Goal: Task Accomplishment & Management: Complete application form

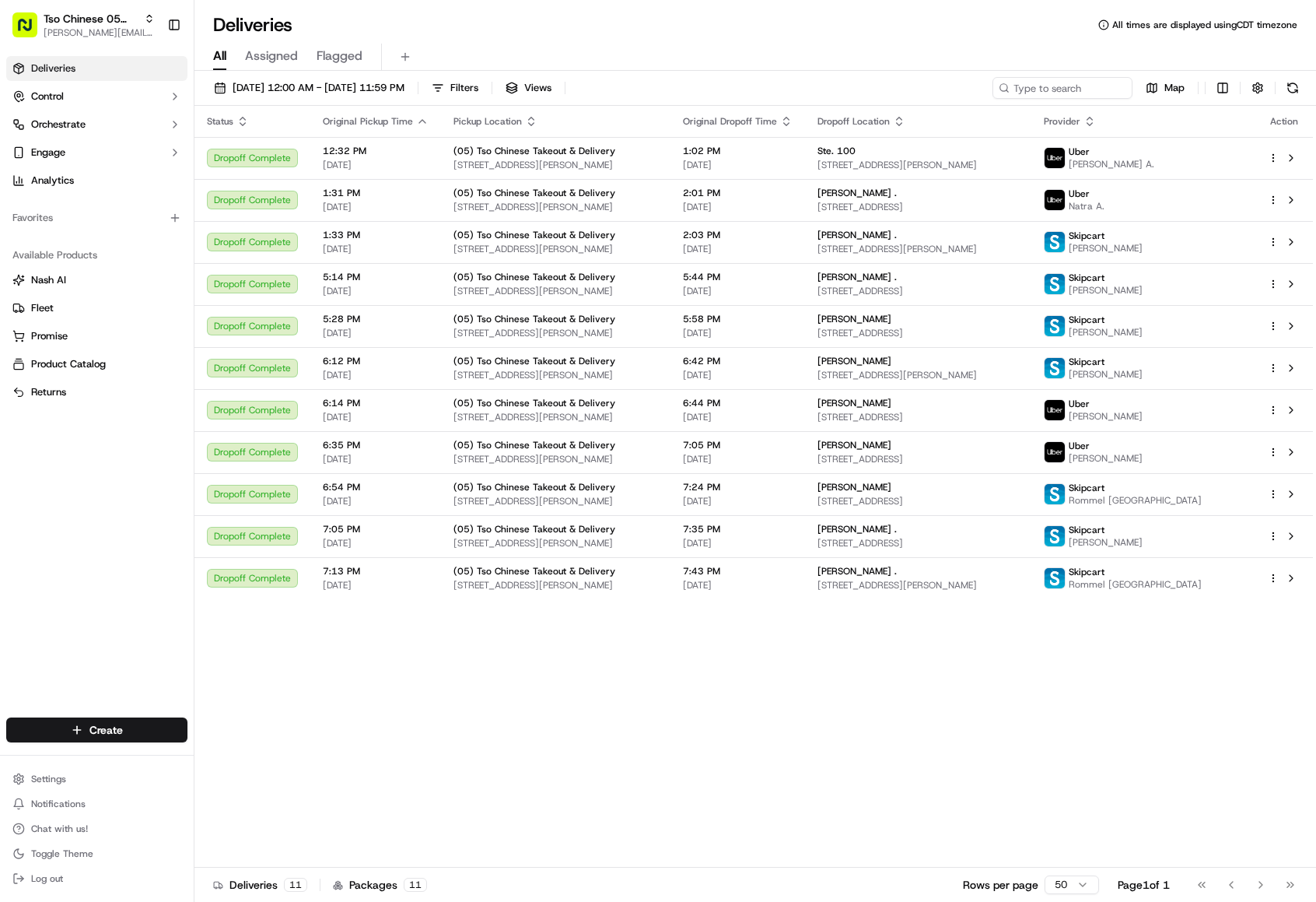
click at [153, 737] on html "Tso Chinese 05 Menchaca [EMAIL_ADDRESS][DOMAIN_NAME] Toggle Sidebar Deliveries …" at bounding box center [658, 451] width 1316 height 902
click at [267, 753] on link "Delivery" at bounding box center [281, 759] width 174 height 28
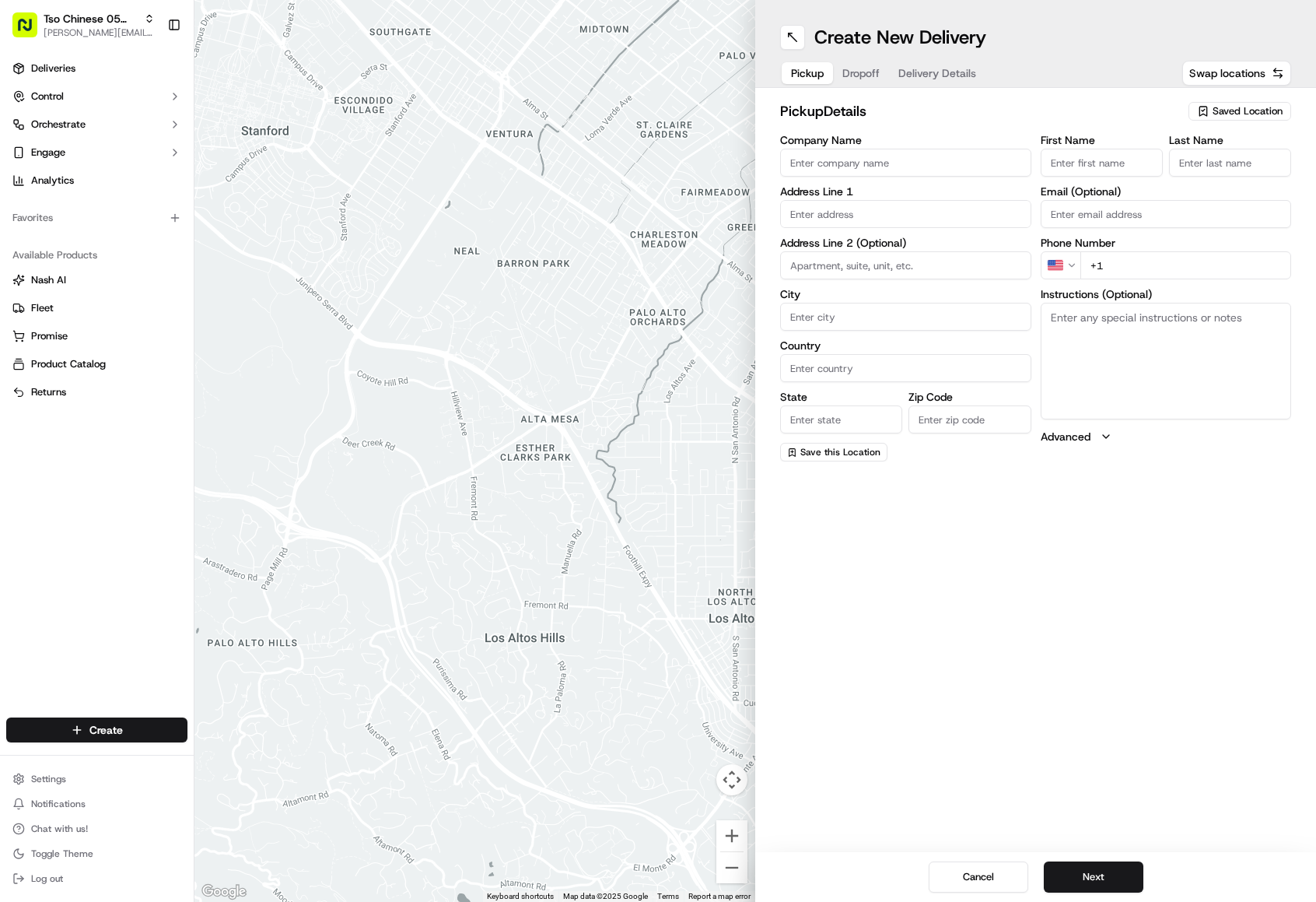
click at [1241, 108] on span "Saved Location" at bounding box center [1248, 111] width 70 height 14
click at [1212, 177] on span "(05) Tso Chinese Takeout & Delivery (05)" at bounding box center [1213, 170] width 192 height 14
type input "(05) Tso Chinese Takeout & Delivery"
type input "[STREET_ADDRESS][PERSON_NAME]"
type input "Ste 100"
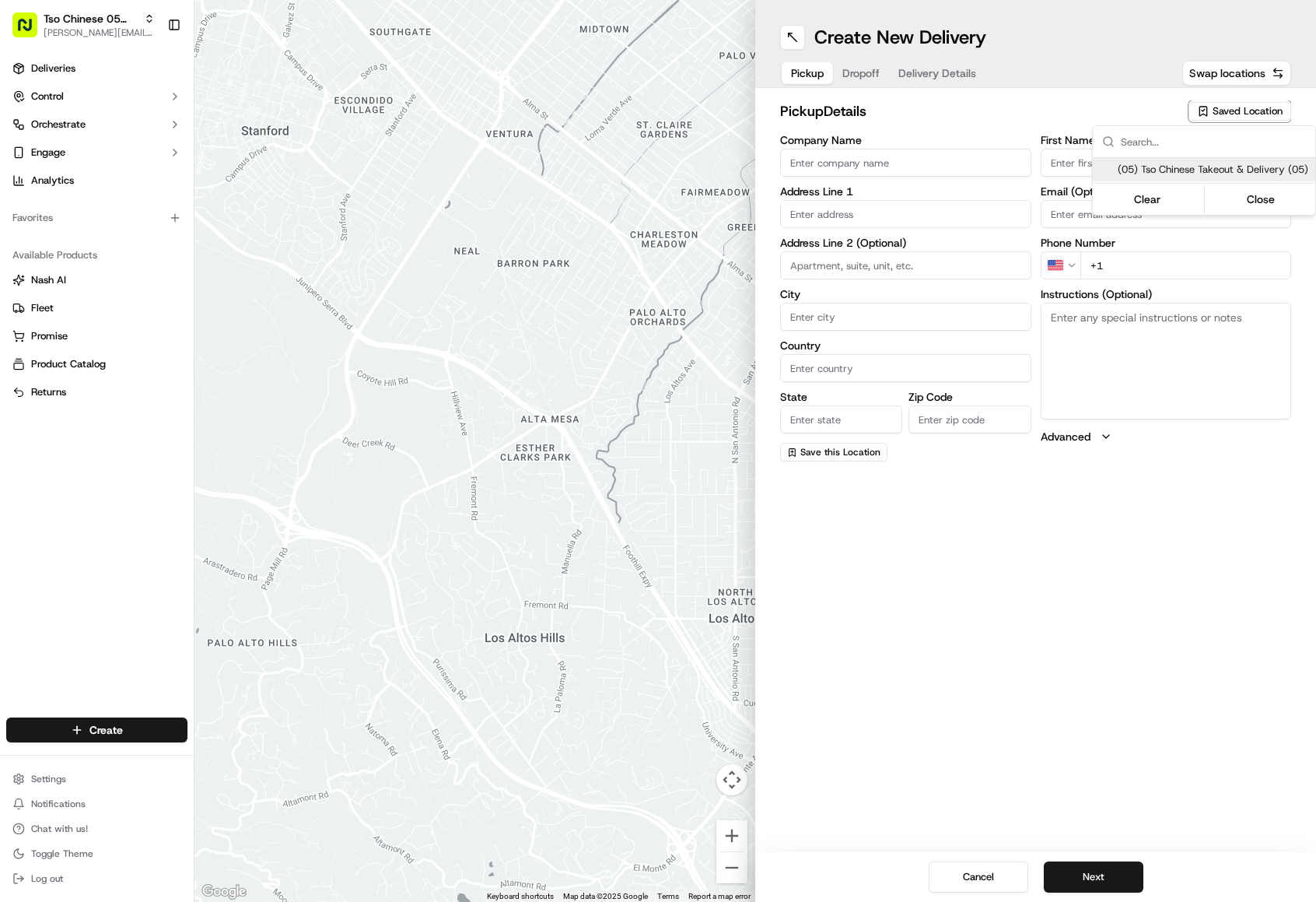
type input "Austin"
type input "US"
type input "[GEOGRAPHIC_DATA]"
type input "78748"
type input "Tso Chinese"
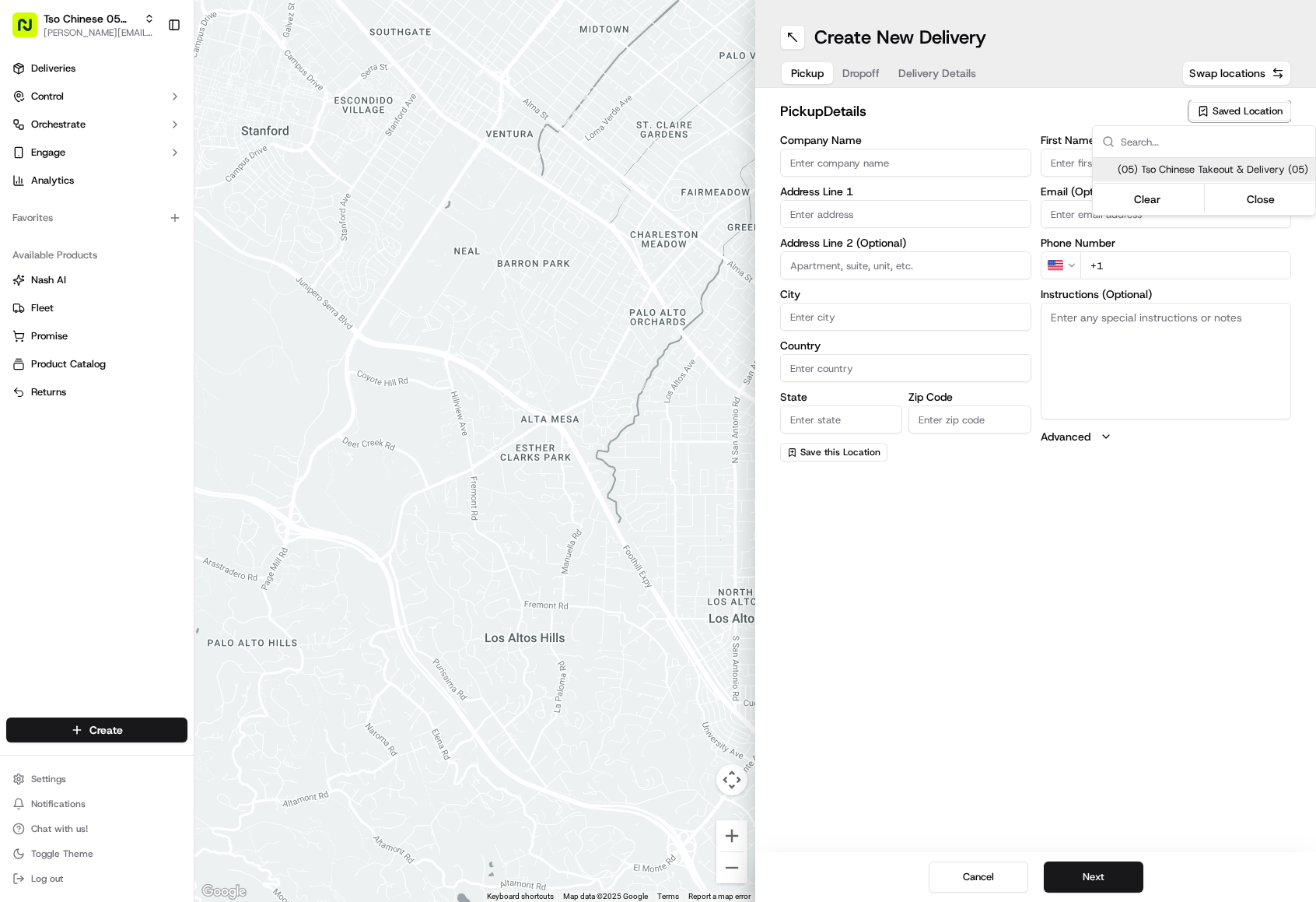
type input "[PERSON_NAME] Manager"
type input "[EMAIL_ADDRESS][DOMAIN_NAME]"
type input "[PHONE_NUMBER]"
type textarea "Submit a picture displaying address & food as Proof of Delivery. Envía una foto…"
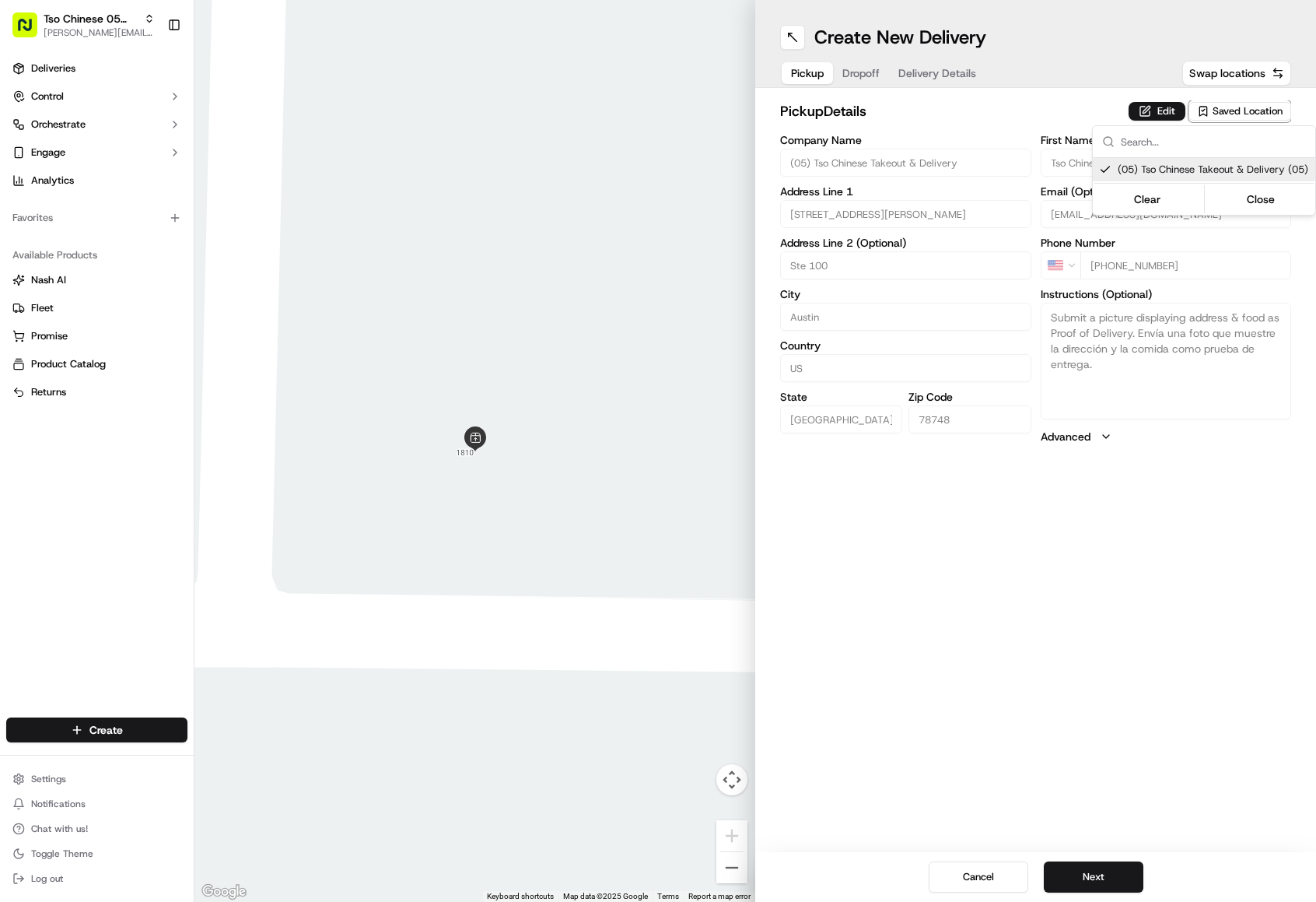
click at [865, 81] on html "Tso Chinese 05 Menchaca [EMAIL_ADDRESS][DOMAIN_NAME] Toggle Sidebar Deliveries …" at bounding box center [658, 451] width 1316 height 902
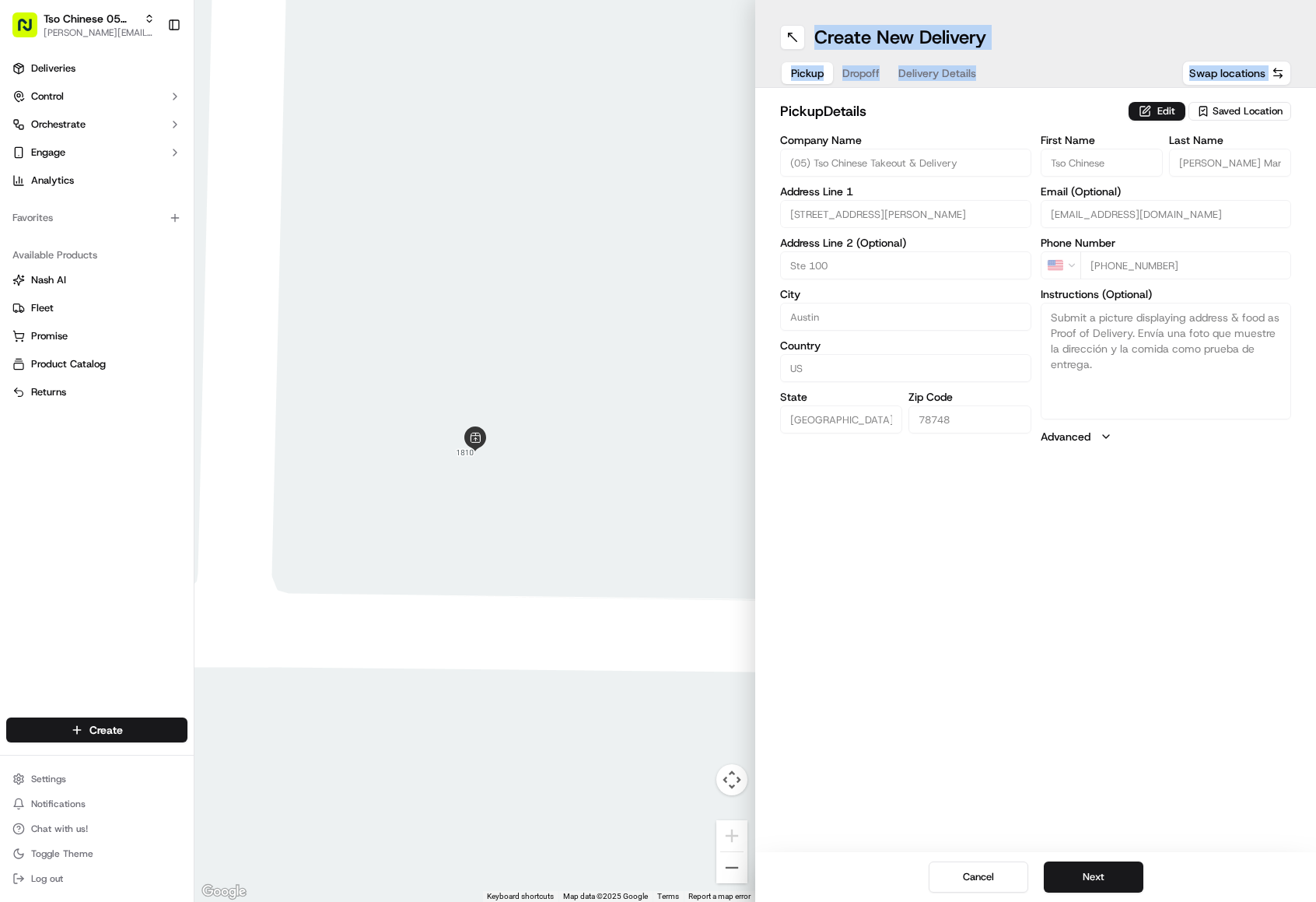
click at [866, 88] on div "Create New Delivery Pickup Dropoff Delivery Details Swap locations" at bounding box center [1035, 44] width 561 height 88
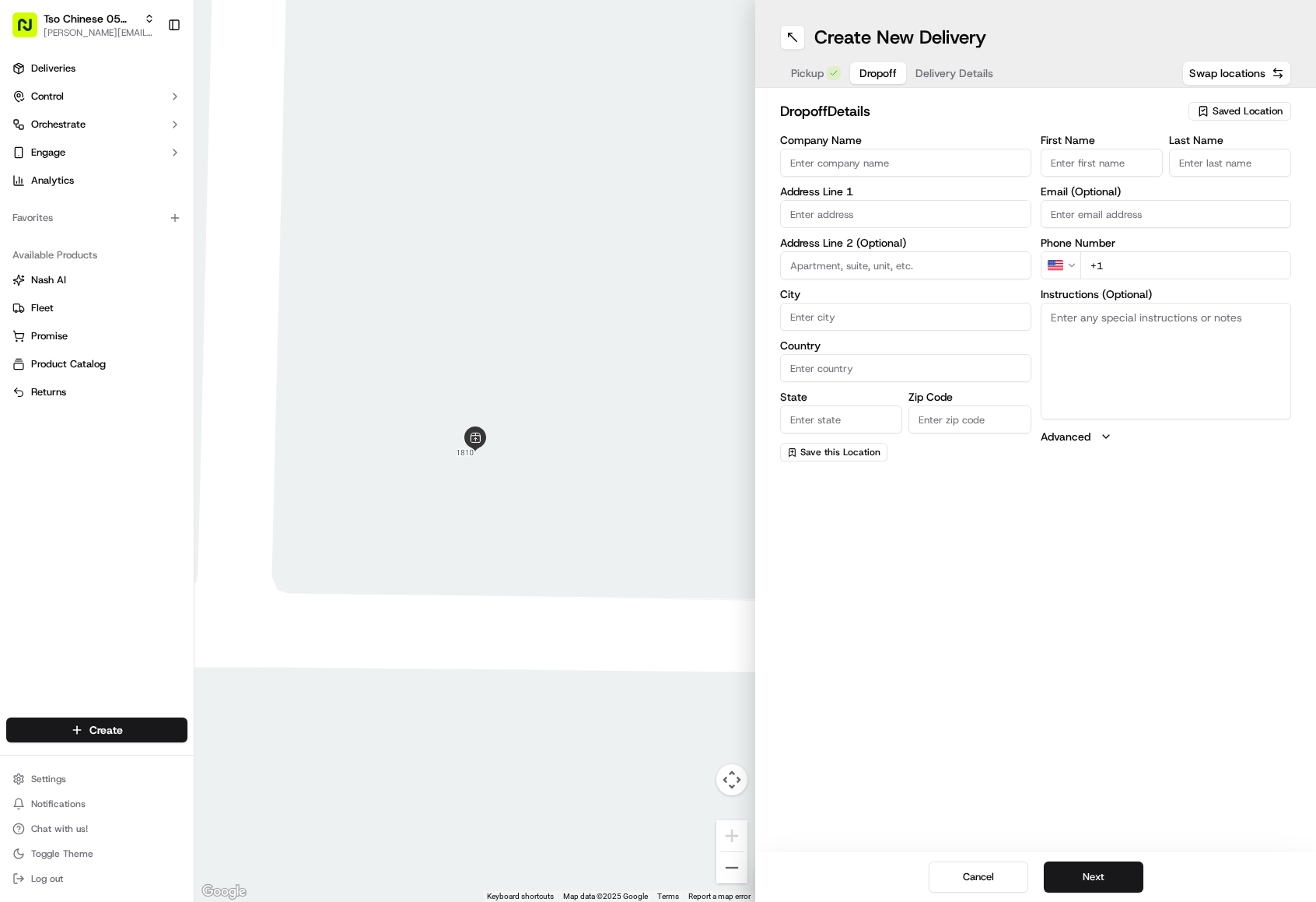
click at [866, 81] on button "Dropoff" at bounding box center [878, 74] width 56 height 22
click at [879, 216] on input "text" at bounding box center [905, 214] width 251 height 28
paste input "VYYKTJC"
type input "V"
click at [943, 68] on span "Delivery Details" at bounding box center [954, 74] width 77 height 16
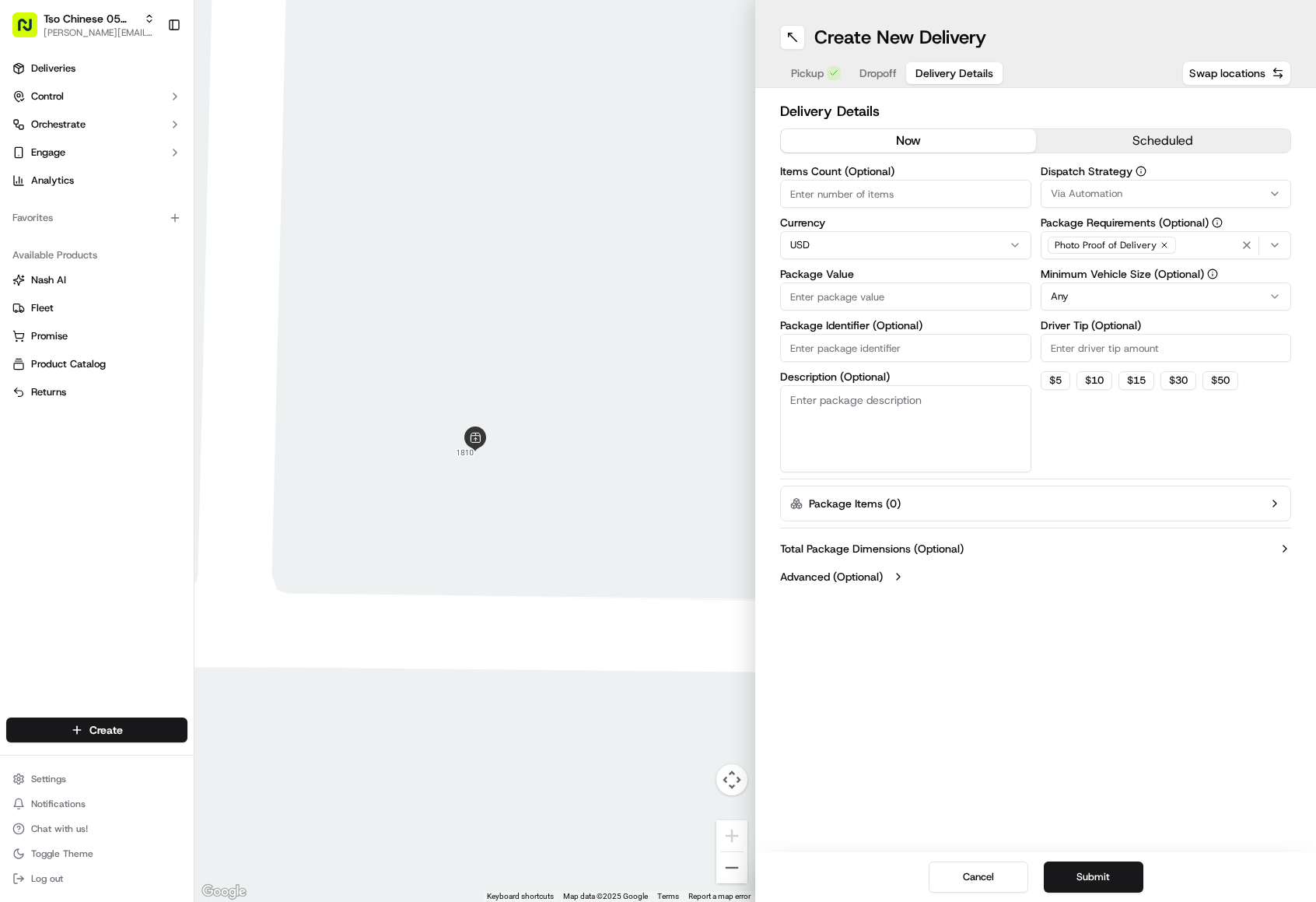
click at [861, 354] on input "Package Identifier (Optional)" at bounding box center [905, 348] width 251 height 28
paste input "VYYKTJC"
type input "VYYKTJC"
click at [1128, 356] on input "Driver Tip (Optional)" at bounding box center [1166, 348] width 251 height 28
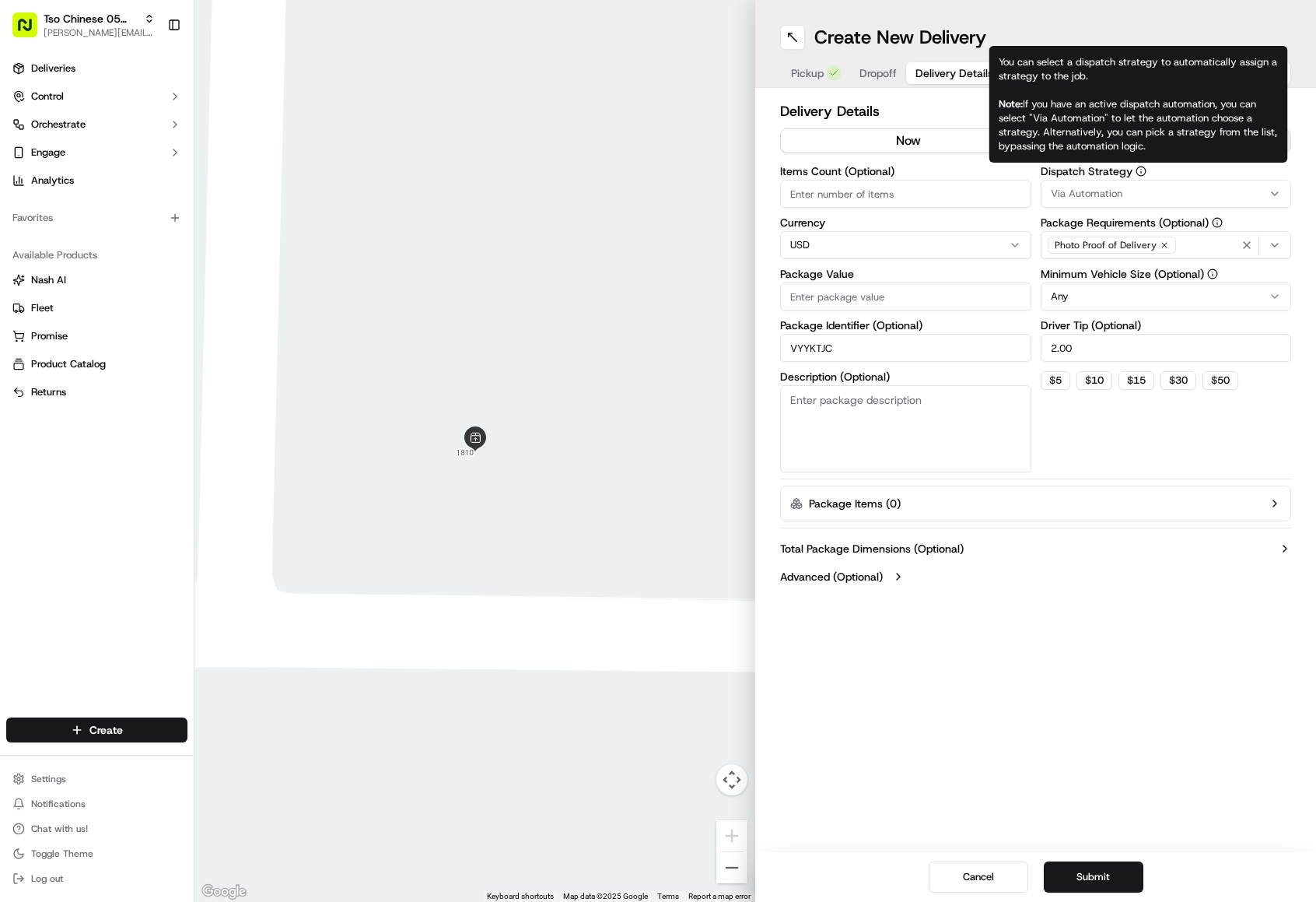
type input "2.00"
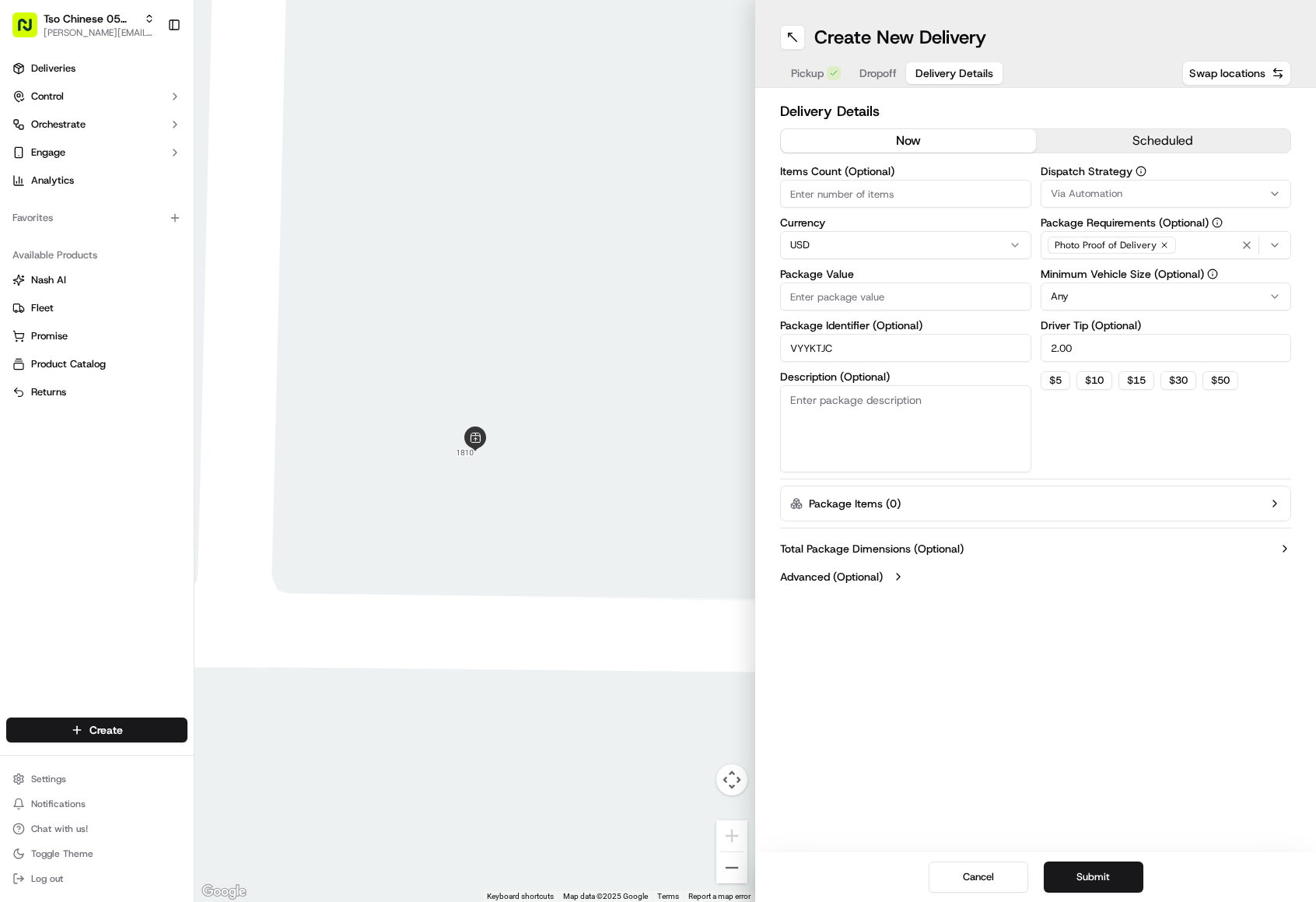
click at [1144, 188] on div "Via Automation" at bounding box center [1166, 194] width 243 height 14
click at [1124, 270] on div "Tso [PERSON_NAME] Strategy" at bounding box center [1153, 279] width 223 height 23
click at [946, 204] on html "Tso Chinese 05 Menchaca [EMAIL_ADDRESS][DOMAIN_NAME] Toggle Sidebar Deliveries …" at bounding box center [658, 451] width 1316 height 902
click at [946, 204] on input "Items Count (Optional)" at bounding box center [905, 194] width 251 height 28
type input "9"
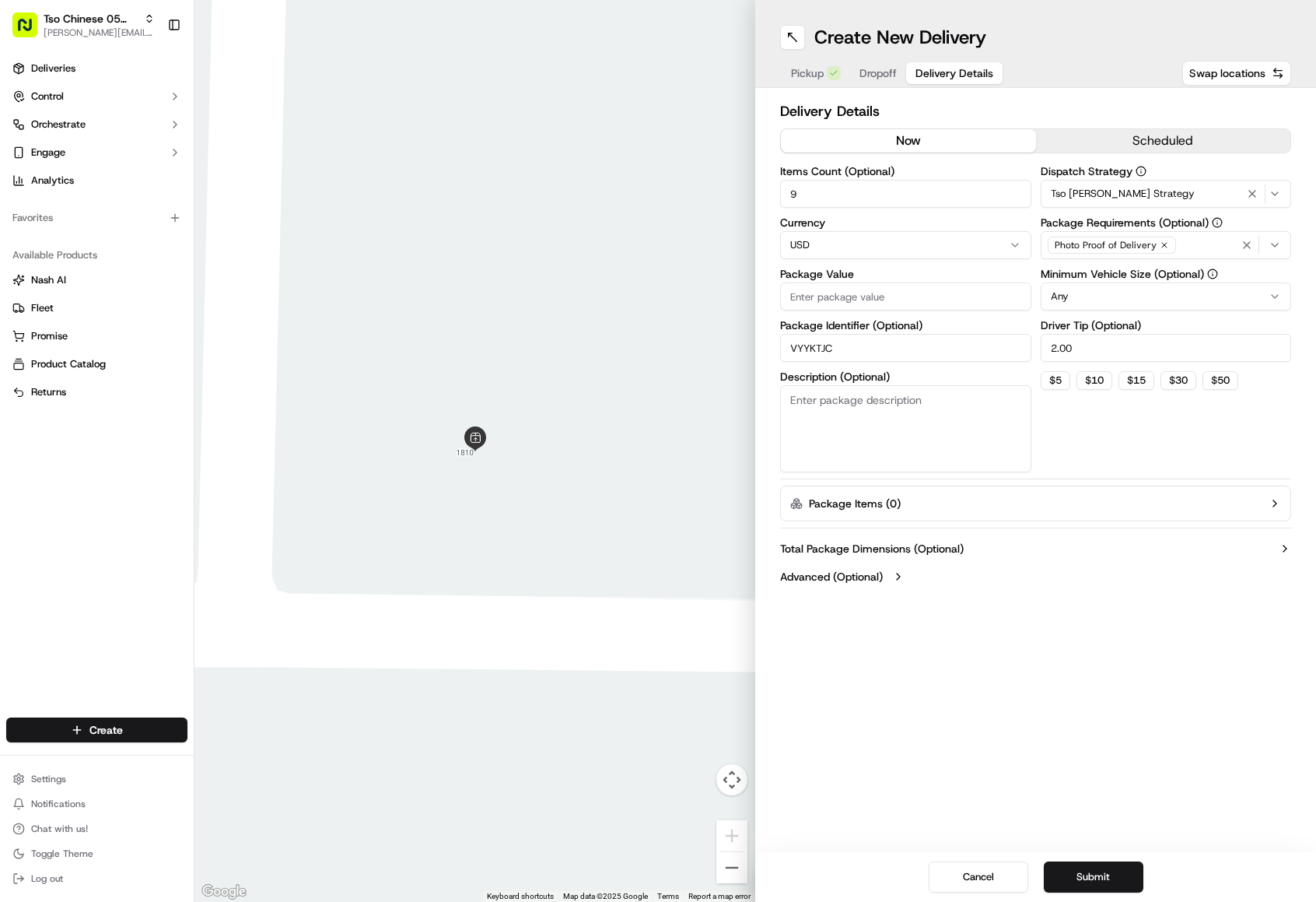
click at [956, 308] on input "Package Value" at bounding box center [905, 296] width 251 height 28
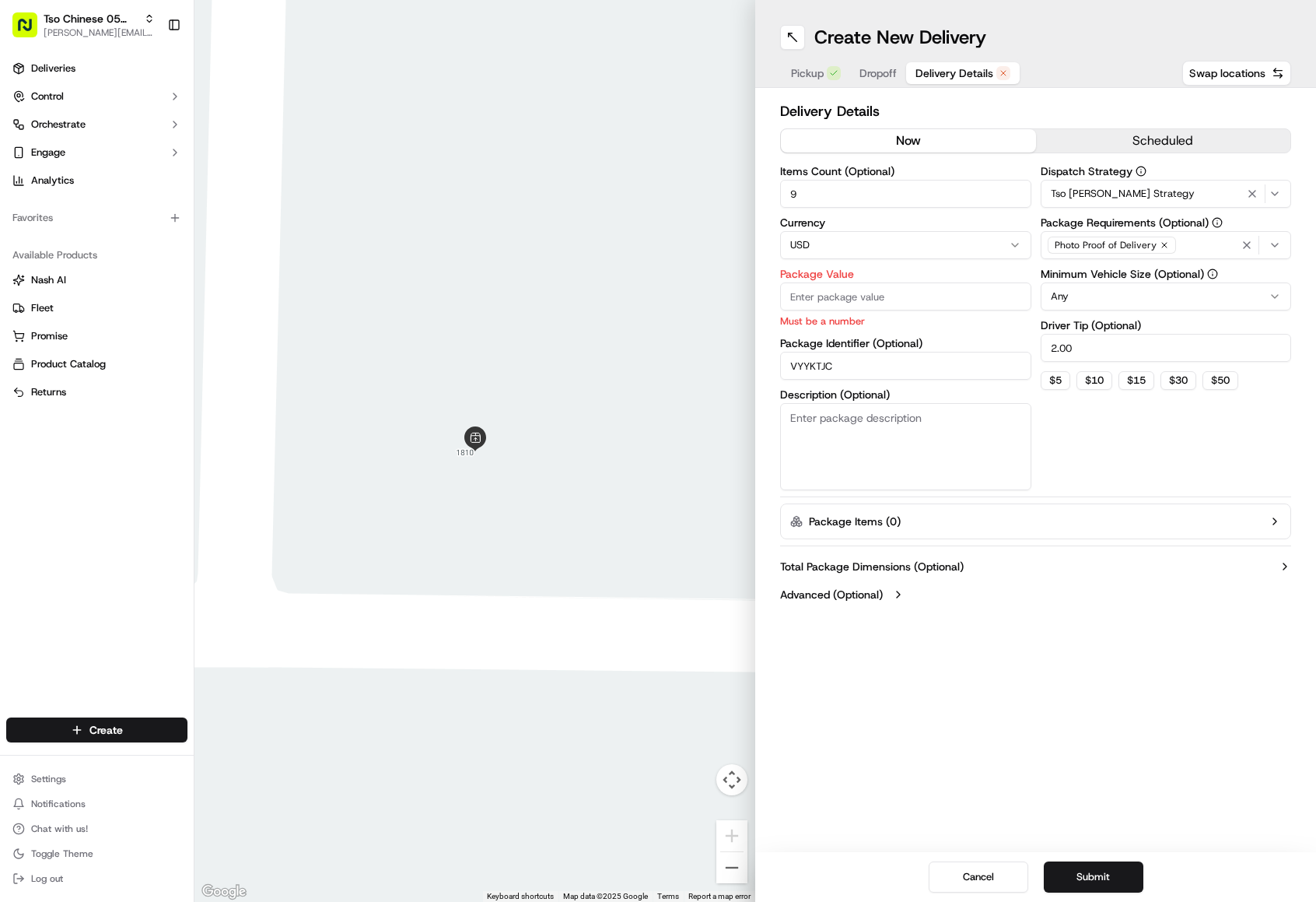
click at [899, 289] on input "Package Value" at bounding box center [905, 296] width 251 height 28
type input "86.28"
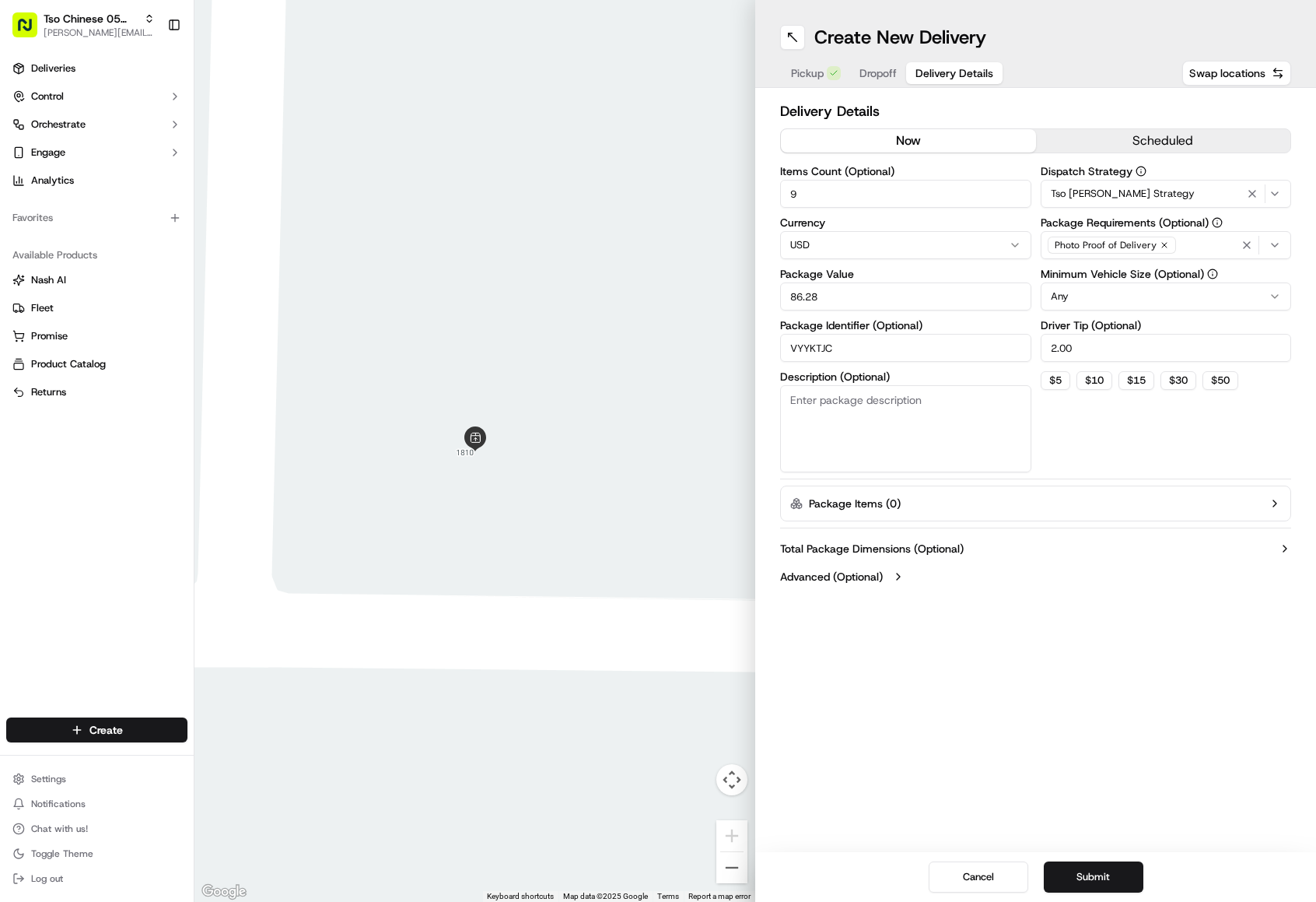
click at [1092, 433] on div "Dispatch Strategy Tso [PERSON_NAME] Strategy Package Requirements (Optional) Ph…" at bounding box center [1166, 319] width 251 height 307
click at [1116, 295] on html "Tso Chinese 05 Menchaca [EMAIL_ADDRESS][DOMAIN_NAME] Toggle Sidebar Deliveries …" at bounding box center [658, 451] width 1316 height 902
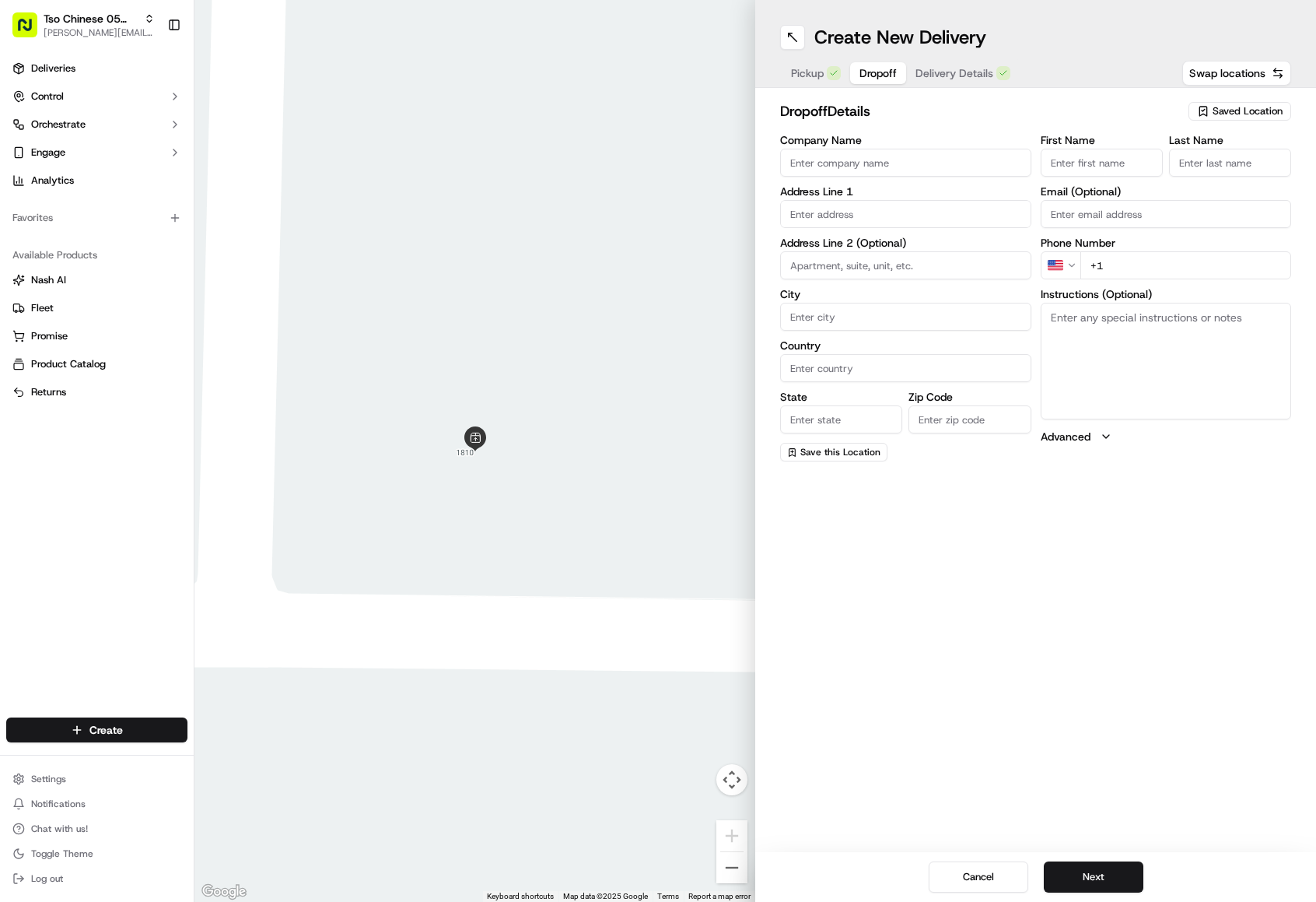
click at [870, 70] on span "Dropoff" at bounding box center [878, 74] width 38 height 16
click at [1139, 372] on textarea "Instructions (Optional)" at bounding box center [1166, 361] width 251 height 117
paste textarea "am a patient at the [US_STATE] neuron center room C205 [PERSON_NAME] Please com…"
click at [1055, 315] on textarea "am a patient at the [US_STATE] neuron center room C205 [PERSON_NAME] Please com…" at bounding box center [1166, 361] width 251 height 117
type textarea "i am a patient at the [US_STATE][GEOGRAPHIC_DATA] room C205 [PERSON_NAME] Pleas…"
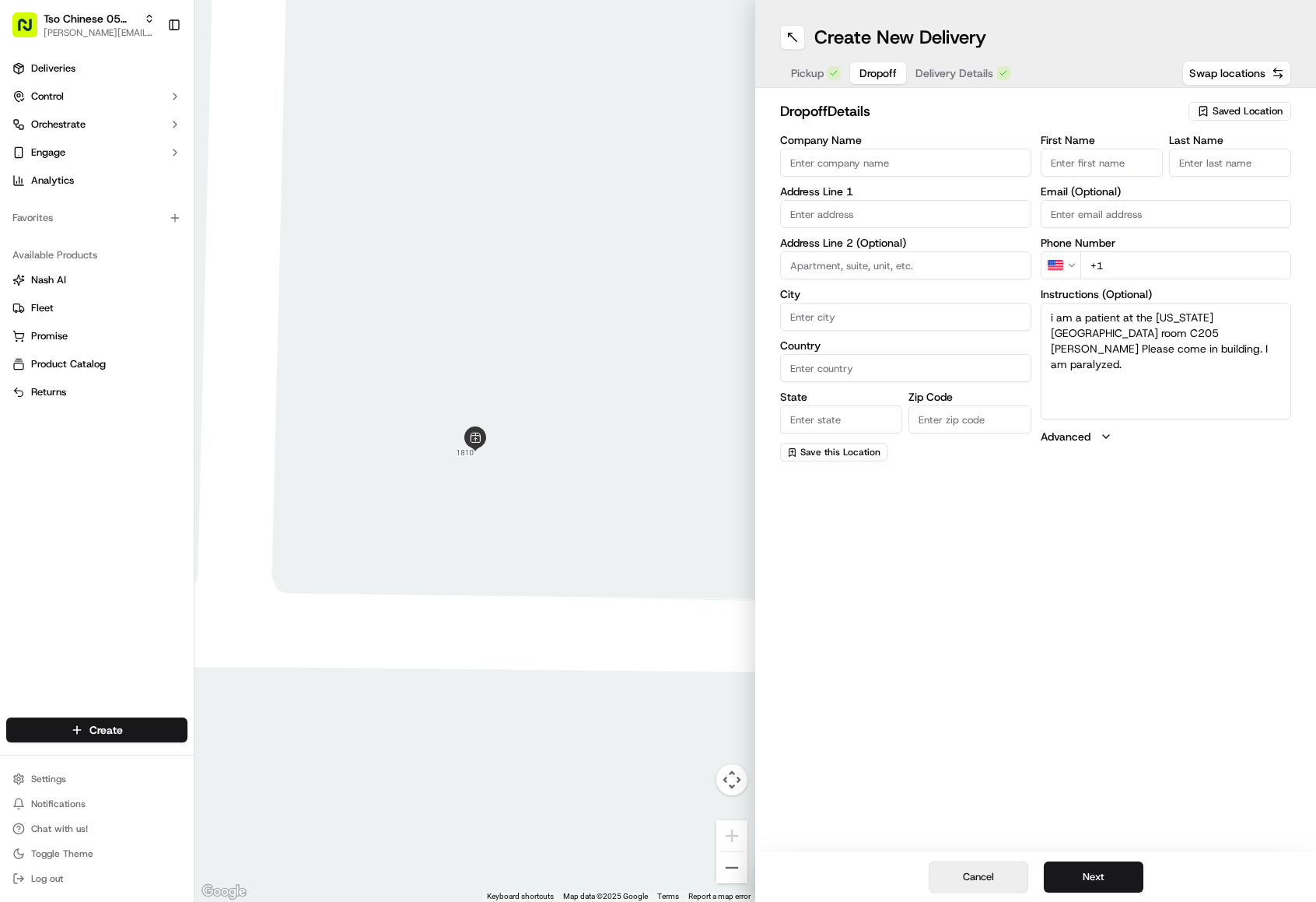
click at [1121, 257] on input "+1" at bounding box center [1186, 265] width 212 height 28
paste input "[PHONE_NUMBER]"
type input "[PHONE_NUMBER]"
click at [1059, 166] on input "First Name" at bounding box center [1102, 163] width 122 height 28
paste input "[PERSON_NAME]"
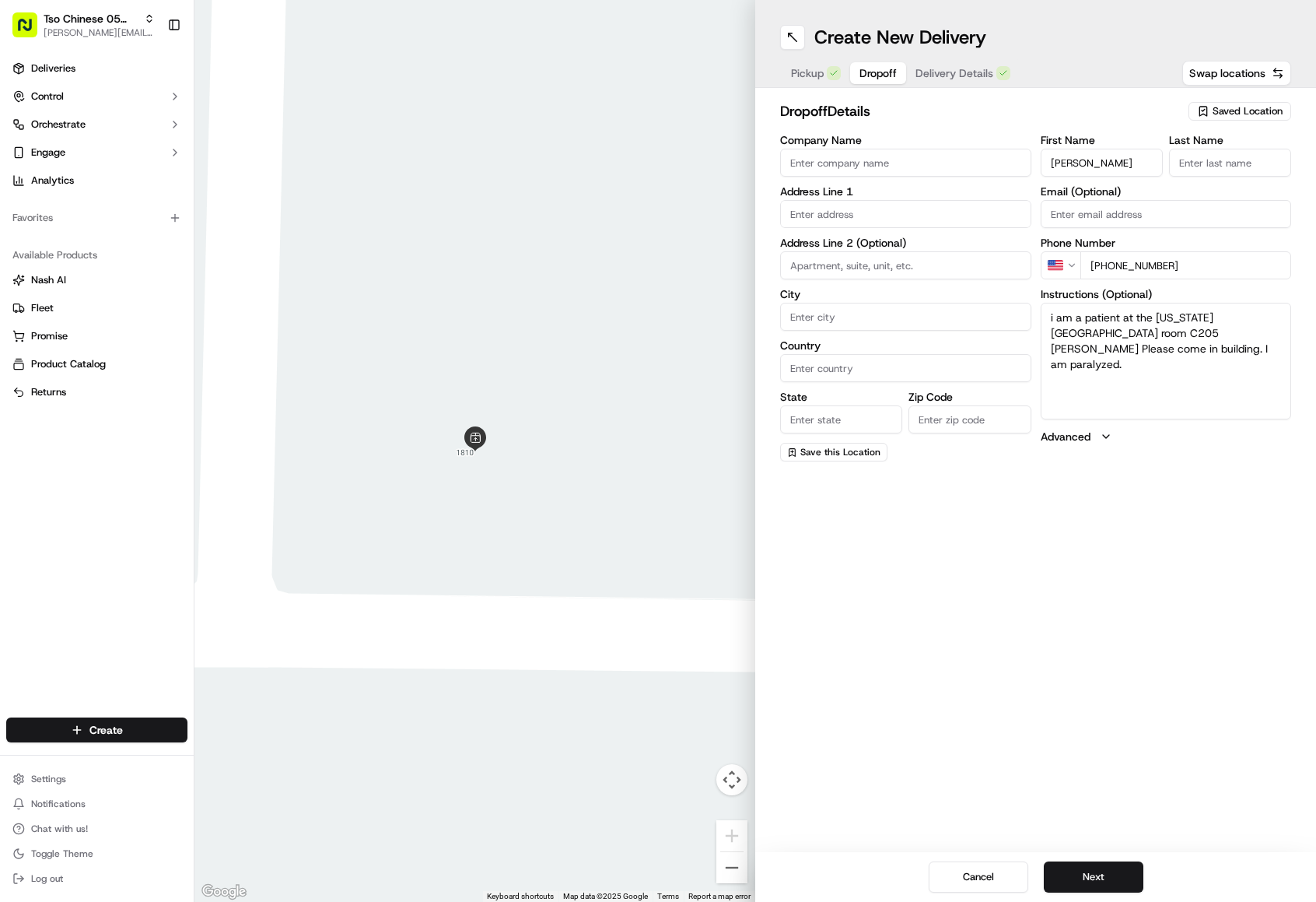
type input "[PERSON_NAME]"
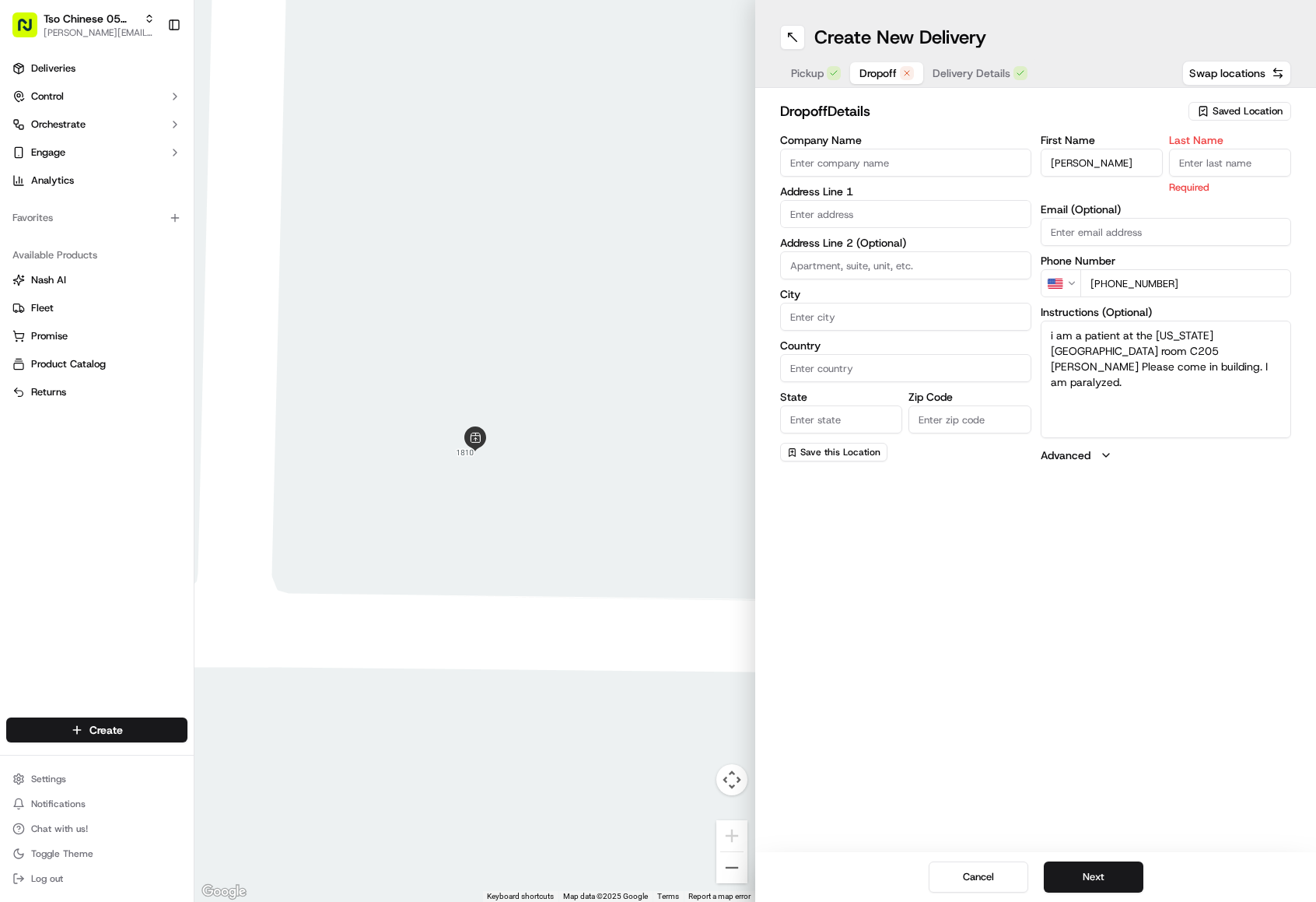
click at [986, 164] on input "Company Name" at bounding box center [905, 163] width 251 height 28
type input "[US_STATE] neuron center"
click at [857, 223] on input "text" at bounding box center [905, 214] width 251 height 28
paste input "[STREET_ADDRESS][PERSON_NAME]"
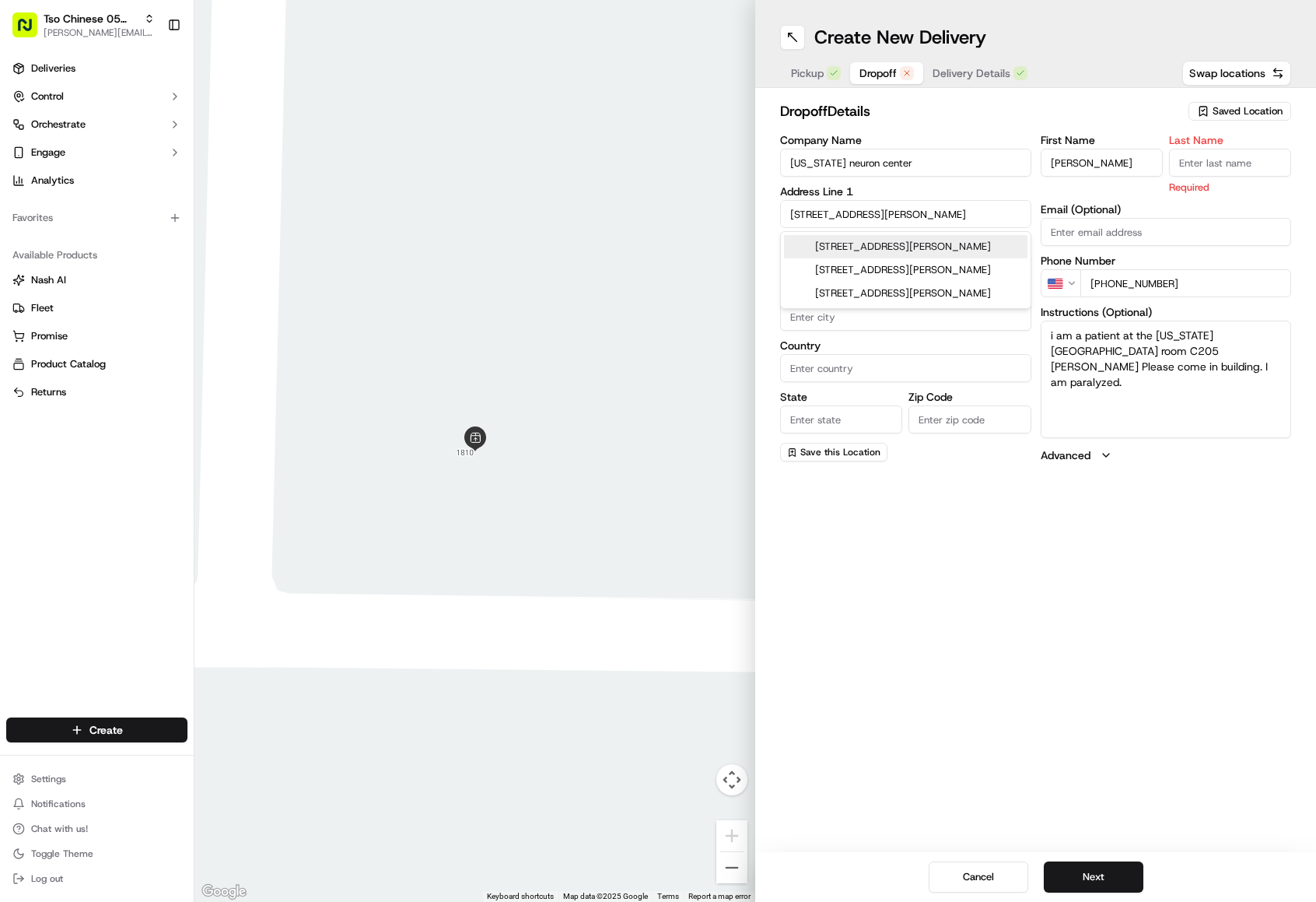
click at [870, 248] on div "[STREET_ADDRESS][PERSON_NAME]" at bounding box center [905, 246] width 243 height 23
type input "[STREET_ADDRESS][PERSON_NAME]"
type input "Austin"
type input "[GEOGRAPHIC_DATA]"
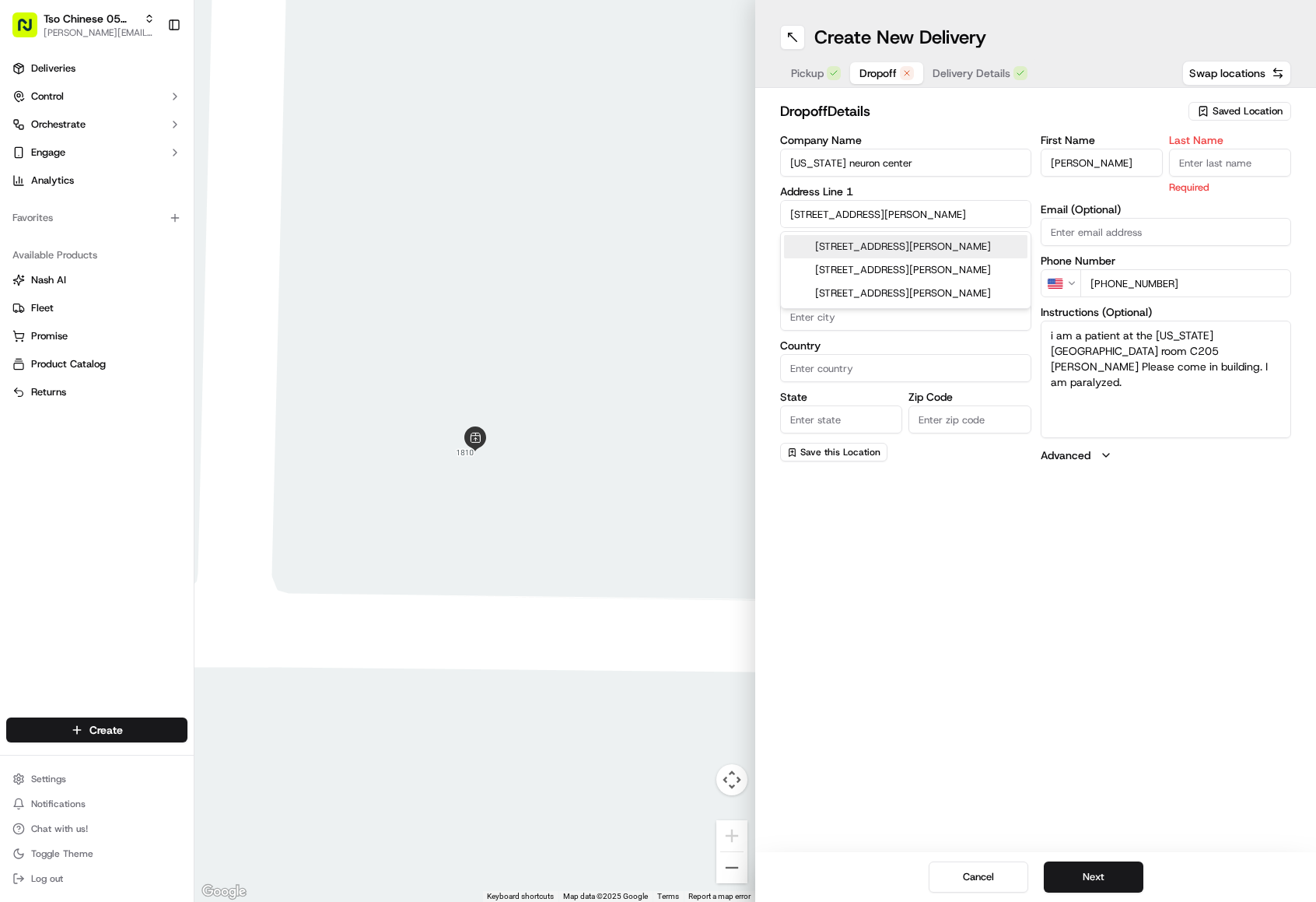
type input "78745"
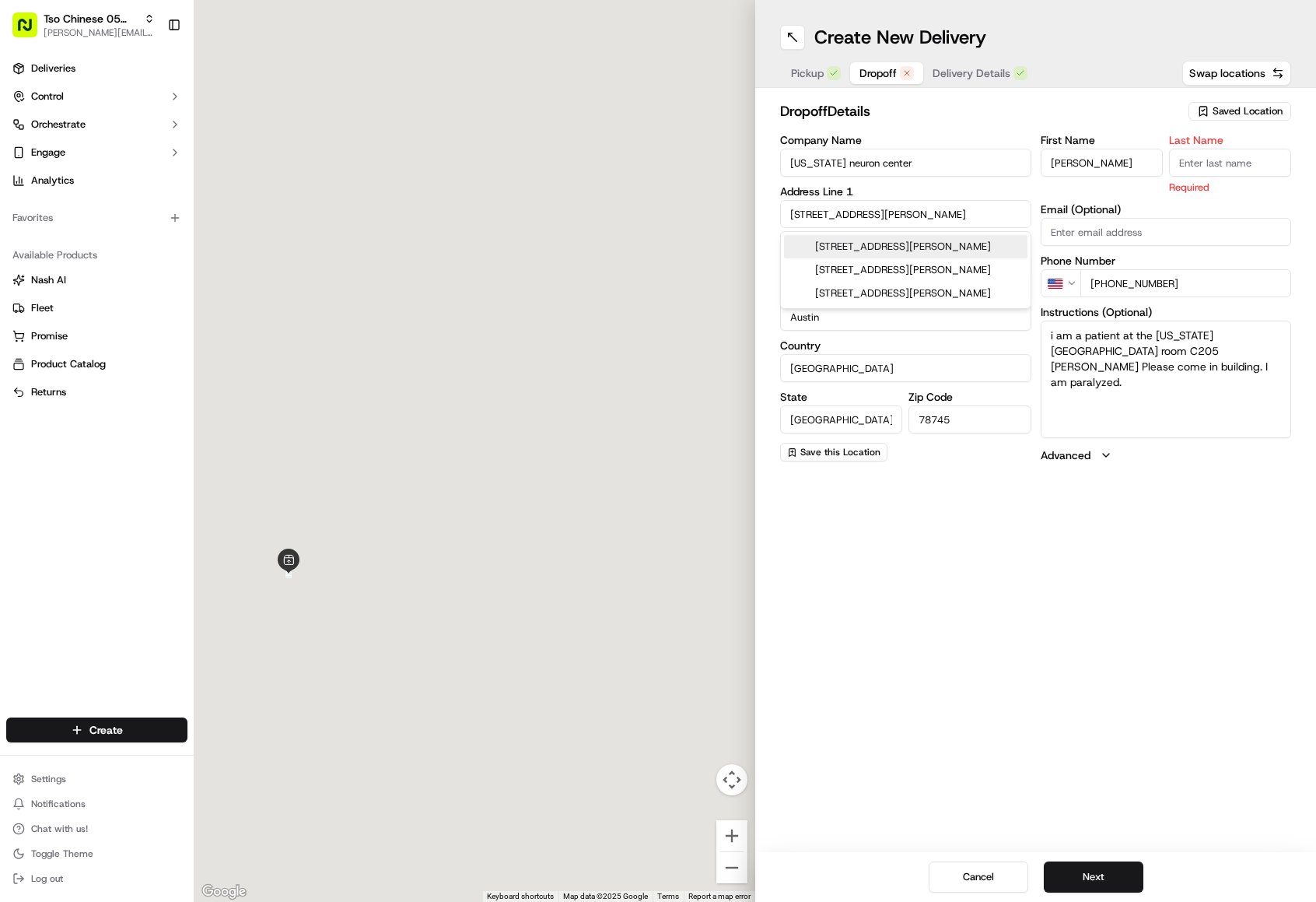
type input "[STREET_ADDRESS][PERSON_NAME]"
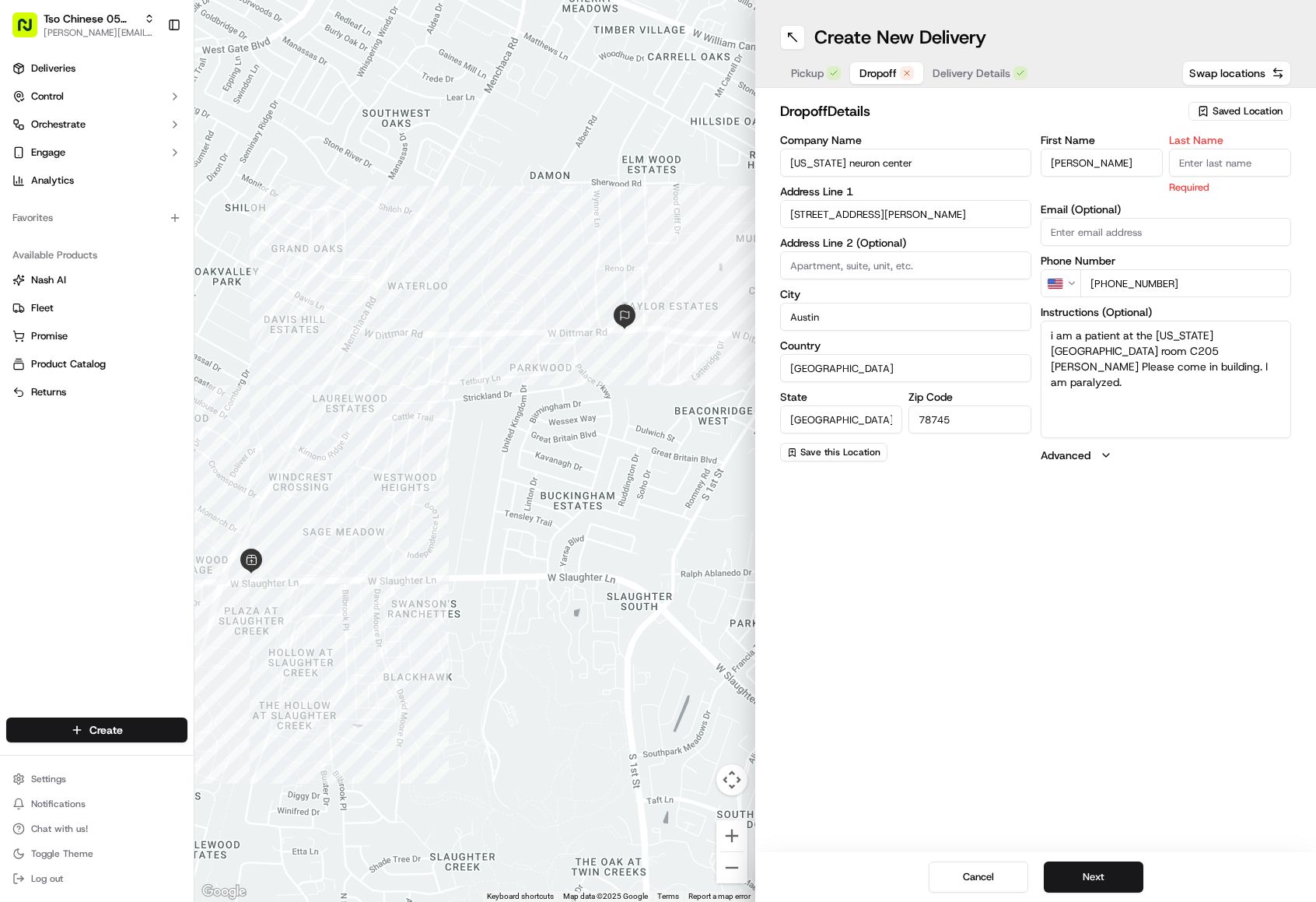
click at [1227, 167] on input "Last Name" at bounding box center [1230, 163] width 122 height 28
type input "."
click at [1108, 875] on button "Next" at bounding box center [1093, 877] width 99 height 31
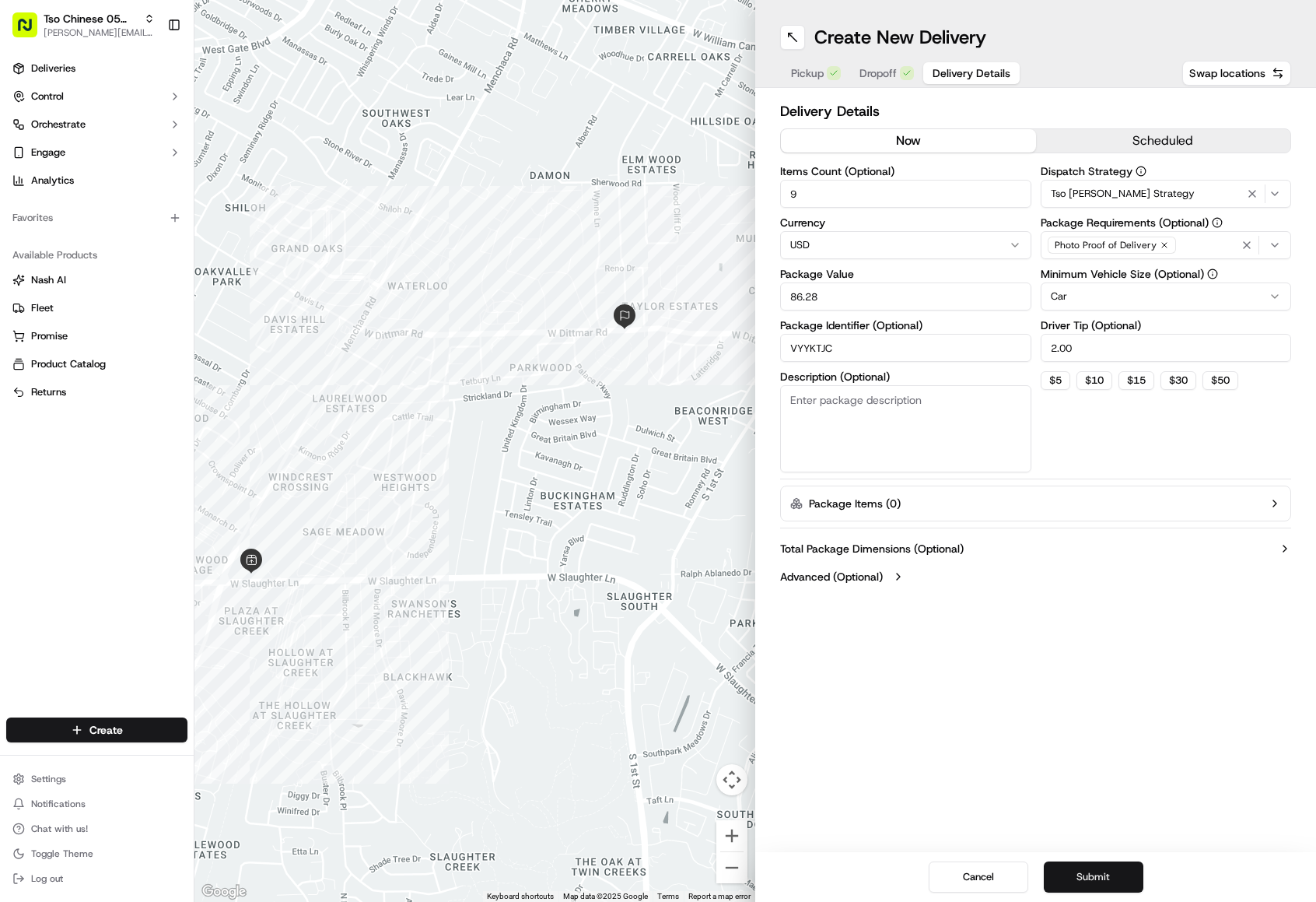
click at [1108, 875] on button "Submit" at bounding box center [1093, 877] width 99 height 31
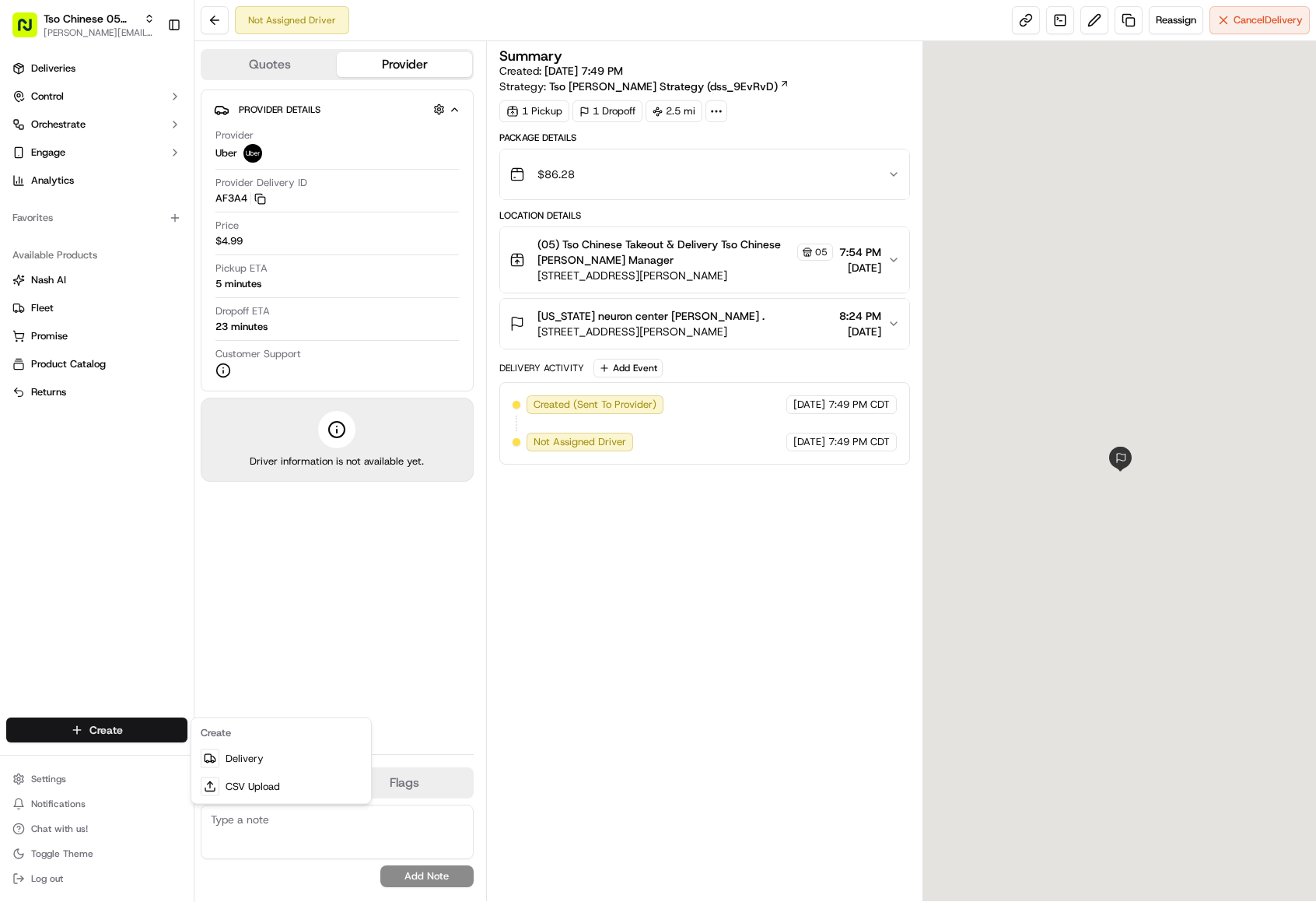
click at [77, 734] on html "Tso Chinese 05 Menchaca [EMAIL_ADDRESS][DOMAIN_NAME] Toggle Sidebar Deliveries …" at bounding box center [658, 451] width 1316 height 902
click at [222, 753] on link "Delivery" at bounding box center [281, 759] width 174 height 28
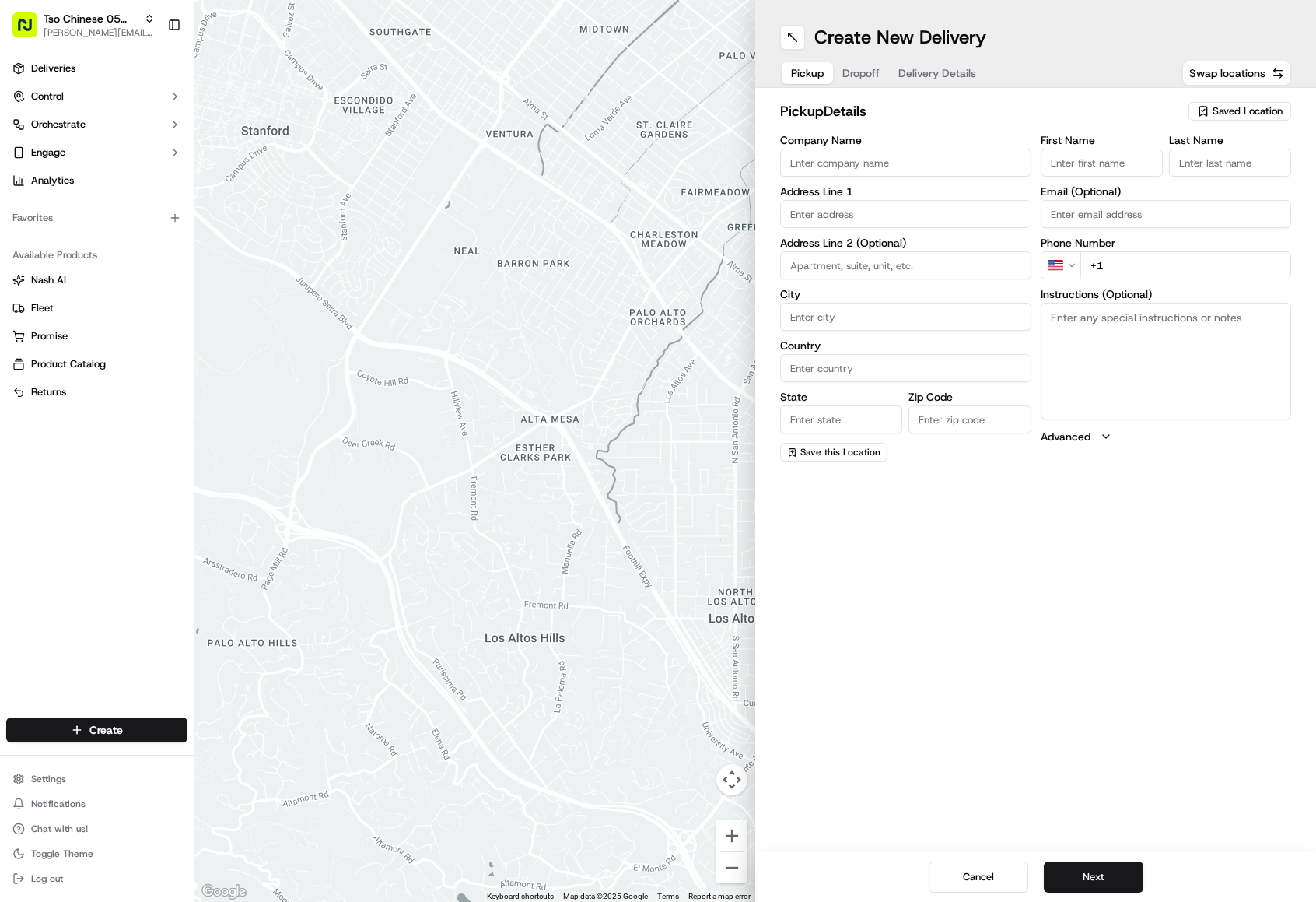
click at [1234, 107] on span "Saved Location" at bounding box center [1248, 111] width 70 height 14
click at [1196, 177] on span "(05) Tso Chinese Takeout & Delivery (05)" at bounding box center [1213, 170] width 192 height 14
type input "(05) Tso Chinese Takeout & Delivery"
type input "[STREET_ADDRESS][PERSON_NAME]"
type input "Ste 100"
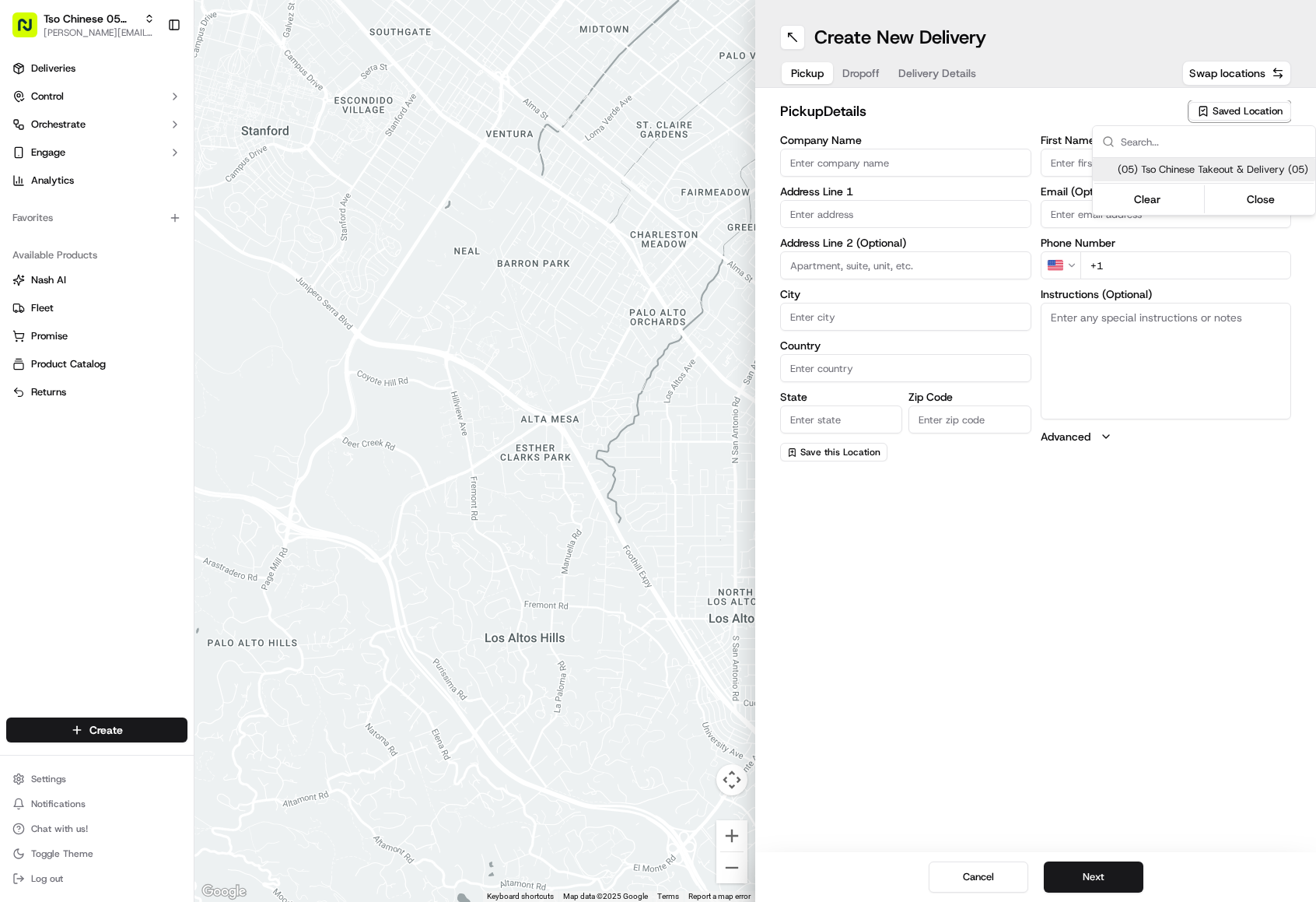
type input "Austin"
type input "US"
type input "[GEOGRAPHIC_DATA]"
type input "78748"
type input "Tso Chinese"
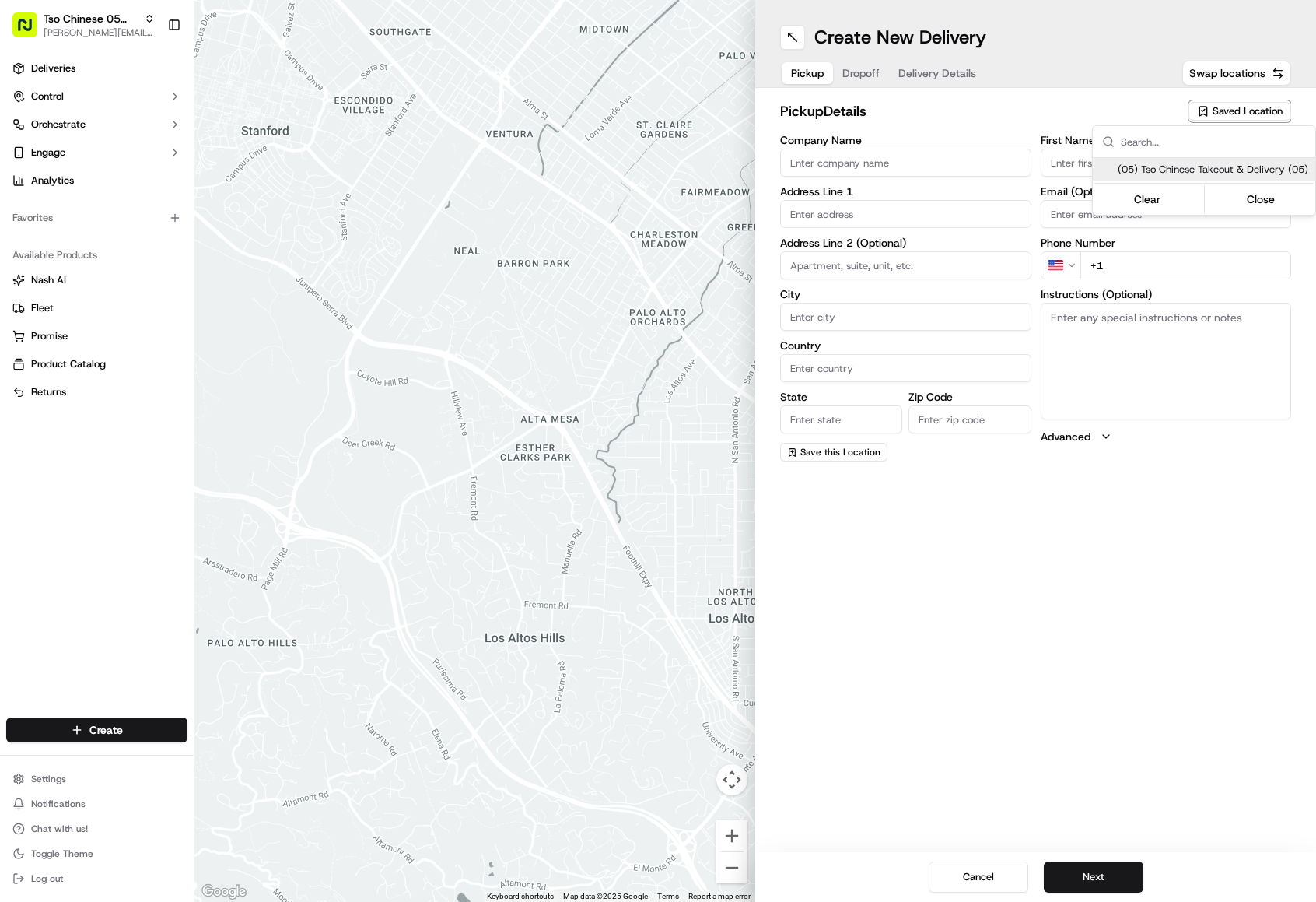
type input "[PERSON_NAME] Manager"
type input "[EMAIL_ADDRESS][DOMAIN_NAME]"
type input "[PHONE_NUMBER]"
type textarea "Submit a picture displaying address & food as Proof of Delivery. Envía una foto…"
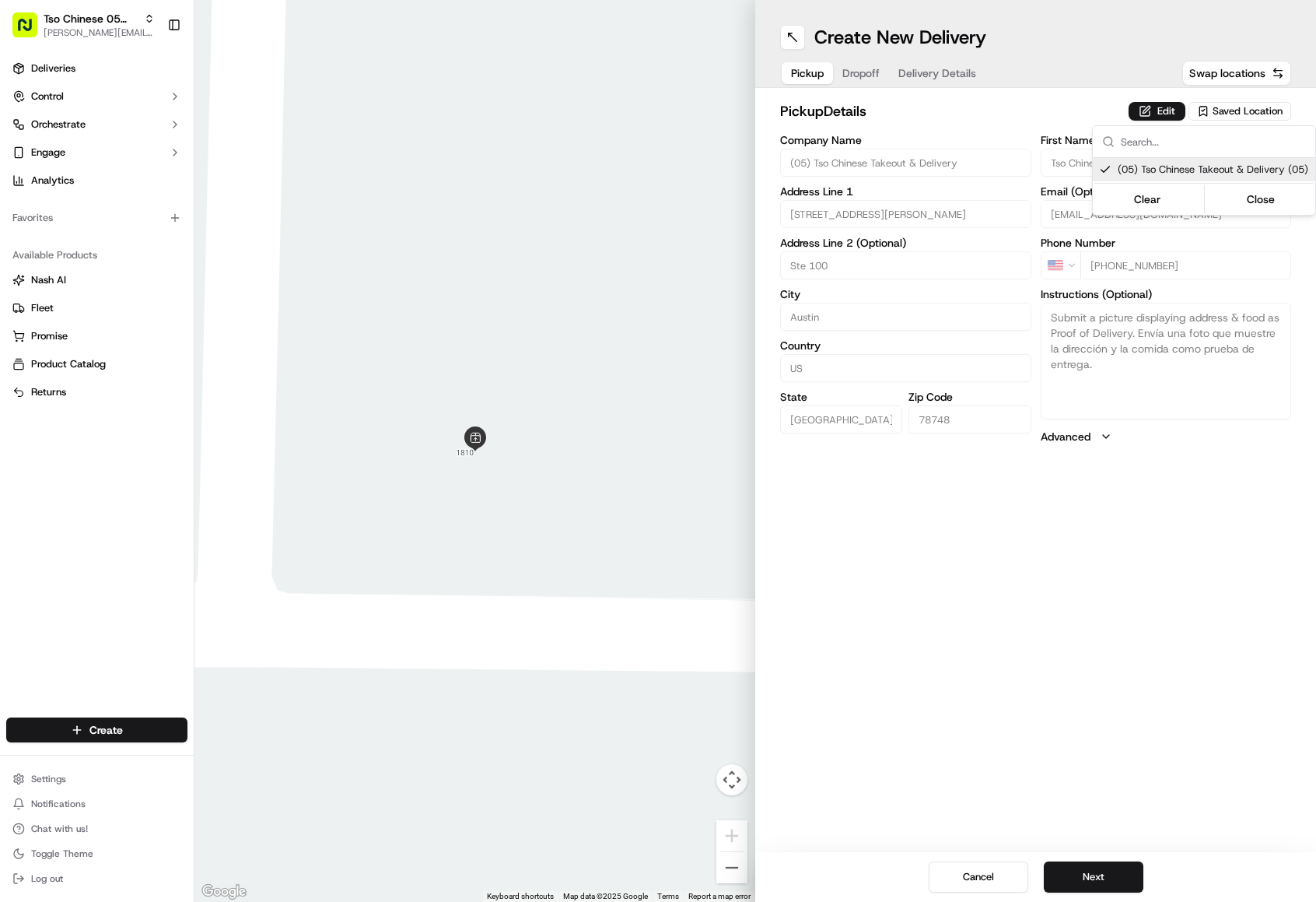
click at [1113, 882] on html "Tso Chinese 05 Menchaca [EMAIL_ADDRESS][DOMAIN_NAME] Toggle Sidebar Deliveries …" at bounding box center [658, 451] width 1316 height 902
click at [1113, 882] on button "Next" at bounding box center [1093, 877] width 99 height 31
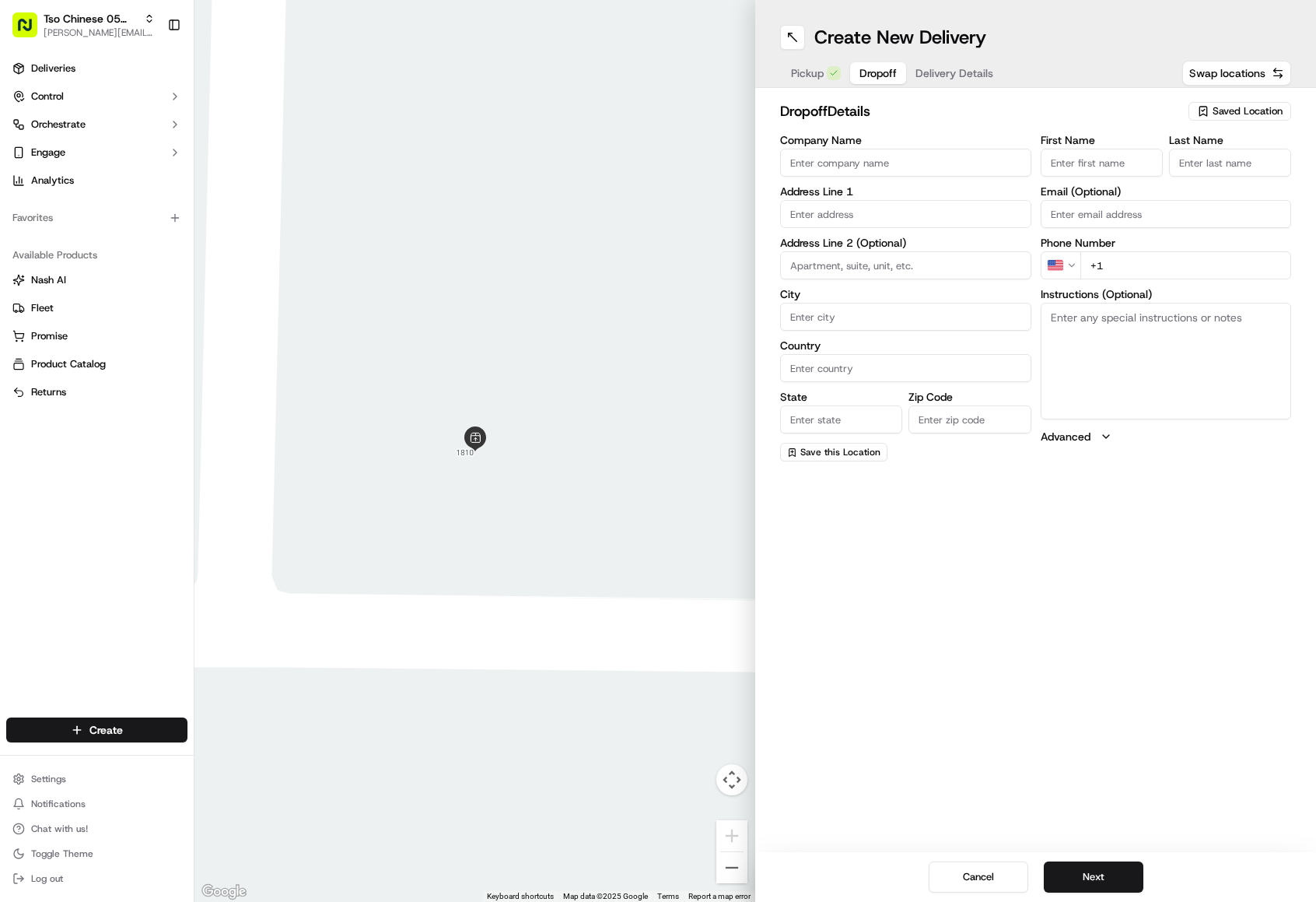
click at [1093, 157] on input "First Name" at bounding box center [1102, 163] width 122 height 28
paste input "[PERSON_NAME]"
type input "[PERSON_NAME]"
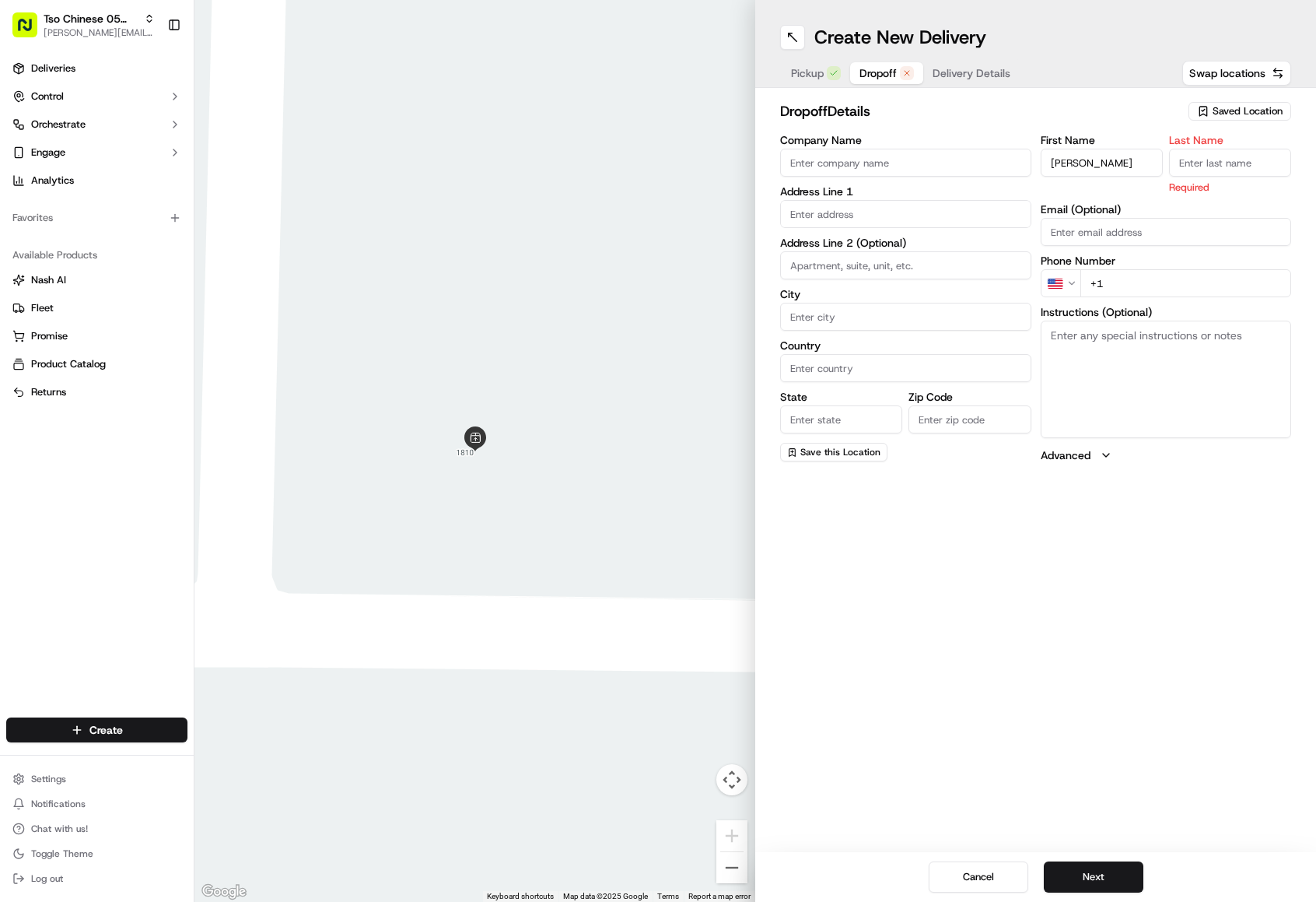
click at [951, 161] on input "Company Name" at bounding box center [905, 163] width 251 height 28
paste input "[PERSON_NAME]"
type input "[PERSON_NAME]"
click at [1082, 343] on textarea "Instructions (Optional)" at bounding box center [1166, 379] width 251 height 117
paste textarea "Make sure to put 12010 [PERSON_NAME] Unit 8 in the GPS. If you make sure to put…"
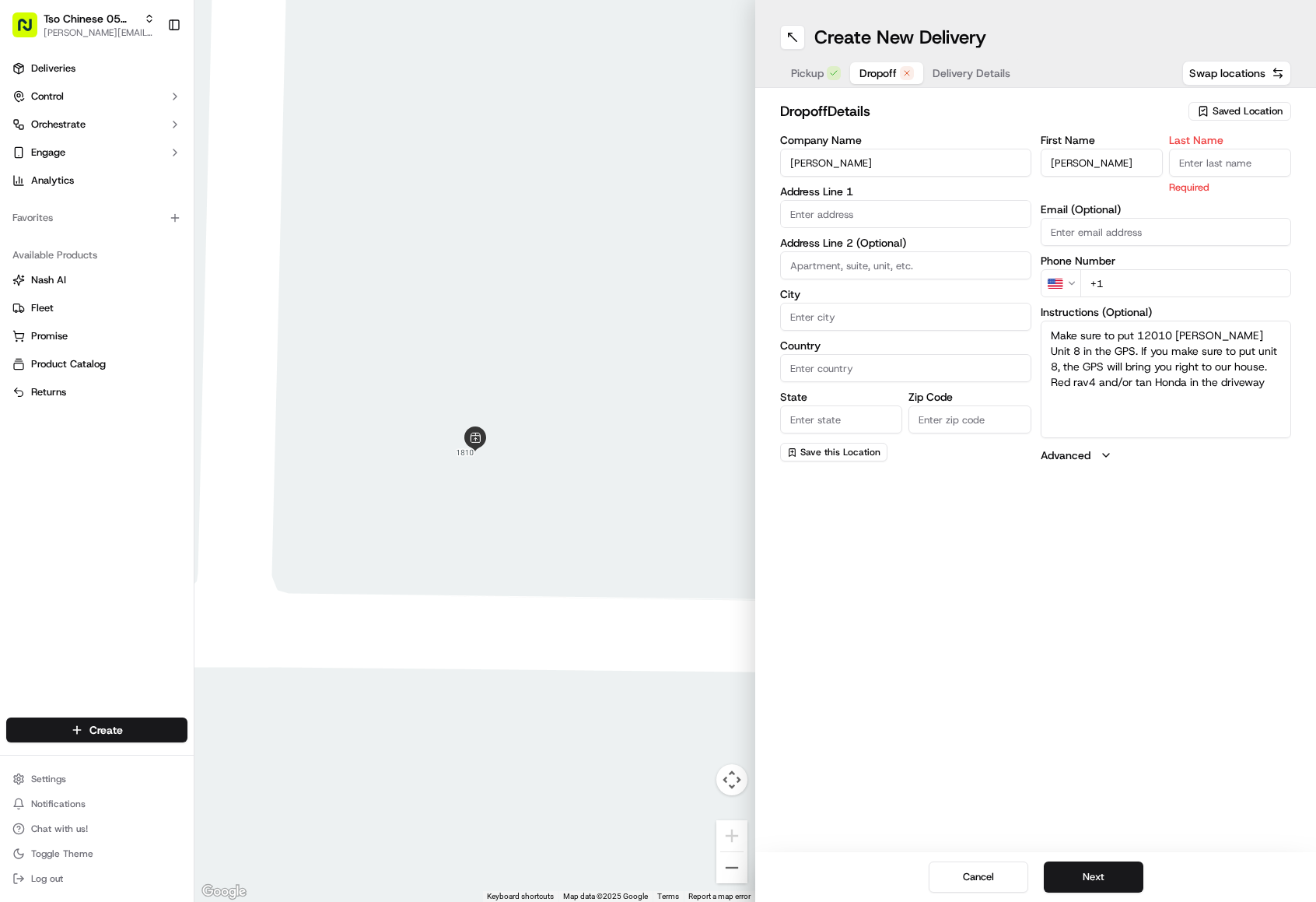
type textarea "Make sure to put 12010 [PERSON_NAME] Unit 8 in the GPS. If you make sure to put…"
click at [823, 218] on input "text" at bounding box center [905, 214] width 251 height 28
paste input "12010 [PERSON_NAME] Ln Unit 8"
click at [864, 255] on div "[STREET_ADDRESS][PERSON_NAME]" at bounding box center [905, 246] width 243 height 23
type input "[STREET_ADDRESS][PERSON_NAME]"
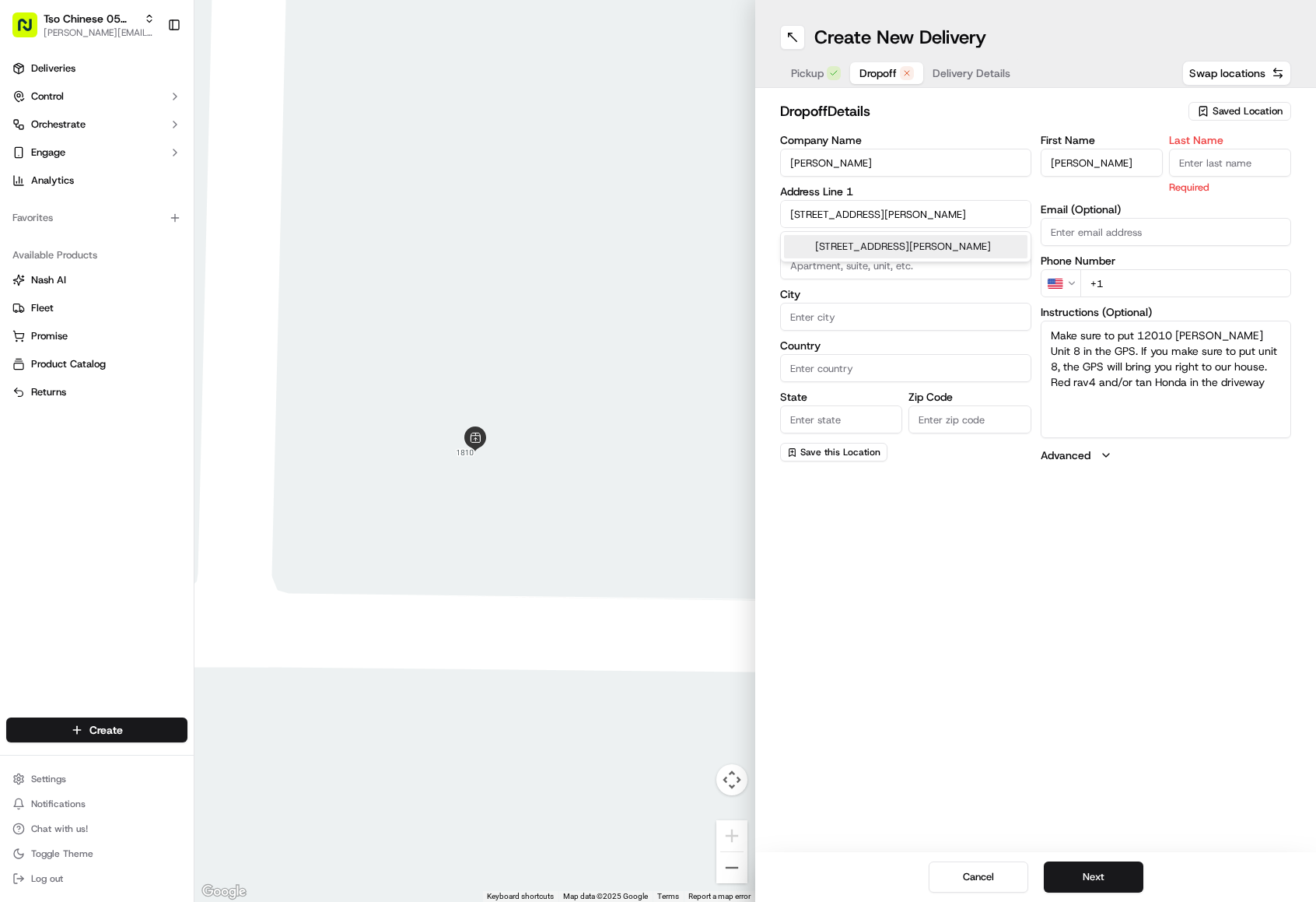
type input "UNIT 8"
type input "Austin"
type input "[GEOGRAPHIC_DATA]"
type input "78748"
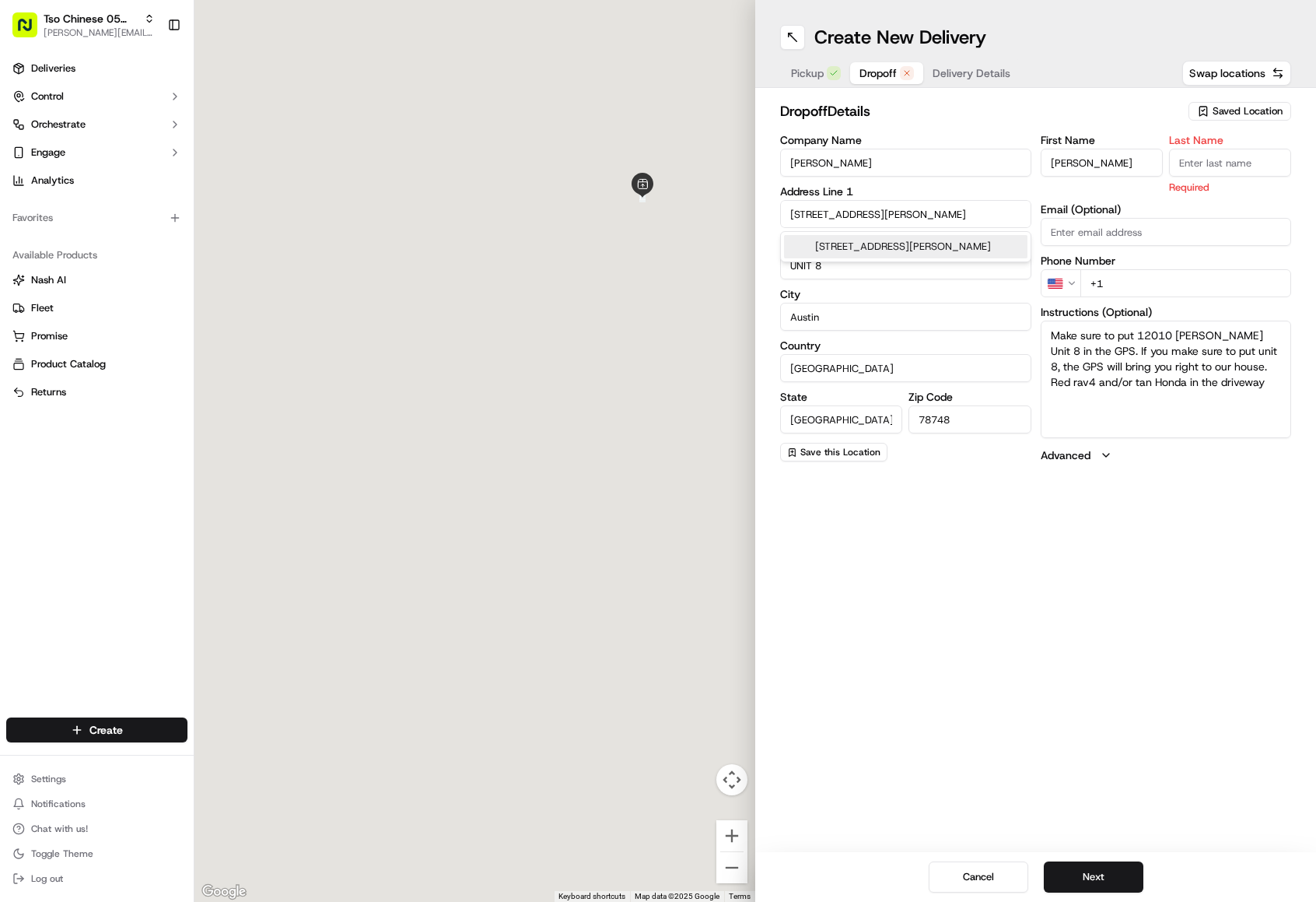
type input "[STREET_ADDRESS][PERSON_NAME][PERSON_NAME]"
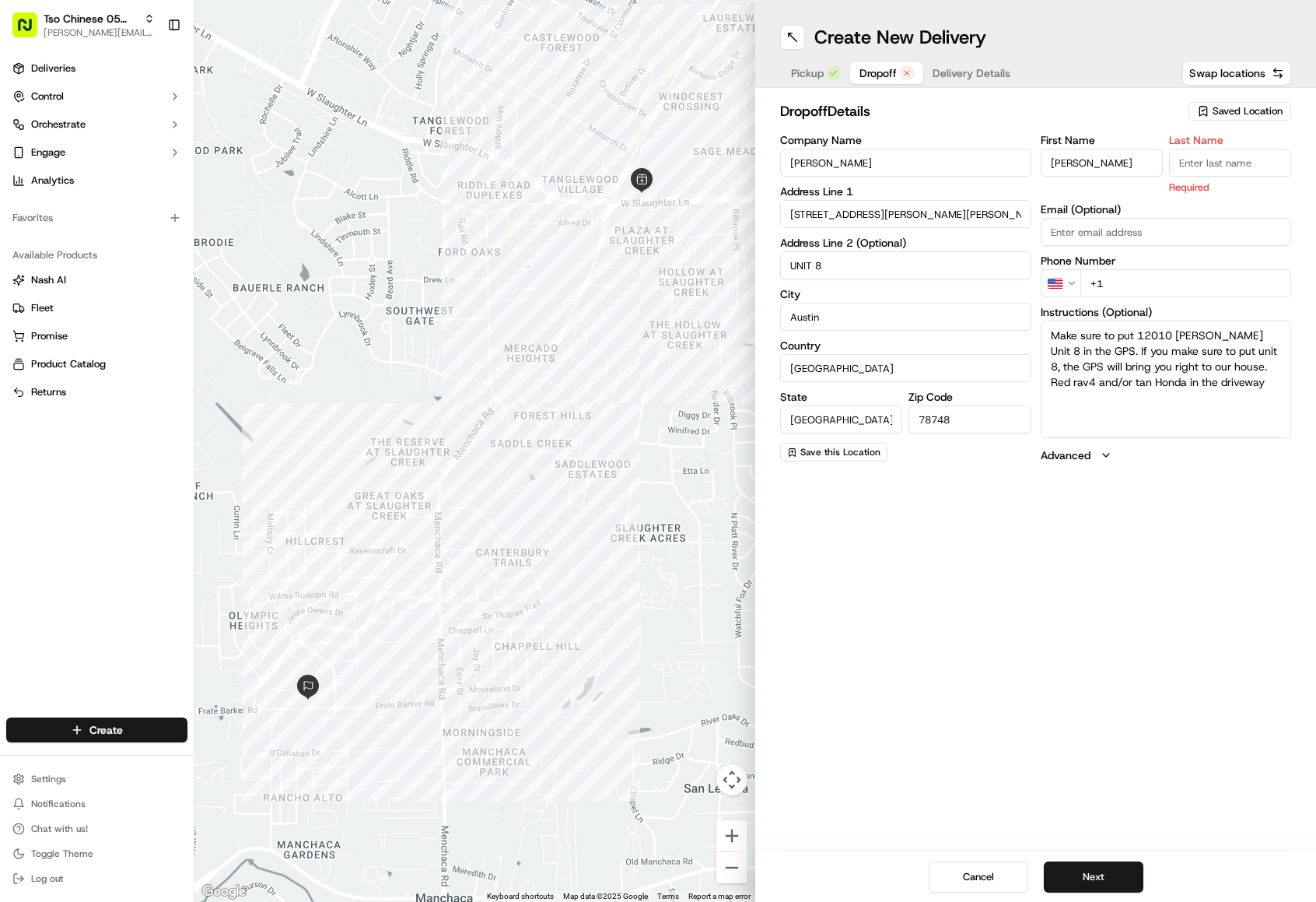
click at [1216, 160] on input "Last Name" at bounding box center [1230, 163] width 122 height 28
type input "."
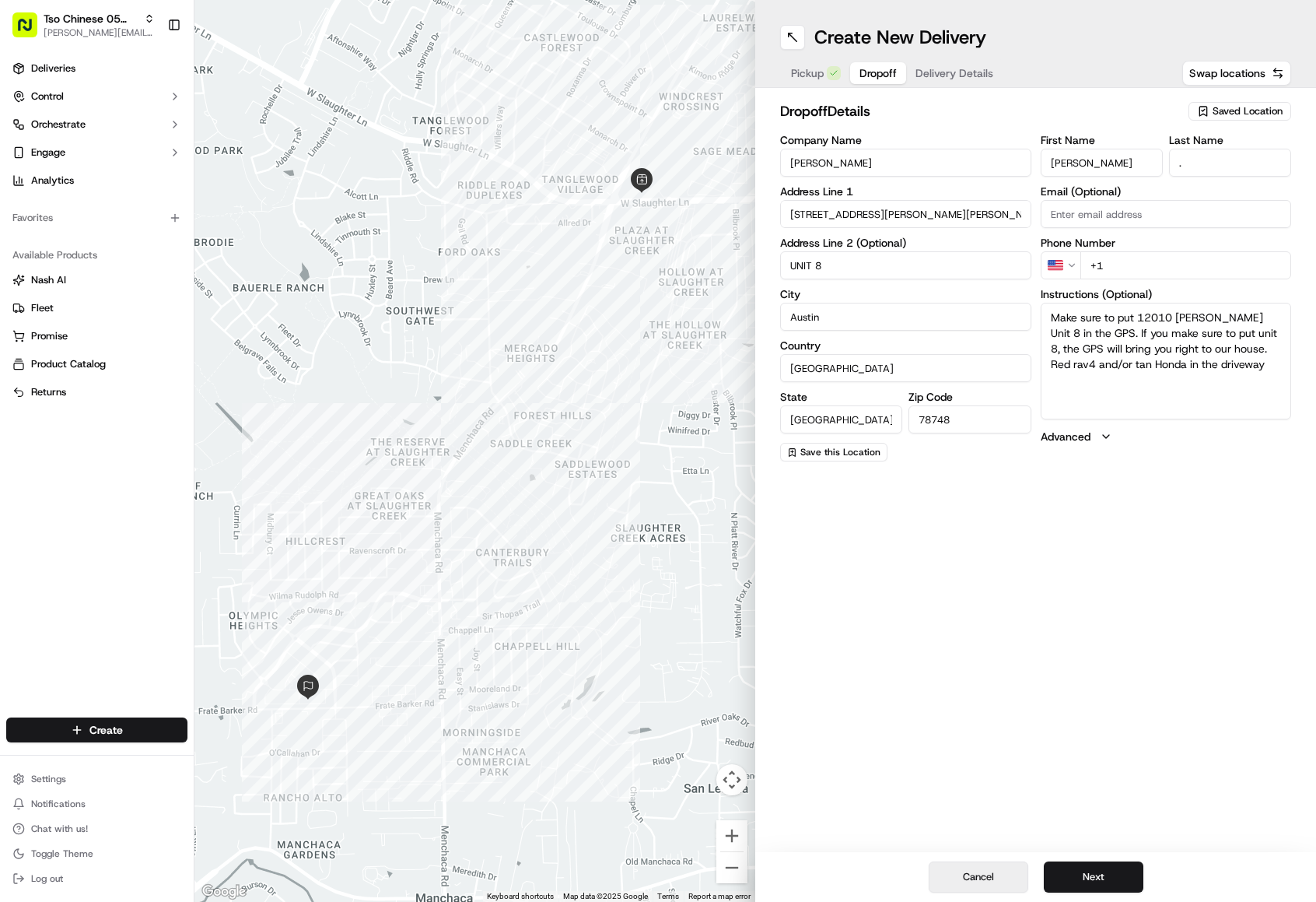
click at [1122, 267] on input "+1" at bounding box center [1186, 265] width 212 height 28
paste input "[PHONE_NUMBER]"
type input "[PHONE_NUMBER]"
click at [1101, 882] on button "Next" at bounding box center [1093, 877] width 99 height 31
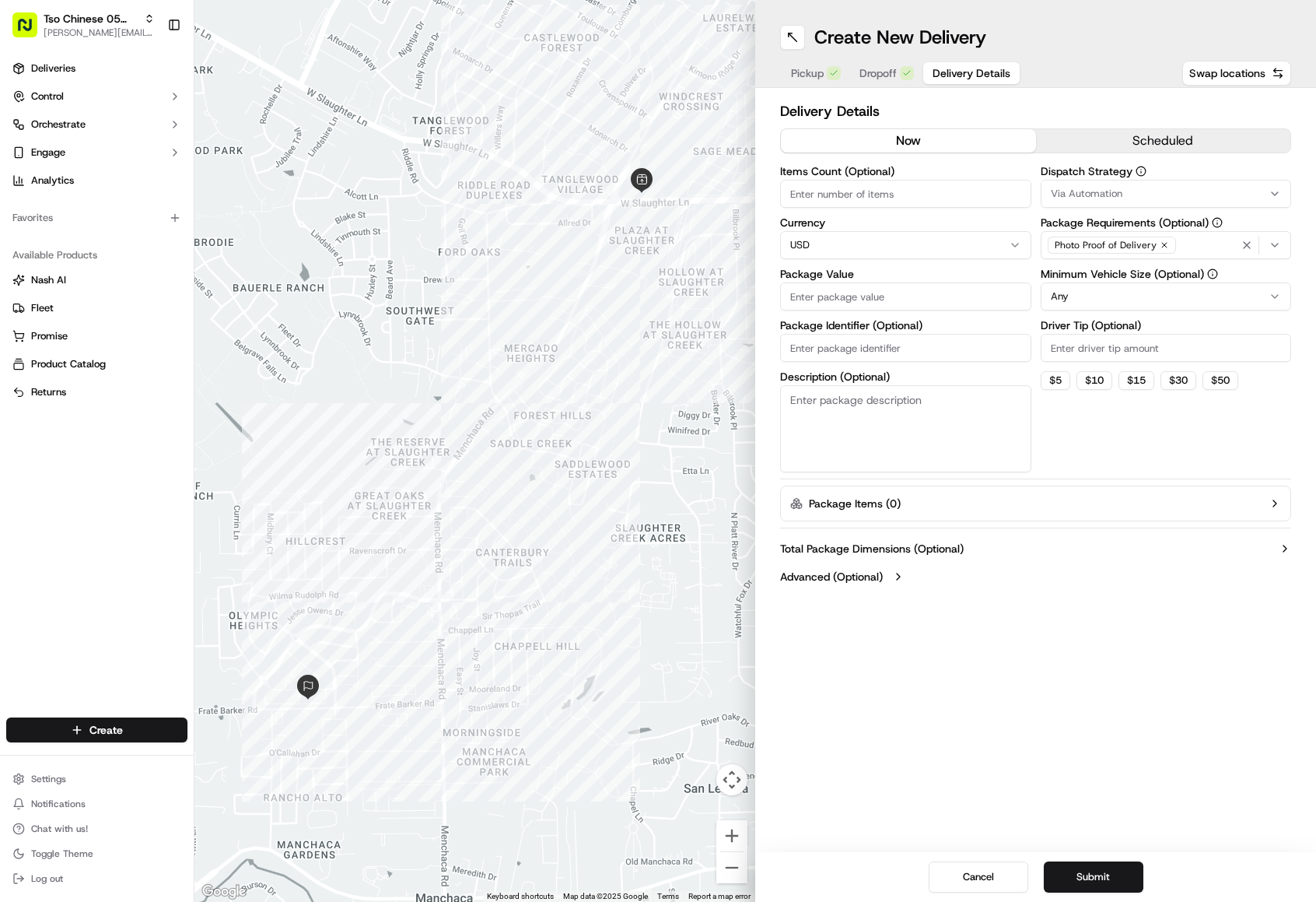
click at [1067, 190] on span "Via Automation" at bounding box center [1087, 194] width 72 height 14
click at [1090, 278] on span "Tso [PERSON_NAME] Strategy" at bounding box center [1162, 279] width 192 height 14
click at [1108, 515] on html "Tso Chinese 05 Menchaca [EMAIL_ADDRESS][DOMAIN_NAME] Toggle Sidebar Deliveries …" at bounding box center [658, 451] width 1316 height 902
click at [1106, 305] on html "Tso Chinese 05 Menchaca [EMAIL_ADDRESS][DOMAIN_NAME] Toggle Sidebar Deliveries …" at bounding box center [658, 451] width 1316 height 902
click at [1085, 346] on input "Driver Tip (Optional)" at bounding box center [1166, 348] width 251 height 28
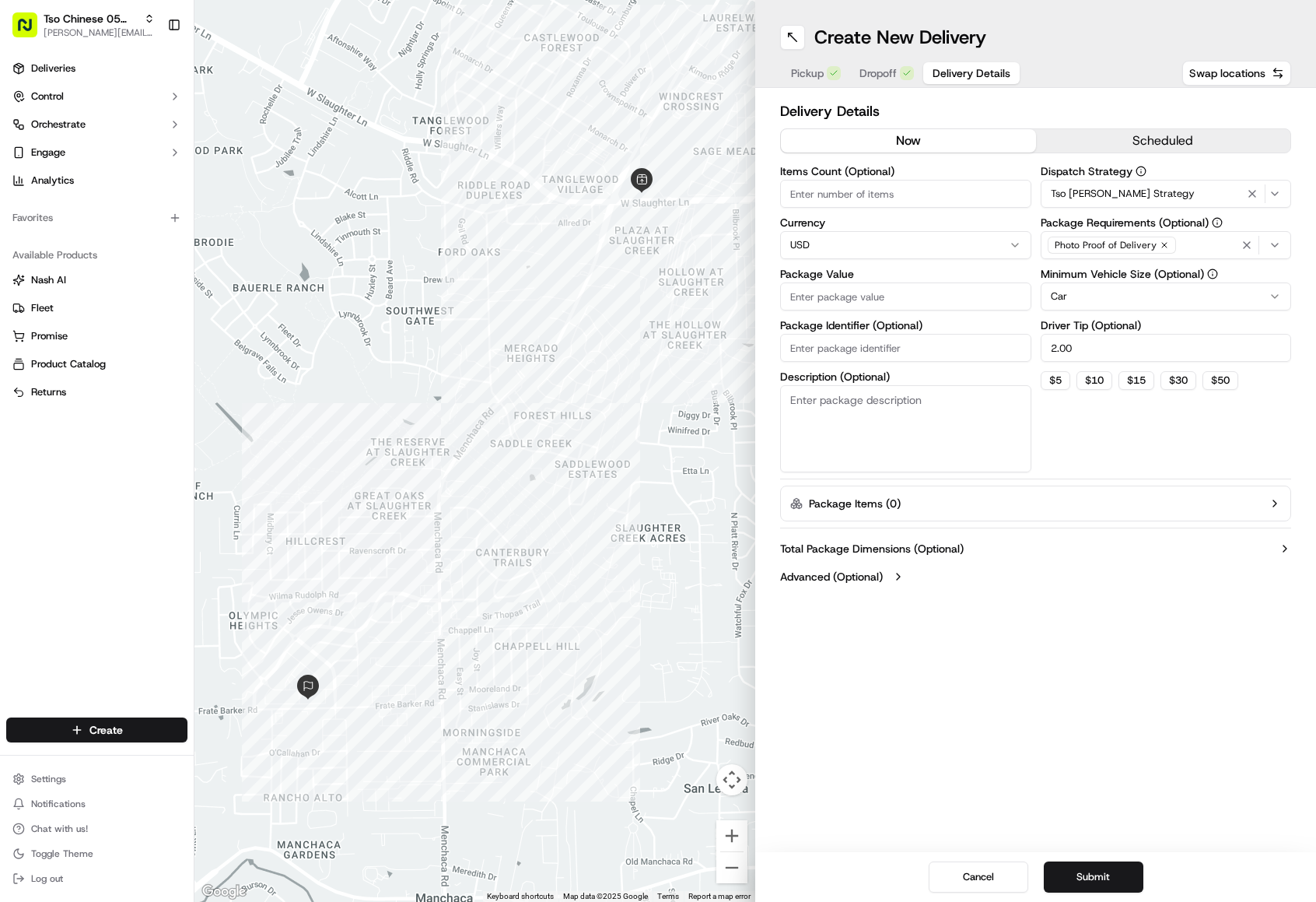
type input "2.00"
click at [833, 304] on input "Package Value" at bounding box center [905, 296] width 251 height 28
type input "39.94"
click at [855, 189] on input "Items Count (Optional)" at bounding box center [905, 194] width 251 height 28
type input "3"
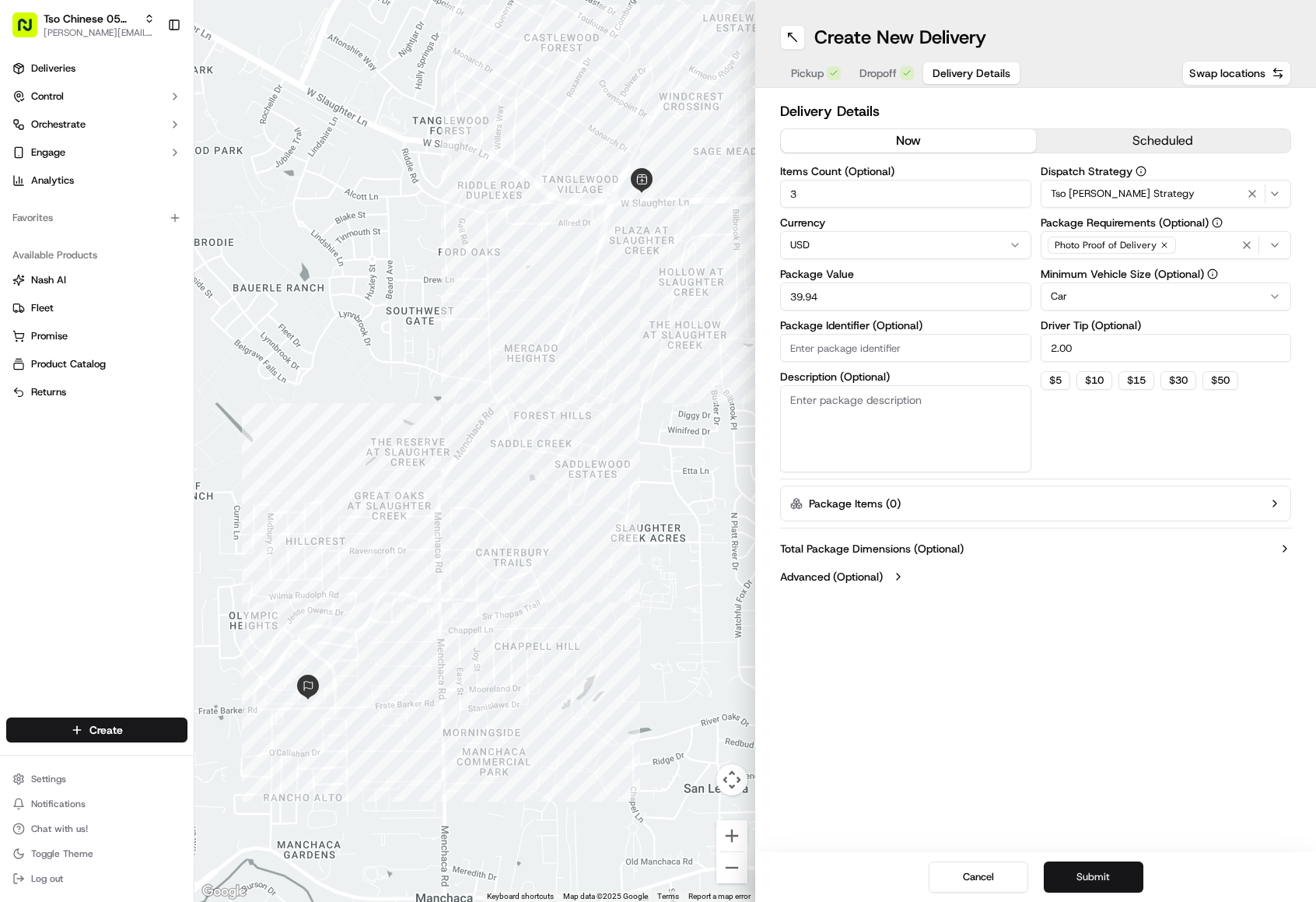
click at [1087, 878] on button "Submit" at bounding box center [1093, 877] width 99 height 31
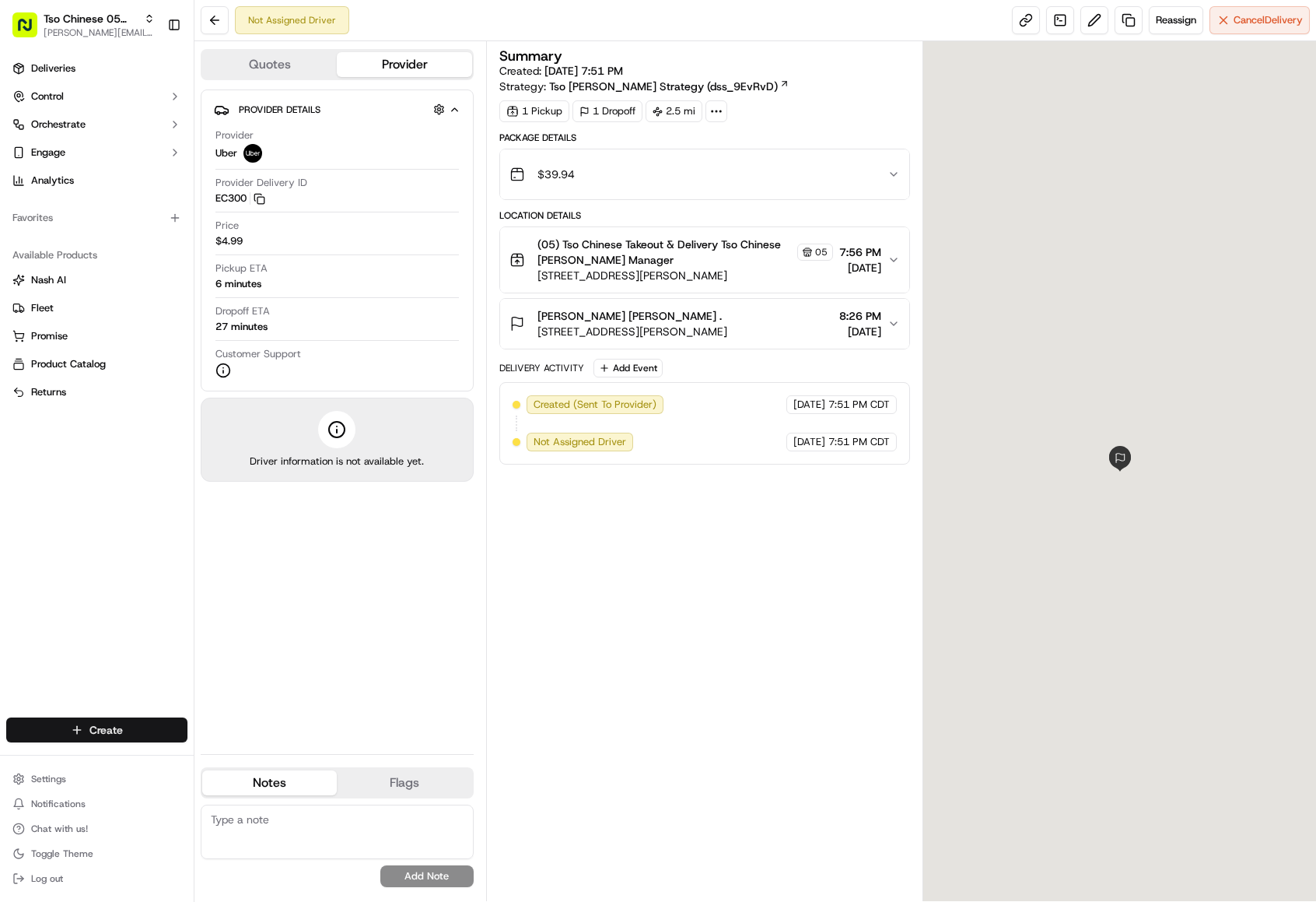
click at [159, 735] on html "Tso Chinese 05 Menchaca [EMAIL_ADDRESS][DOMAIN_NAME] Toggle Sidebar Deliveries …" at bounding box center [658, 451] width 1316 height 902
click at [233, 753] on link "Delivery" at bounding box center [281, 759] width 174 height 28
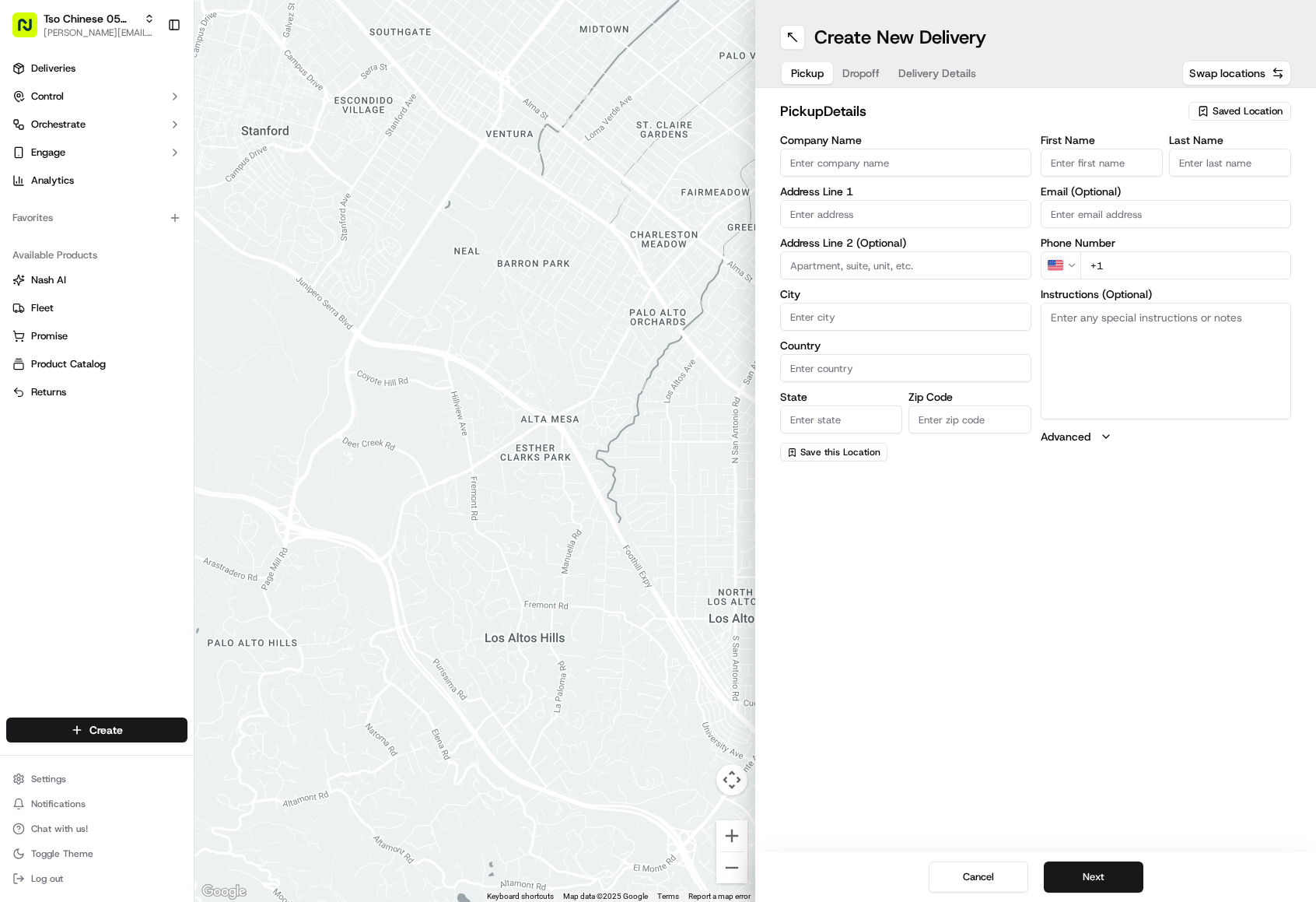
click at [1253, 112] on span "Saved Location" at bounding box center [1248, 111] width 70 height 14
click at [1213, 177] on span "(05) Tso Chinese Takeout & Delivery (05)" at bounding box center [1213, 170] width 192 height 14
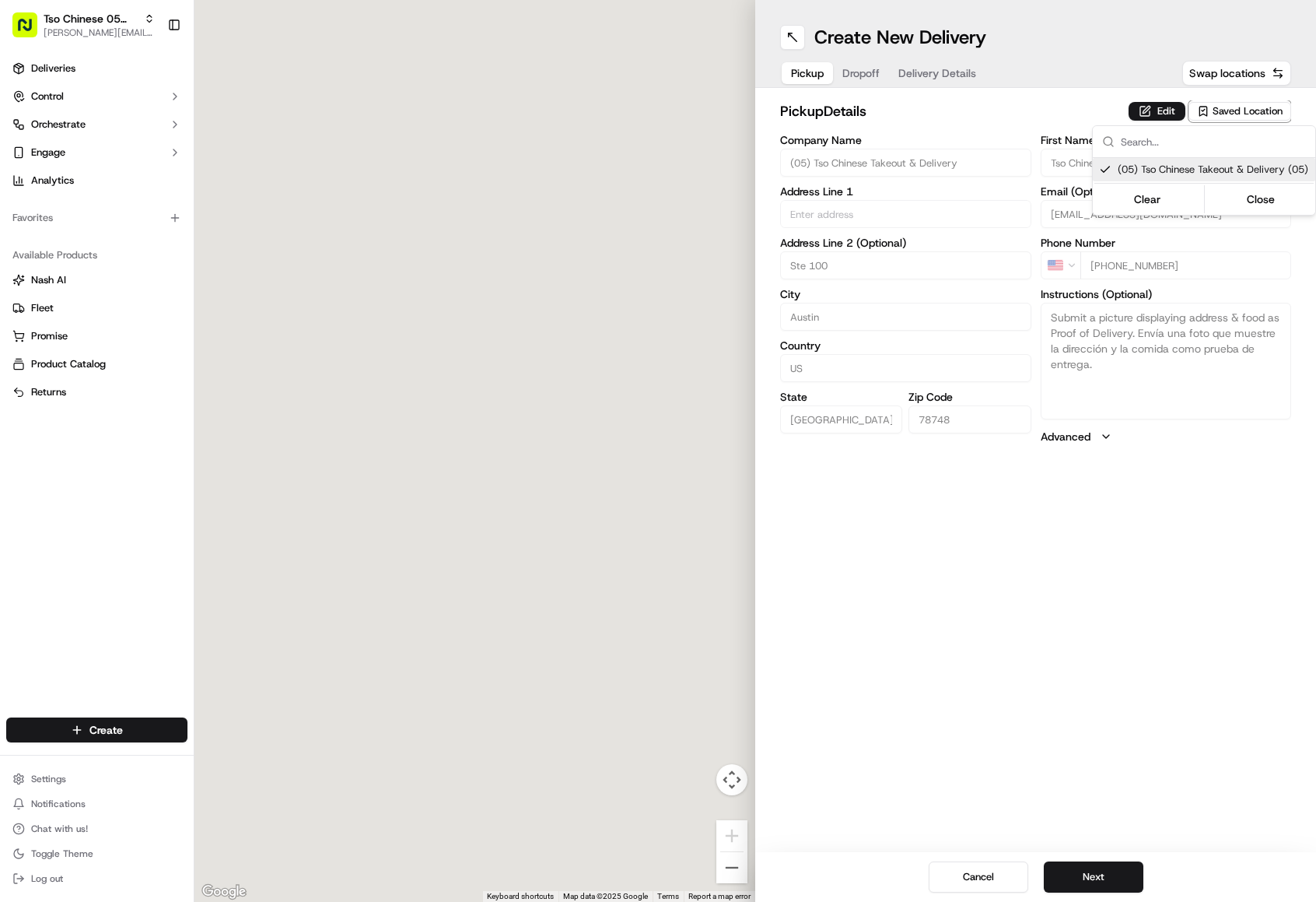
type input "(05) Tso Chinese Takeout & Delivery"
type input "Ste 100"
type input "Austin"
type input "US"
type input "[GEOGRAPHIC_DATA]"
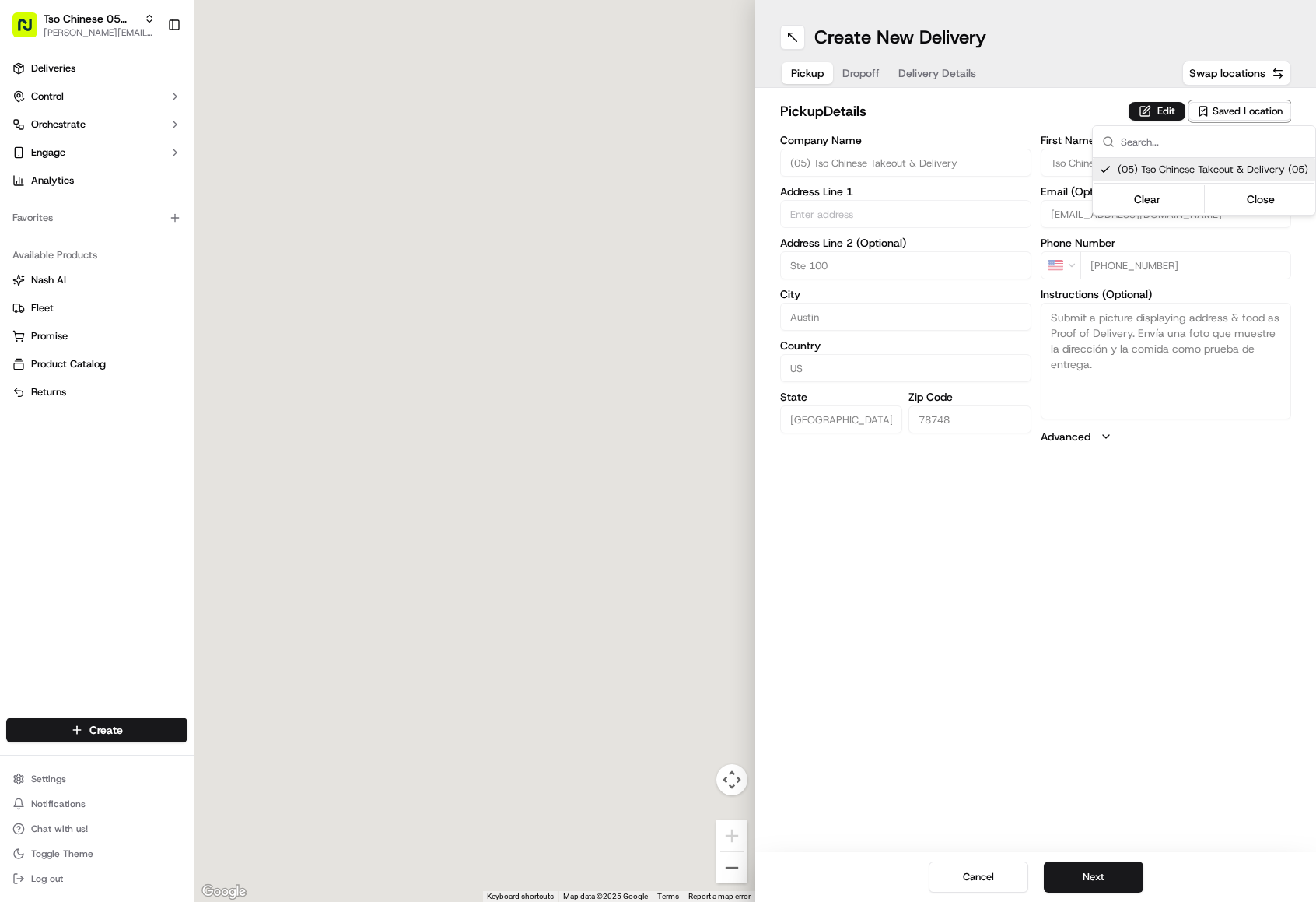
type input "78748"
type input "Tso Chinese"
type input "[PERSON_NAME] Manager"
type input "[EMAIL_ADDRESS][DOMAIN_NAME]"
type input "[PHONE_NUMBER]"
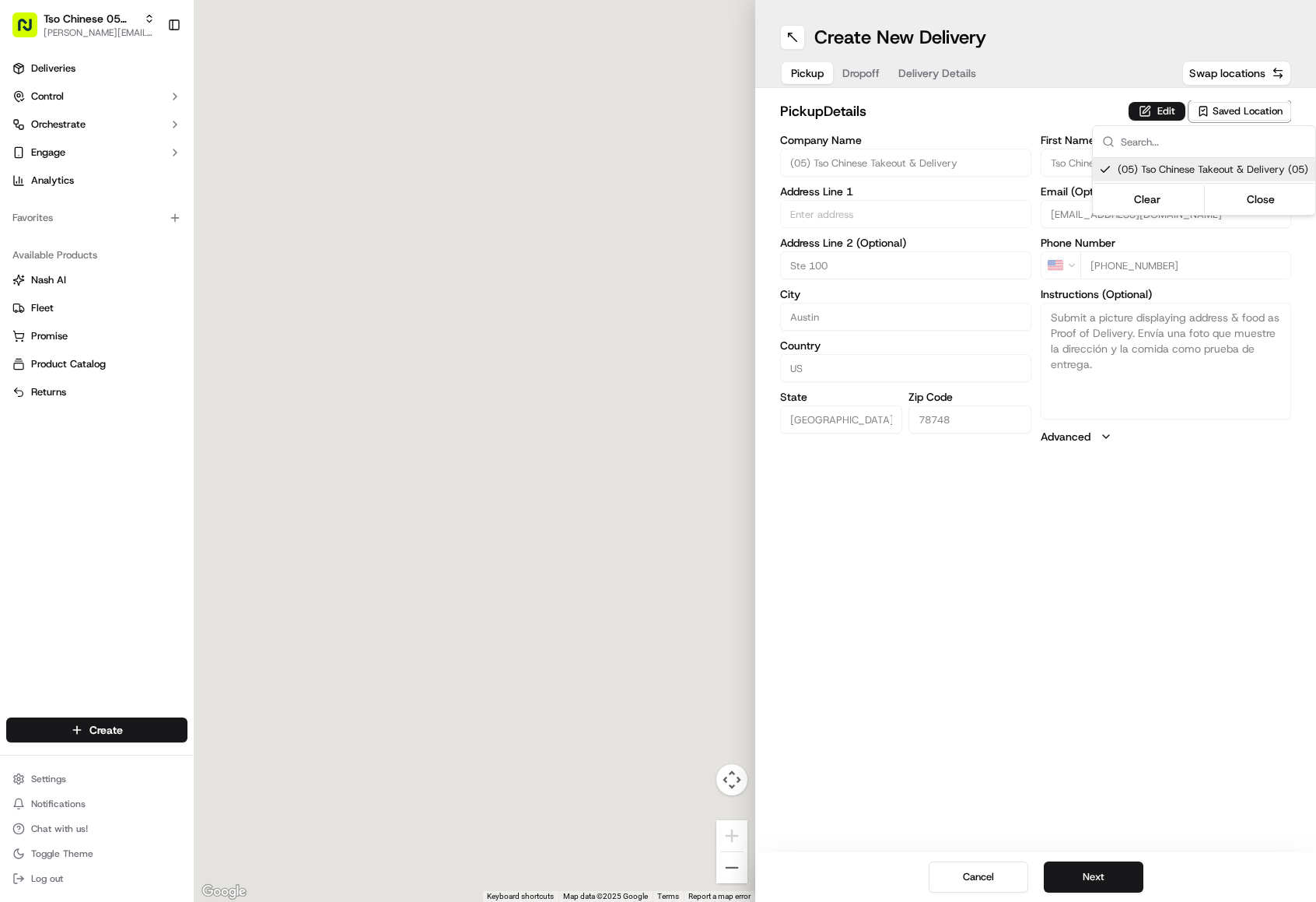
type textarea "Submit a picture displaying address & food as Proof of Delivery. Envía una foto…"
type input "[STREET_ADDRESS][PERSON_NAME]"
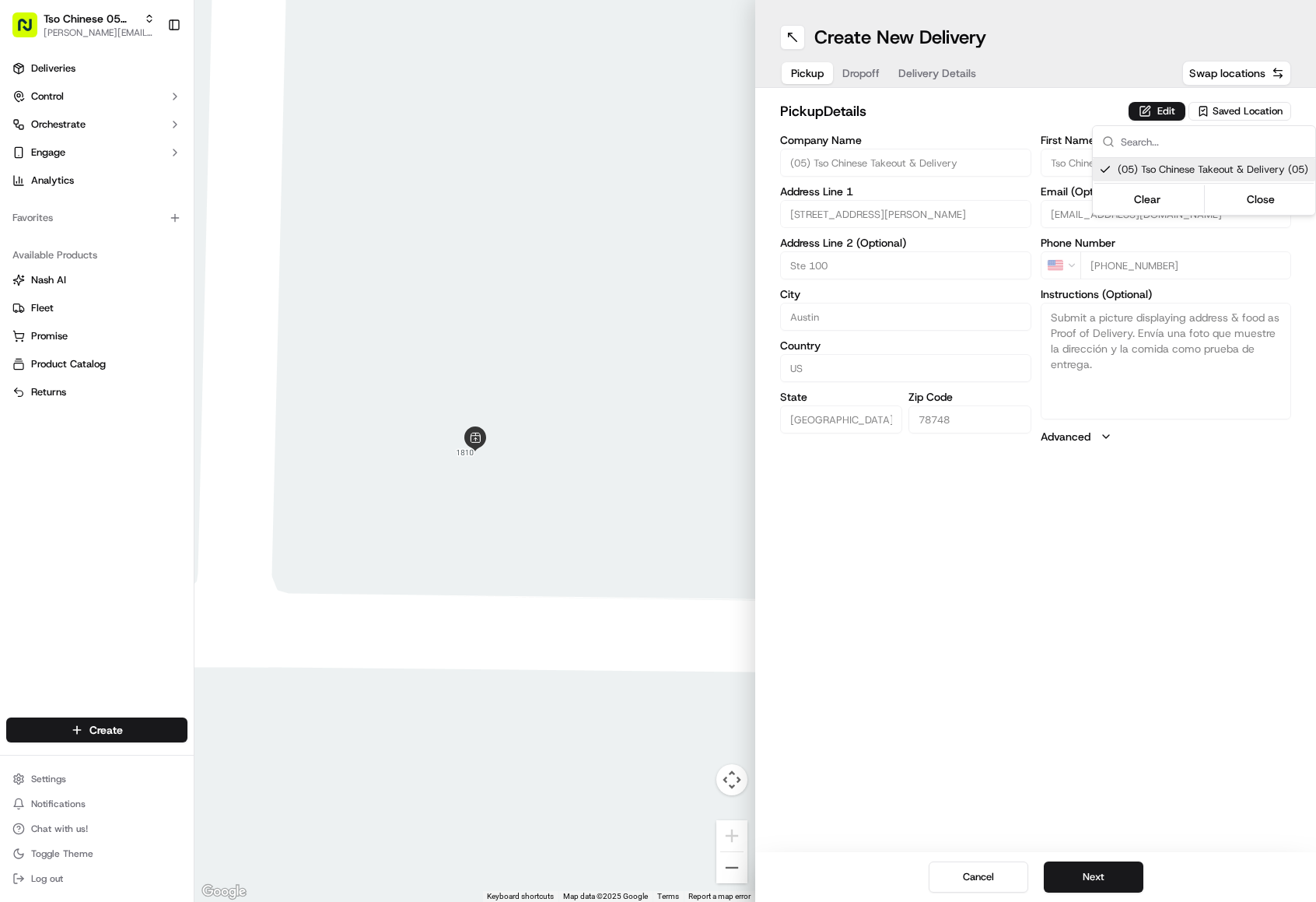
click at [1106, 878] on html "Tso Chinese 05 Menchaca [EMAIL_ADDRESS][DOMAIN_NAME] Toggle Sidebar Deliveries …" at bounding box center [658, 451] width 1316 height 902
click at [1106, 878] on button "Next" at bounding box center [1093, 877] width 99 height 31
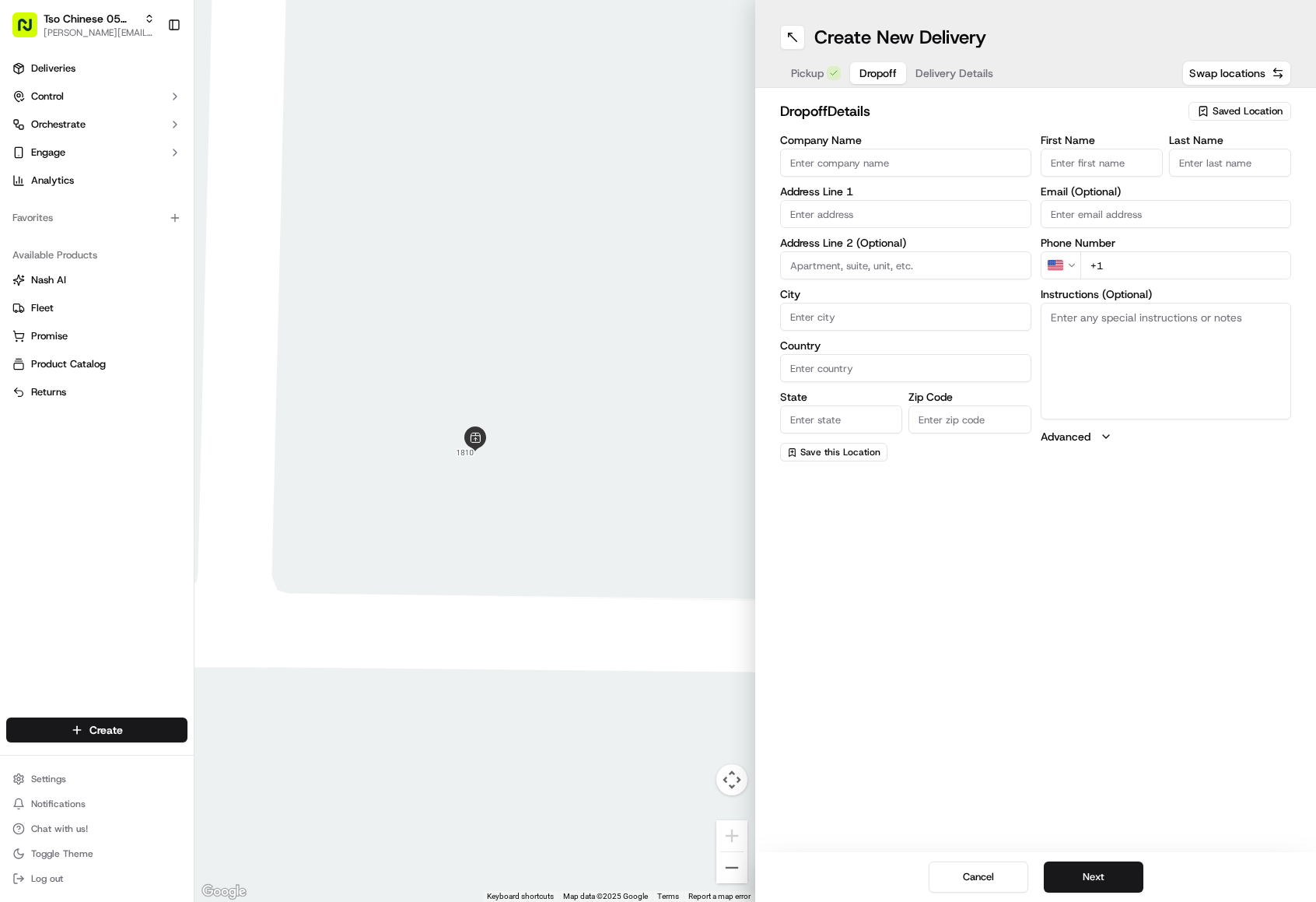
click at [1073, 168] on input "First Name" at bounding box center [1102, 163] width 122 height 28
paste input "[PERSON_NAME]"
type input "[PERSON_NAME]"
click at [959, 156] on input "Company Name" at bounding box center [905, 163] width 251 height 28
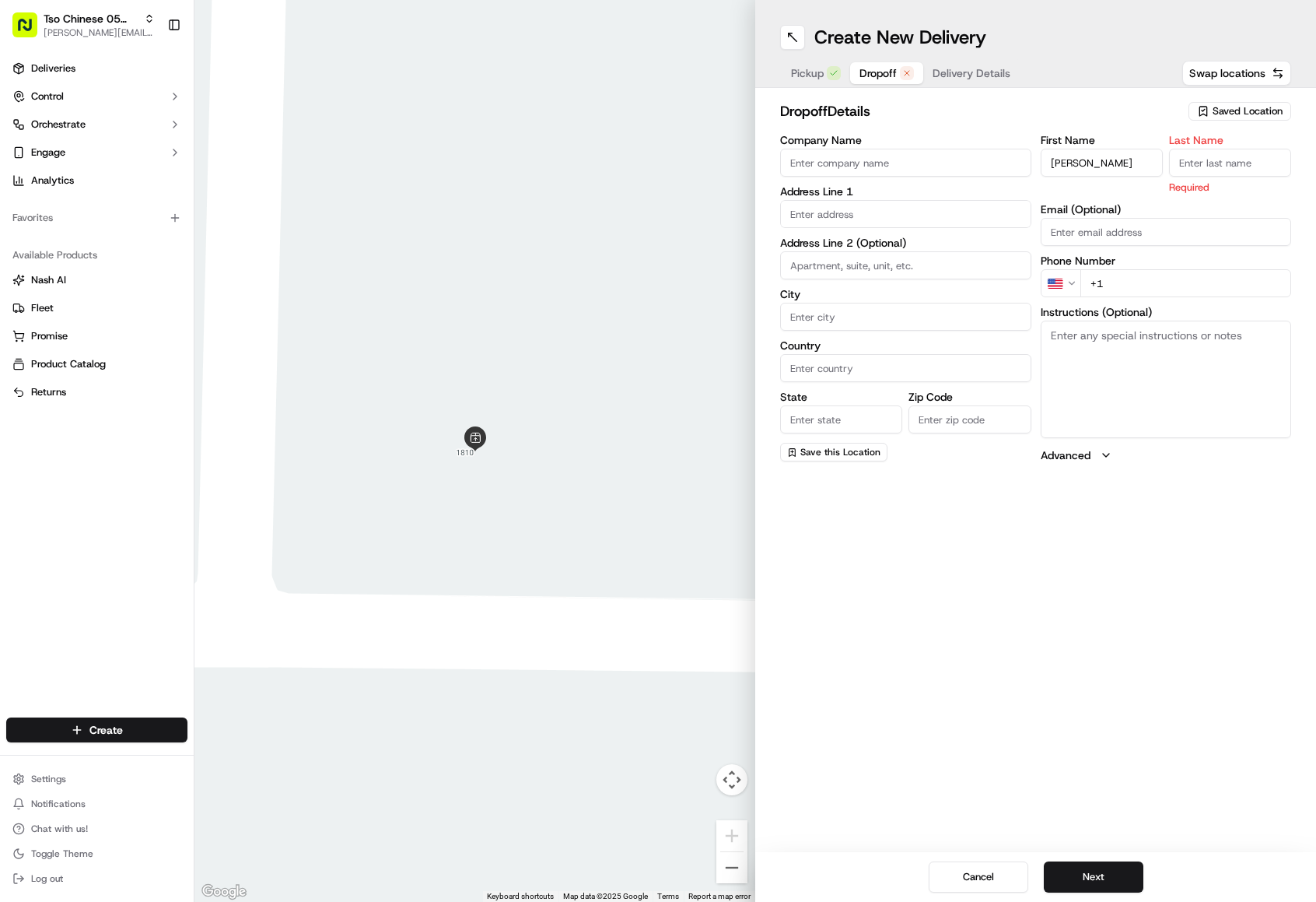
paste input "[PERSON_NAME]"
type input "[PERSON_NAME]"
click at [1199, 171] on input "Last Name" at bounding box center [1230, 163] width 122 height 28
type input "."
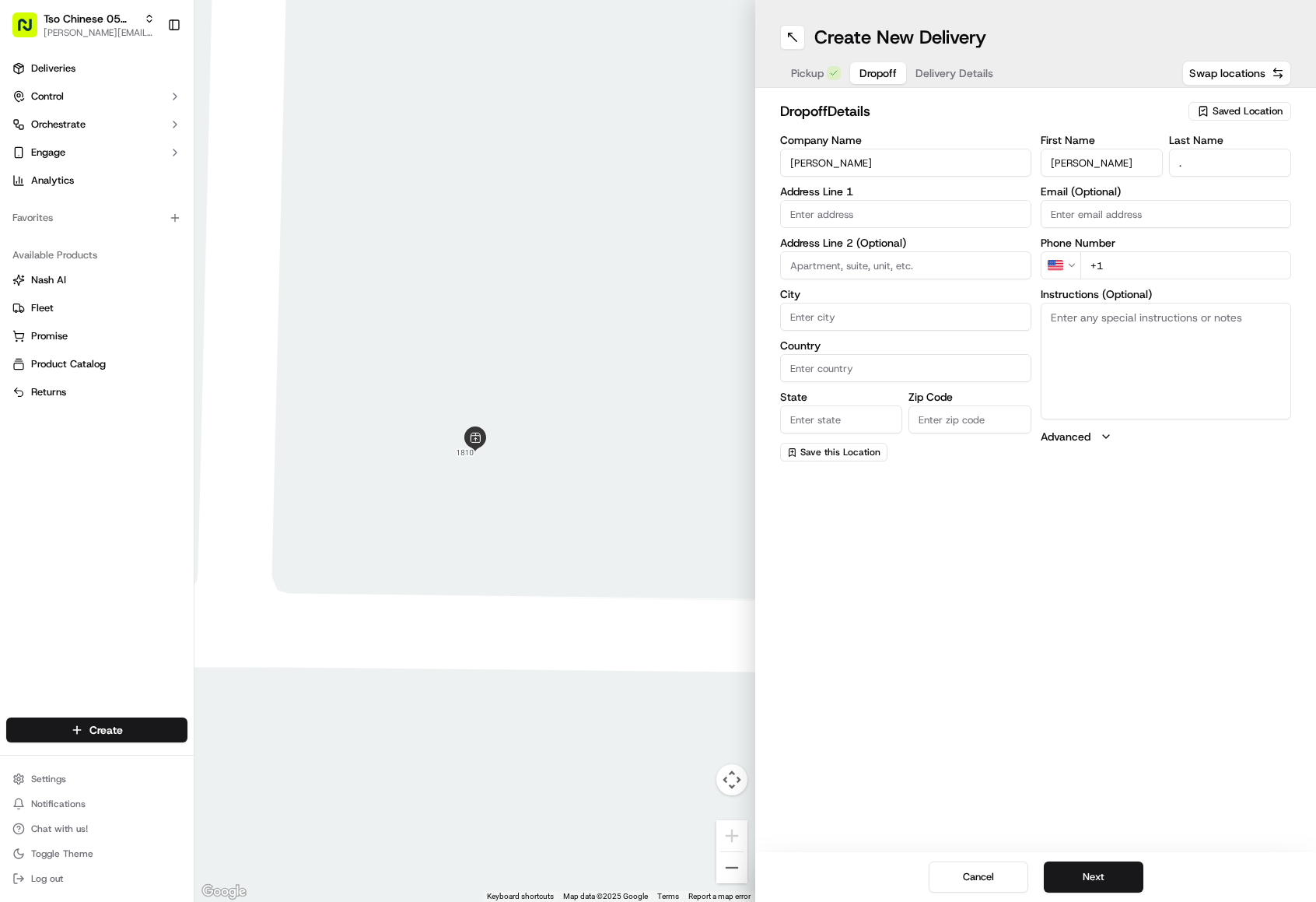
click at [1146, 255] on input "+1" at bounding box center [1186, 265] width 212 height 28
paste input "[PHONE_NUMBER]"
type input "[PHONE_NUMBER]"
click at [813, 221] on input "text" at bounding box center [905, 214] width 251 height 28
paste input "6813 [PERSON_NAME] Dr A"
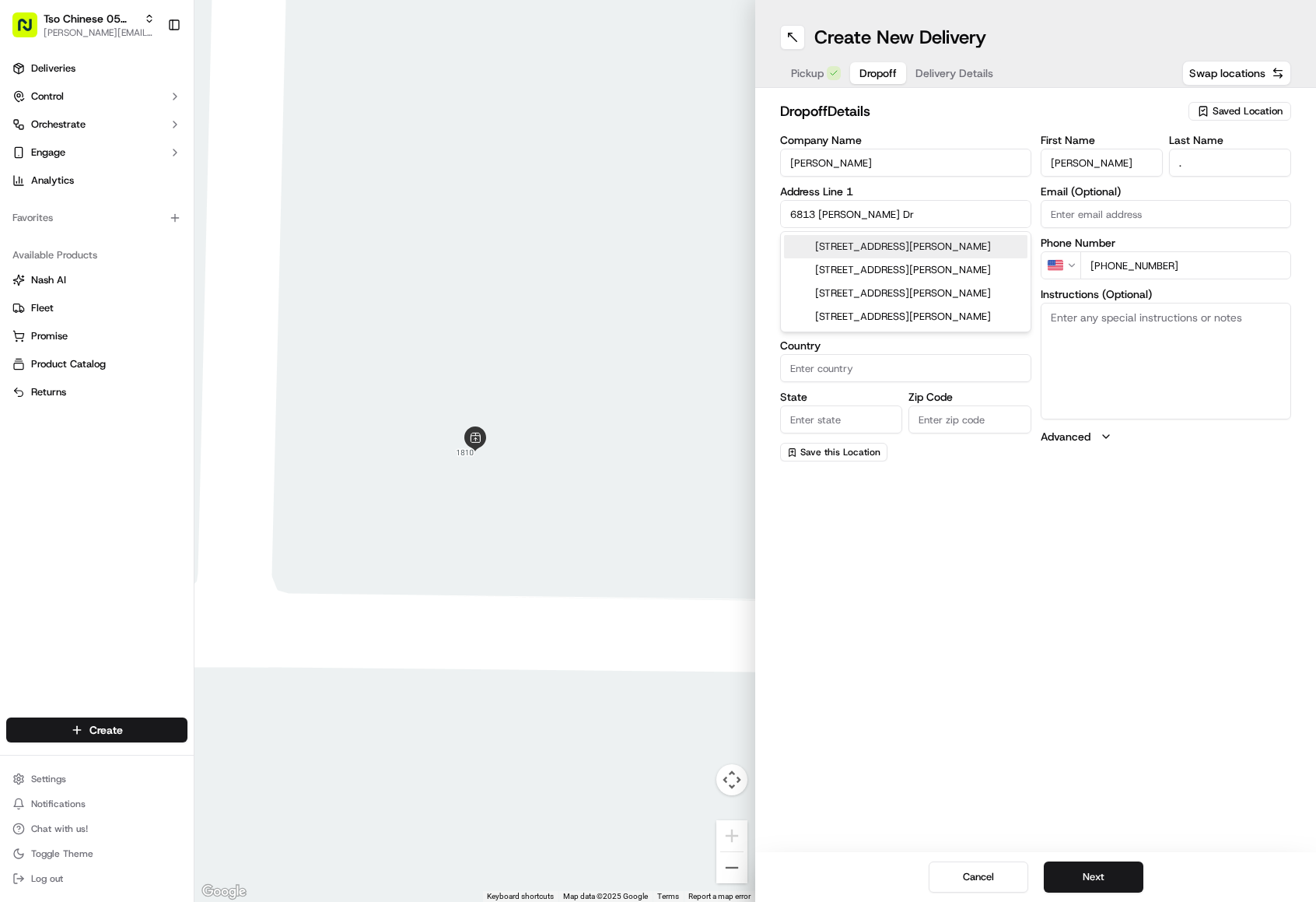
click at [913, 248] on div "[STREET_ADDRESS][PERSON_NAME]" at bounding box center [905, 246] width 243 height 23
type input "[STREET_ADDRESS][PERSON_NAME]"
type input "Austin"
type input "[GEOGRAPHIC_DATA]"
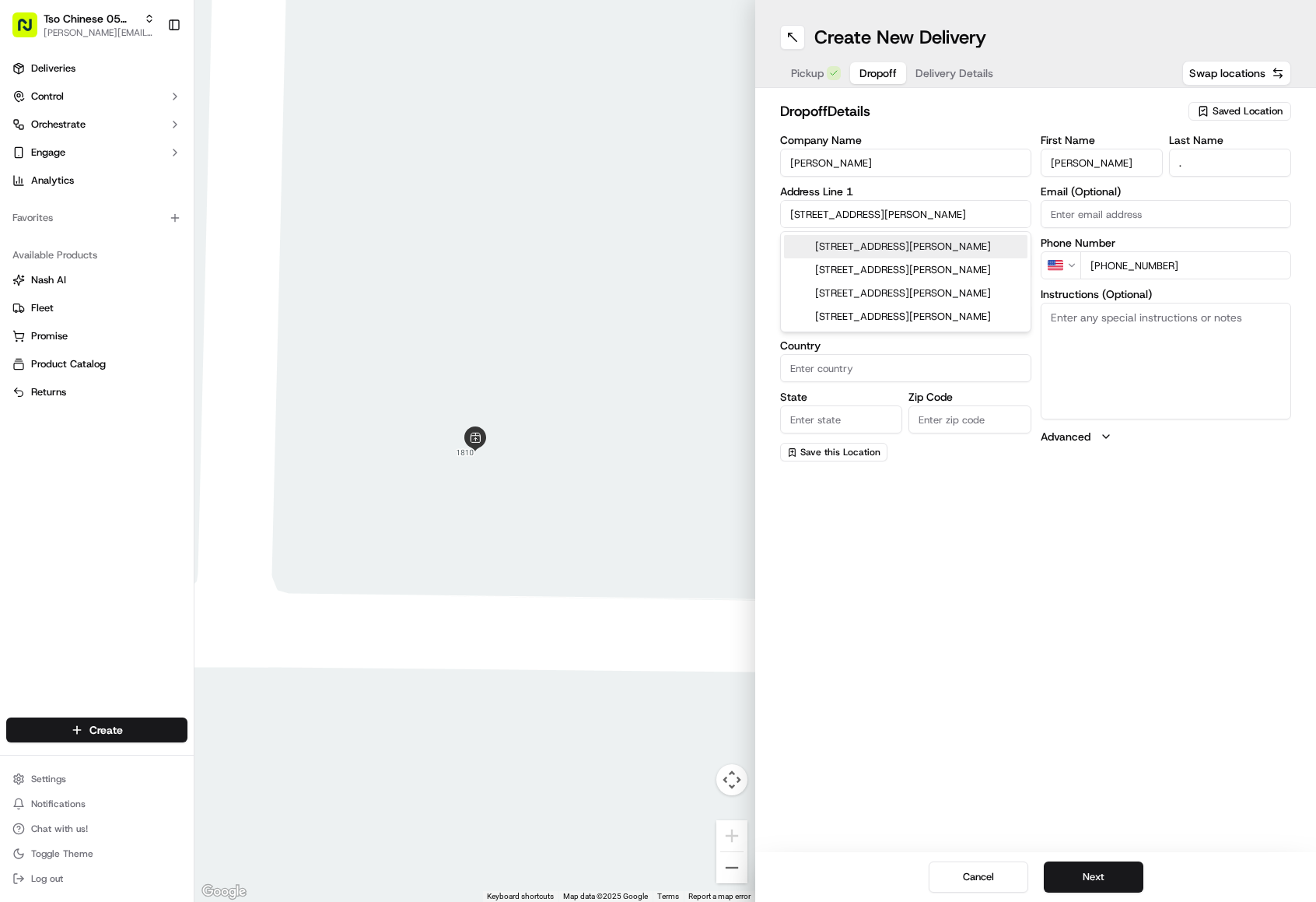
type input "78747"
type input "[STREET_ADDRESS][PERSON_NAME]"
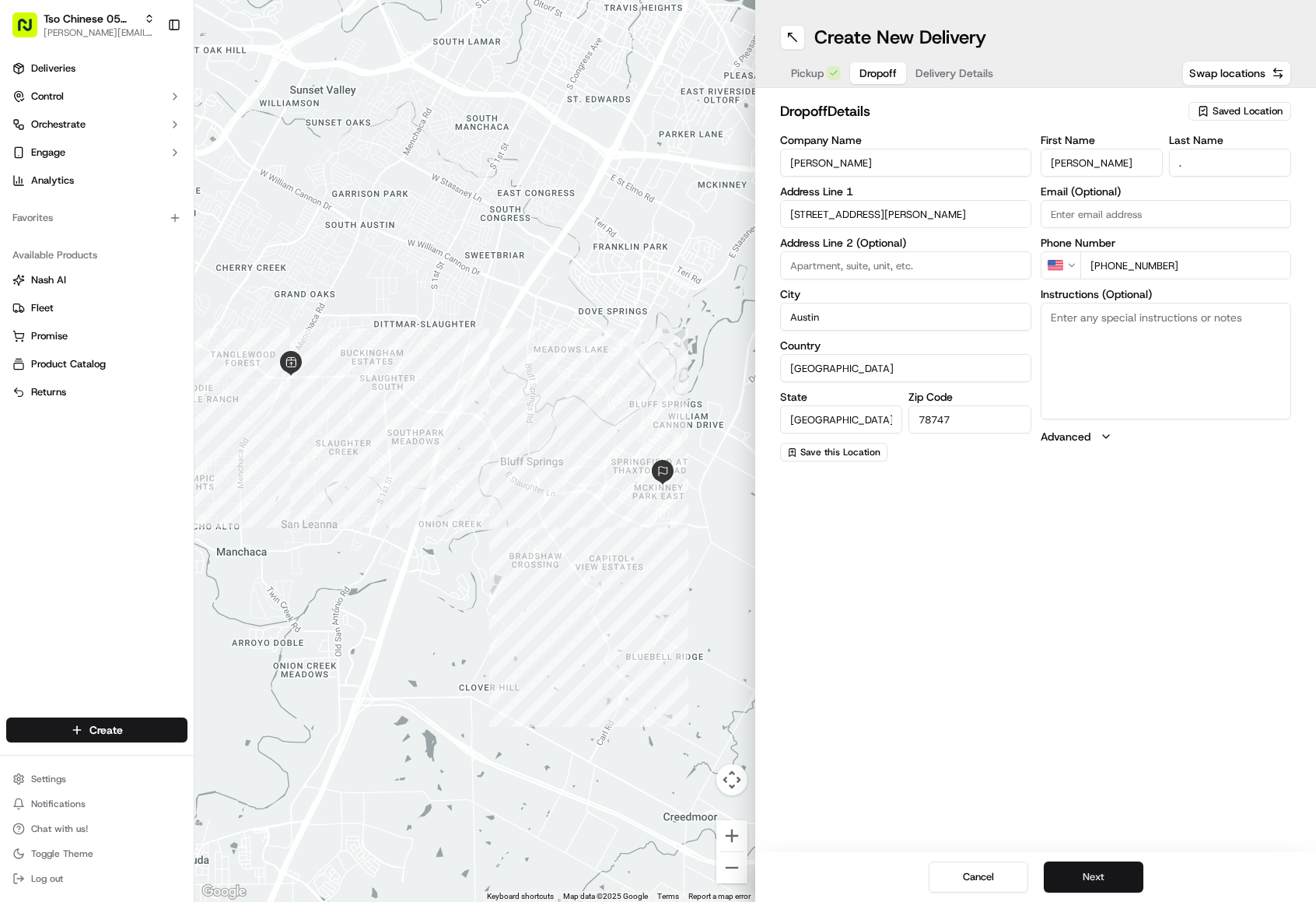
click at [1096, 870] on button "Next" at bounding box center [1093, 877] width 99 height 31
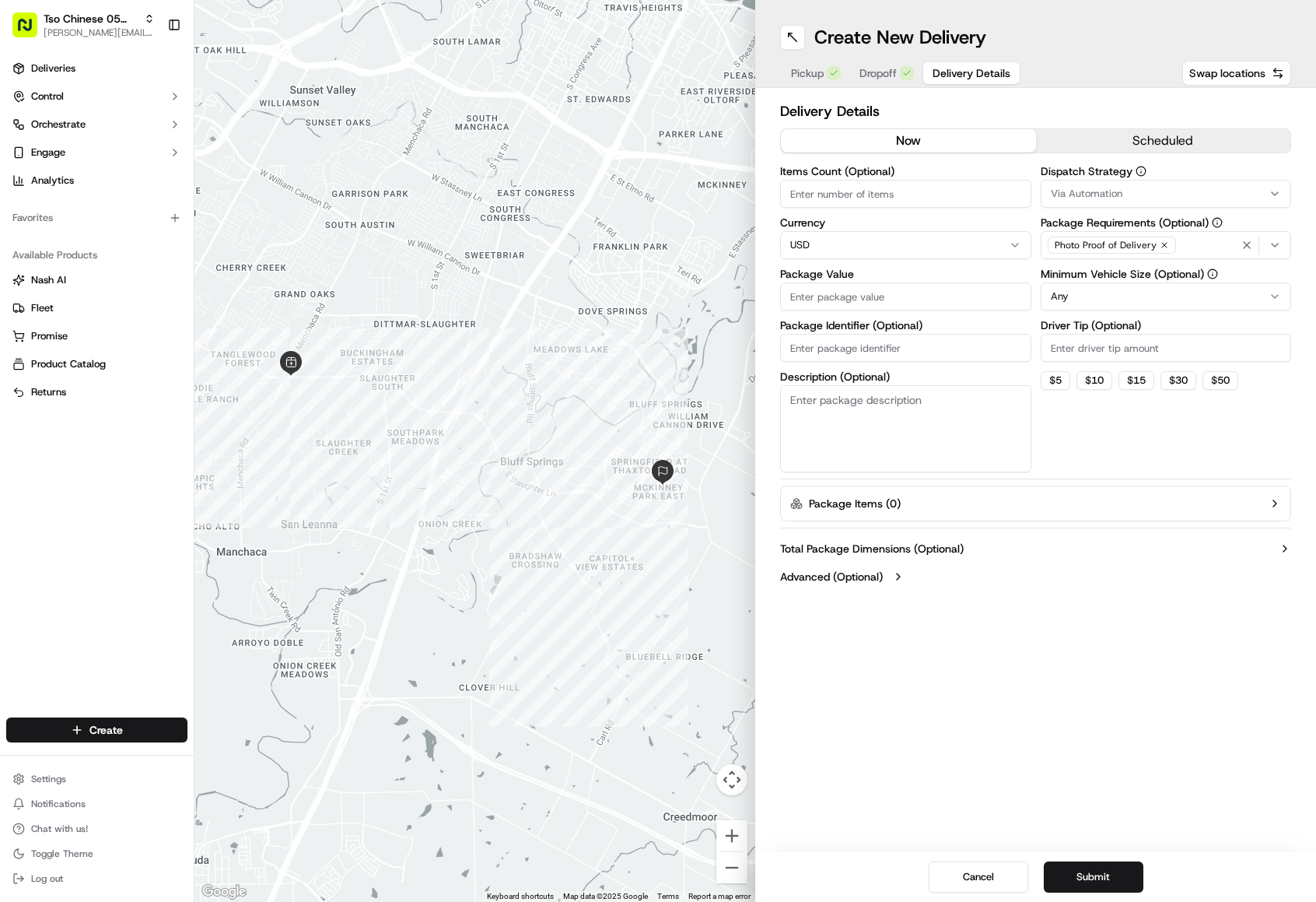
click at [1110, 198] on span "Via Automation" at bounding box center [1087, 194] width 72 height 14
click at [1106, 272] on span "Tso [PERSON_NAME] Strategy" at bounding box center [1162, 279] width 192 height 14
click at [980, 174] on html "Tso Chinese 05 Menchaca [EMAIL_ADDRESS][DOMAIN_NAME] Toggle Sidebar Deliveries …" at bounding box center [658, 451] width 1316 height 902
click at [1078, 322] on label "Driver Tip (Optional)" at bounding box center [1166, 325] width 251 height 11
click at [1078, 334] on input "Driver Tip (Optional)" at bounding box center [1166, 348] width 251 height 28
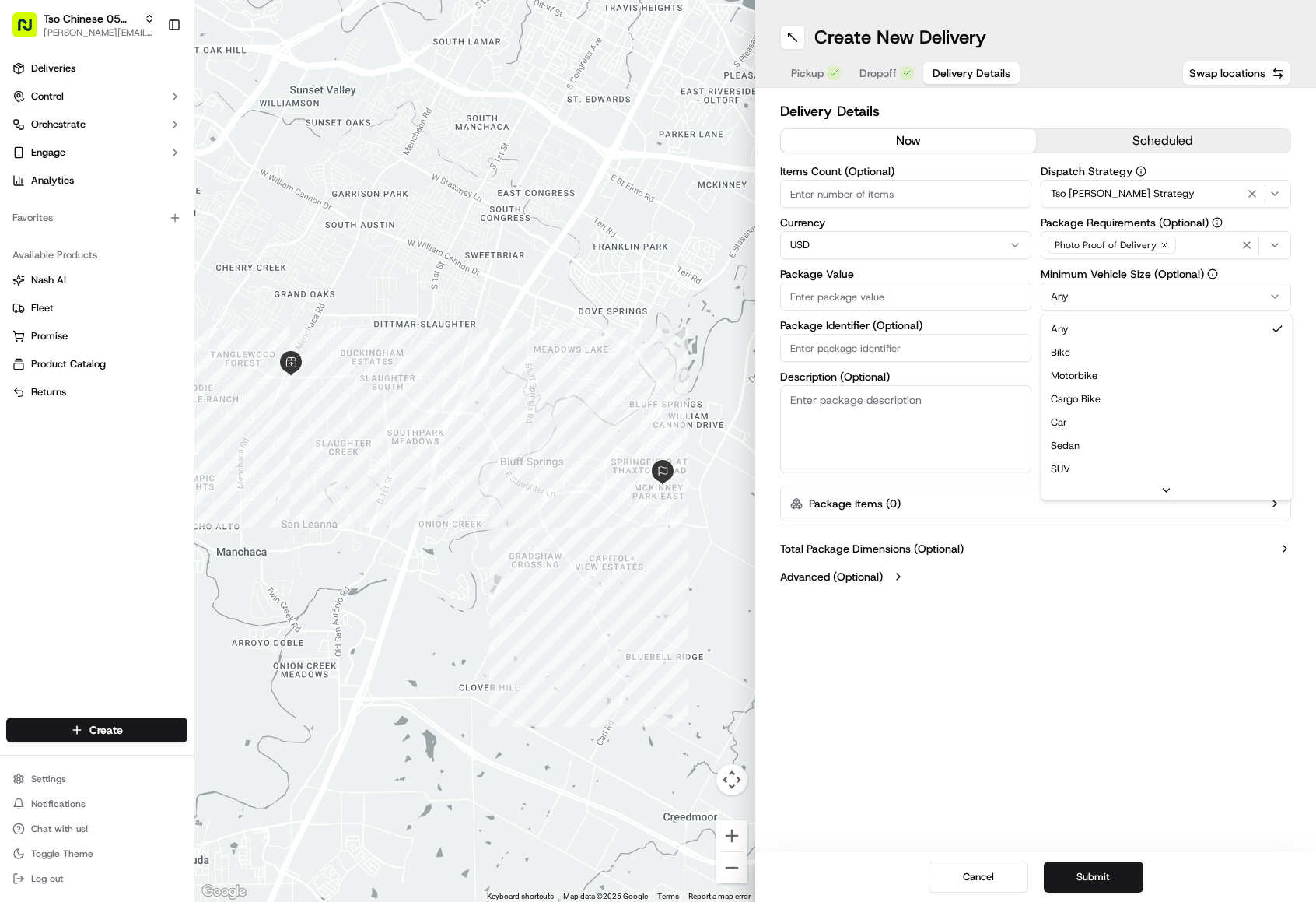
click at [1078, 295] on html "Tso Chinese 05 Menchaca [EMAIL_ADDRESS][DOMAIN_NAME] Toggle Sidebar Deliveries …" at bounding box center [658, 451] width 1316 height 902
click at [1081, 330] on label "Driver Tip (Optional)" at bounding box center [1166, 325] width 251 height 11
click at [1081, 334] on input "Driver Tip (Optional)" at bounding box center [1166, 348] width 251 height 28
type input "2.00"
click at [877, 301] on input "Package Value" at bounding box center [905, 296] width 251 height 28
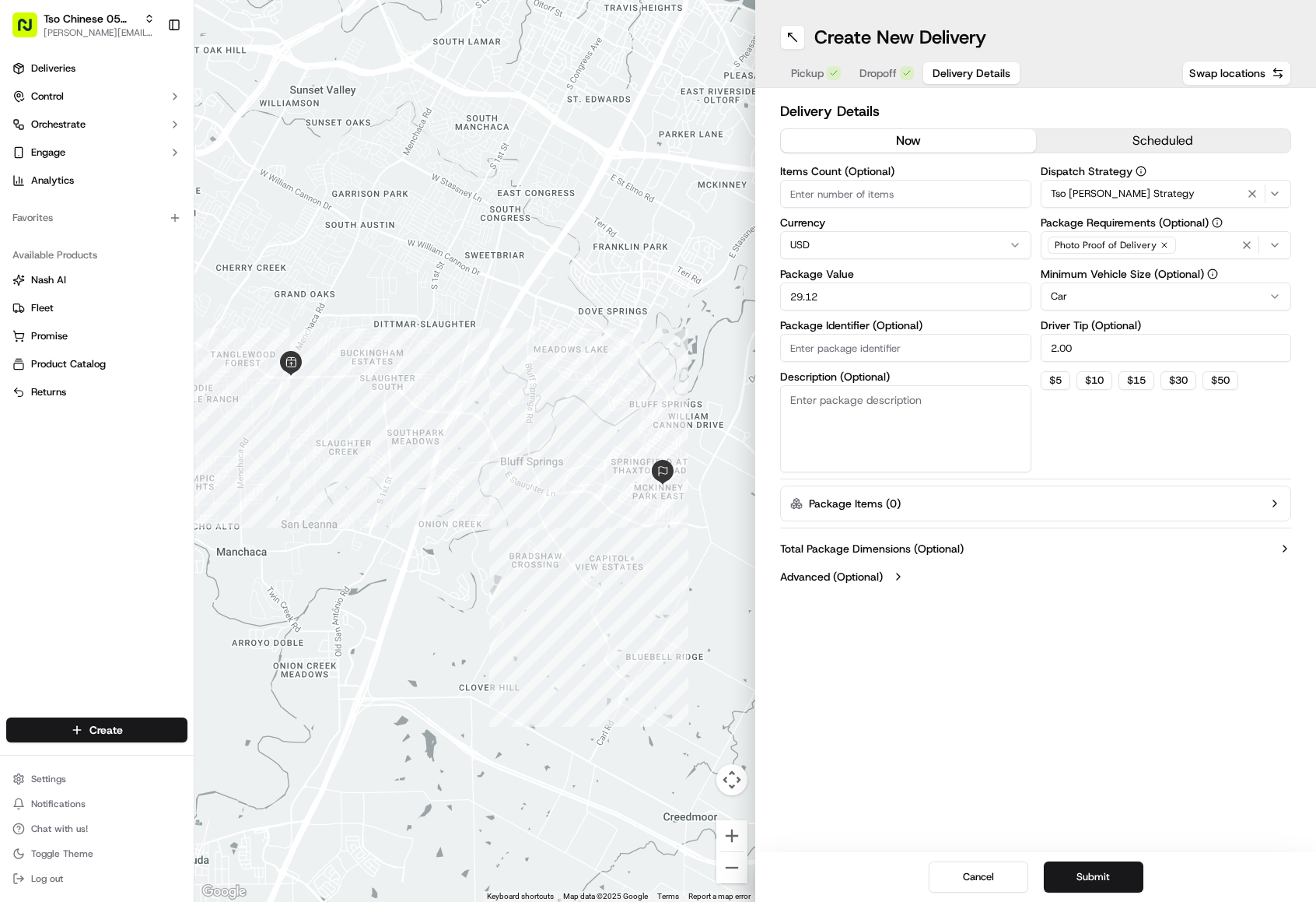
type input "29.12"
click at [812, 193] on input "Items Count (Optional)" at bounding box center [905, 194] width 251 height 28
type input "3"
click at [1130, 868] on button "Submit" at bounding box center [1093, 877] width 99 height 31
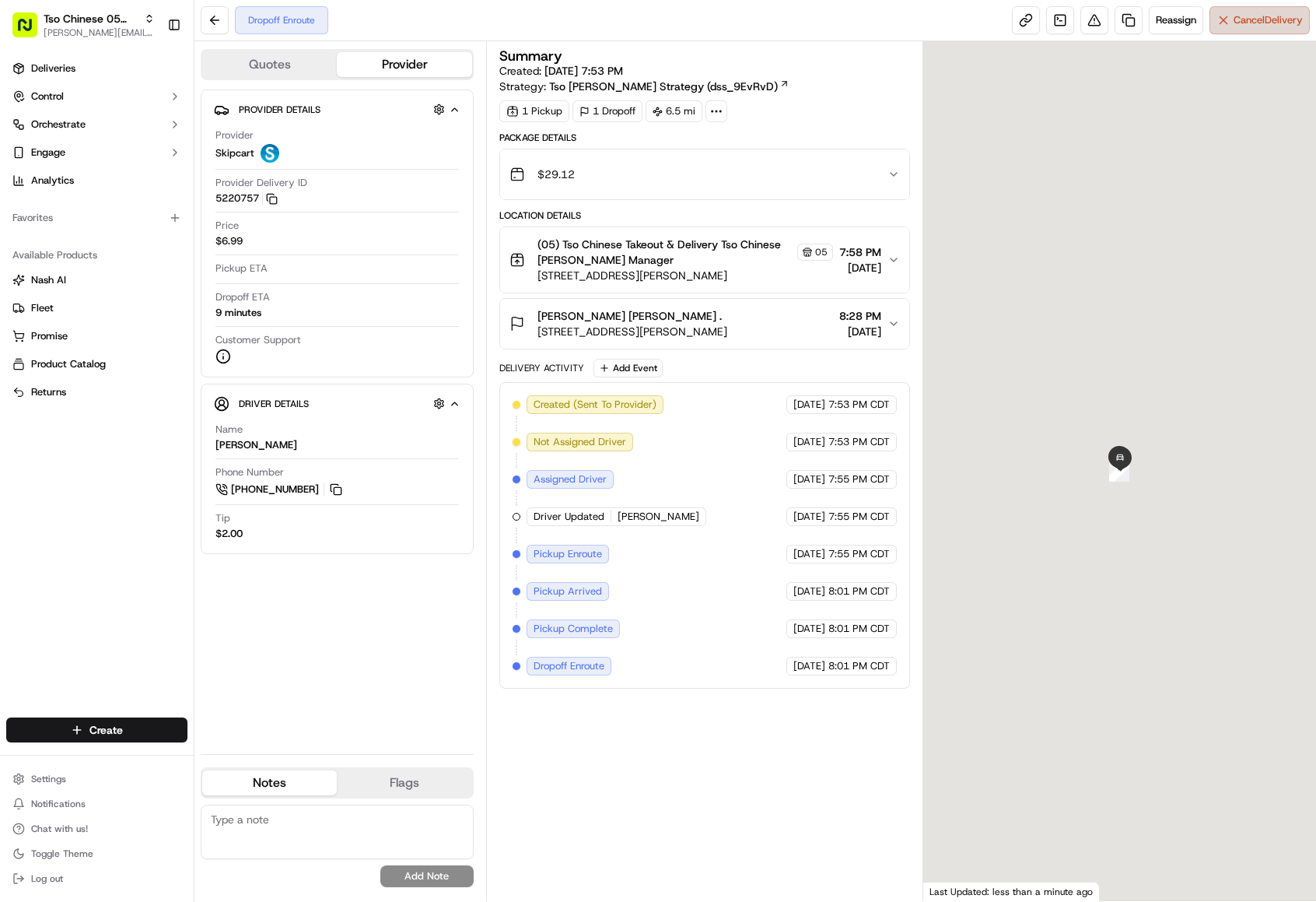
click at [100, 65] on link "Deliveries" at bounding box center [97, 69] width 181 height 25
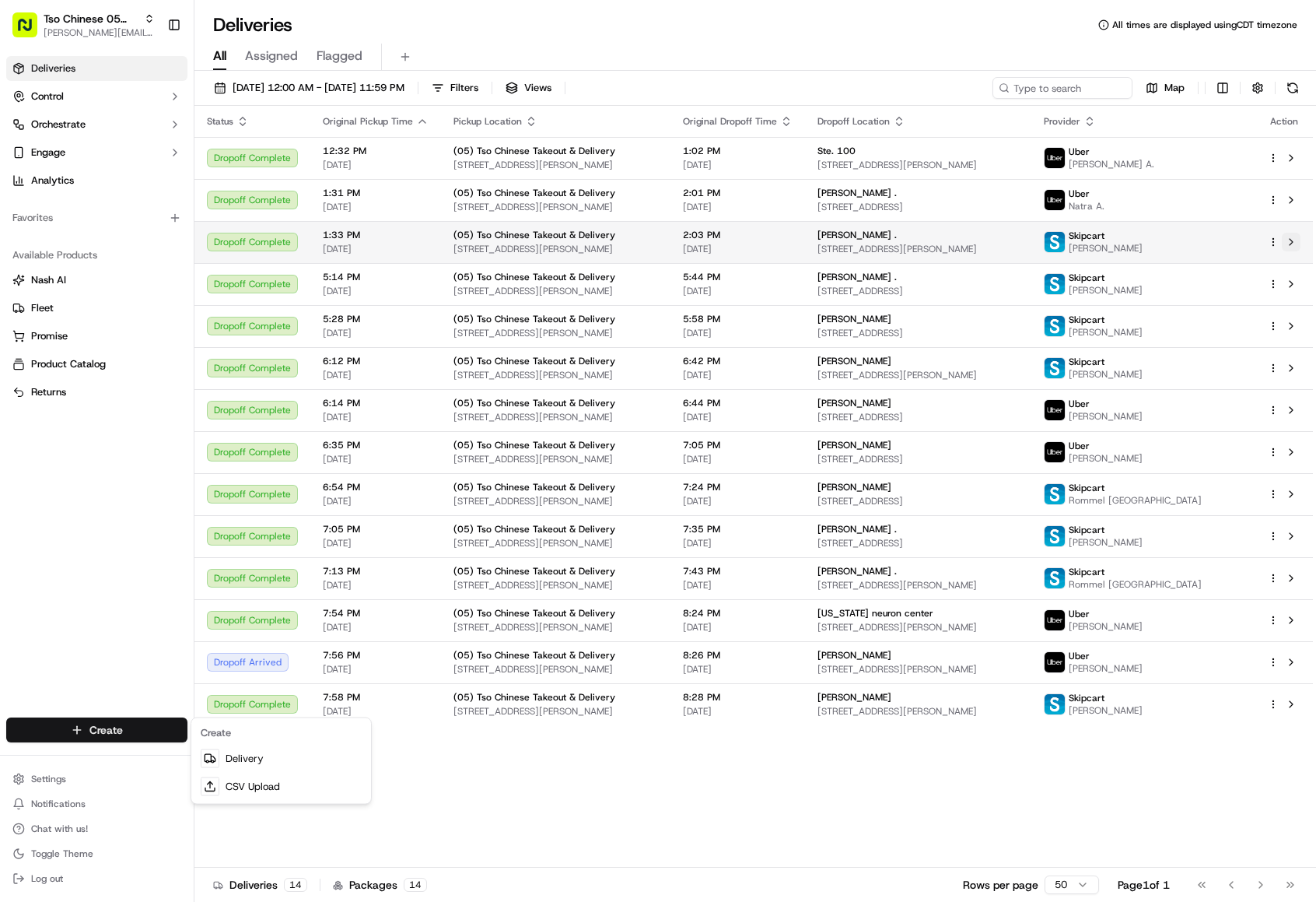
click at [125, 730] on html "Tso Chinese 05 Menchaca [EMAIL_ADDRESS][DOMAIN_NAME] Toggle Sidebar Deliveries …" at bounding box center [658, 451] width 1316 height 902
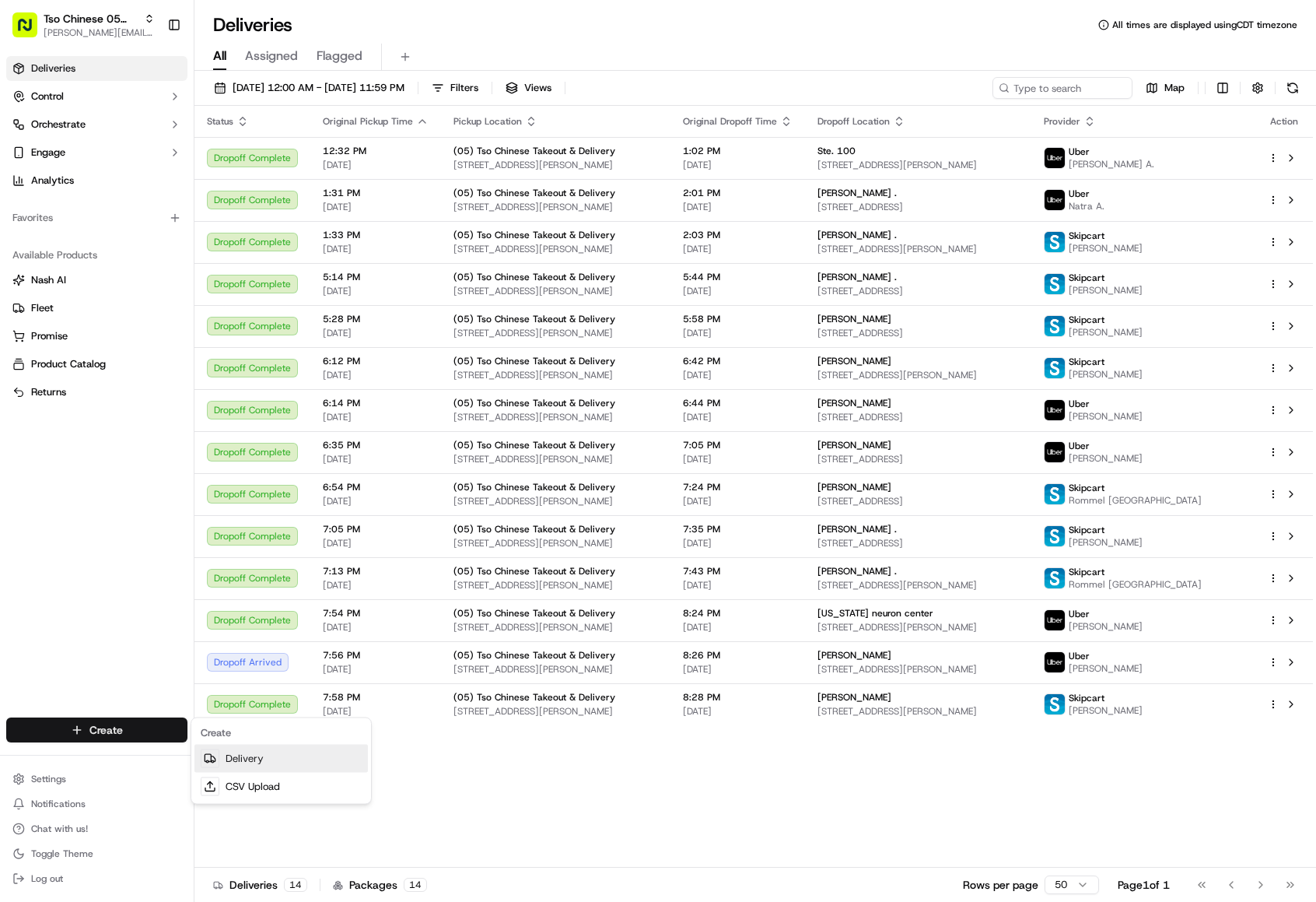
click at [257, 758] on link "Delivery" at bounding box center [281, 759] width 174 height 28
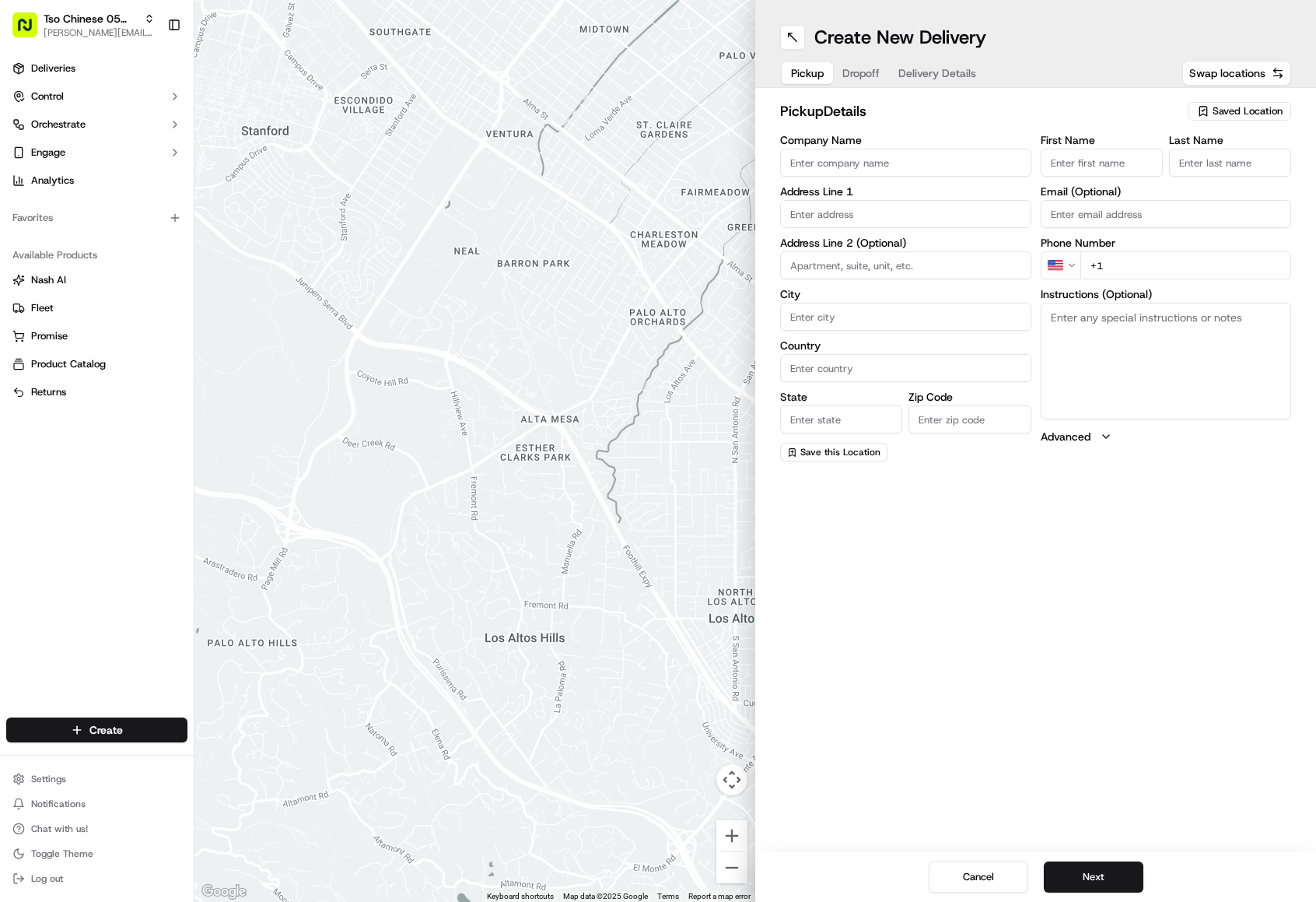
click at [1212, 110] on div "Saved Location" at bounding box center [1239, 111] width 102 height 19
click at [1214, 176] on span "(05) Tso Chinese Takeout & Delivery (05)" at bounding box center [1213, 170] width 192 height 14
type input "(05) Tso Chinese Takeout & Delivery"
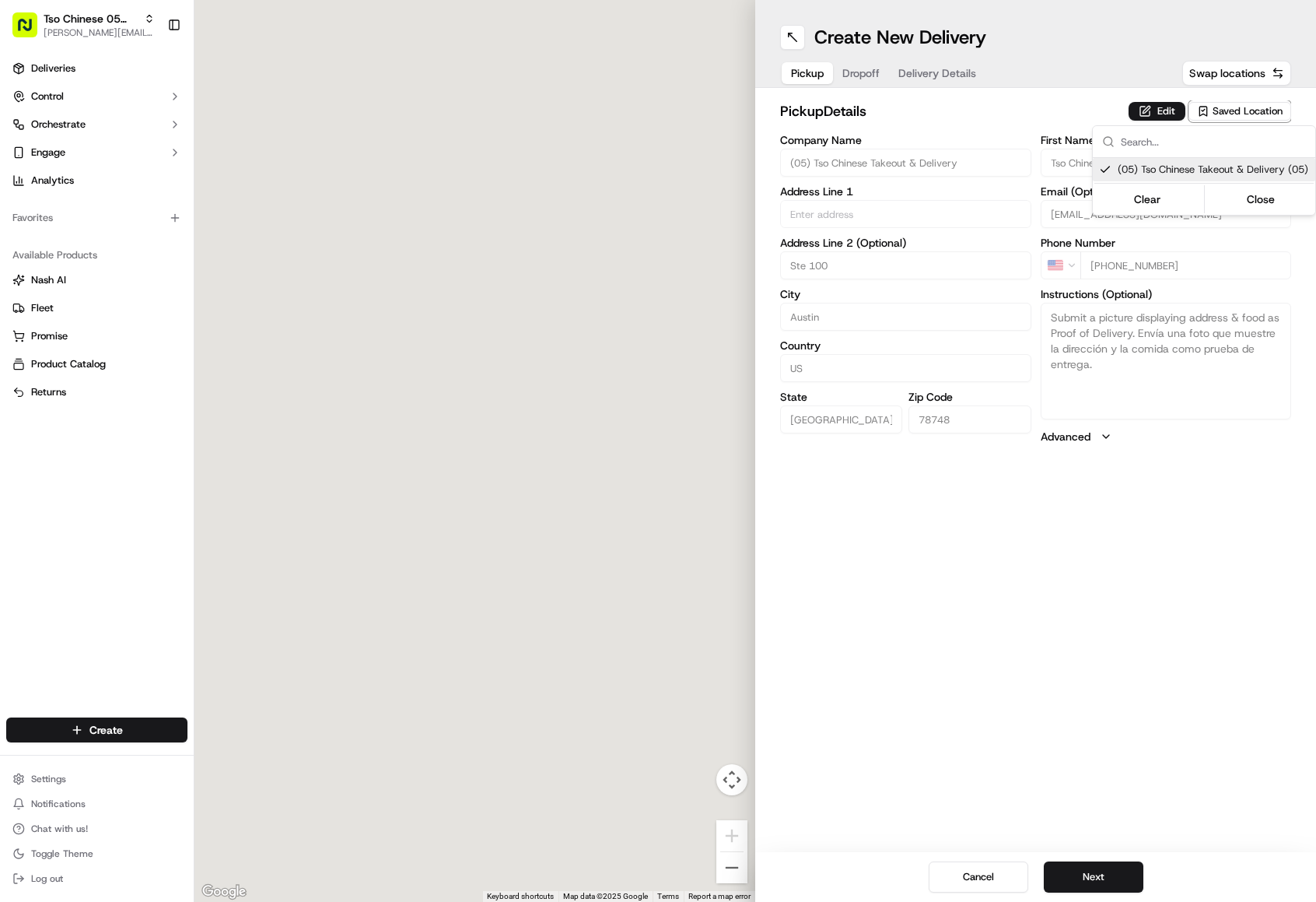
type input "Ste 100"
type input "Austin"
type input "US"
type input "[GEOGRAPHIC_DATA]"
type input "78748"
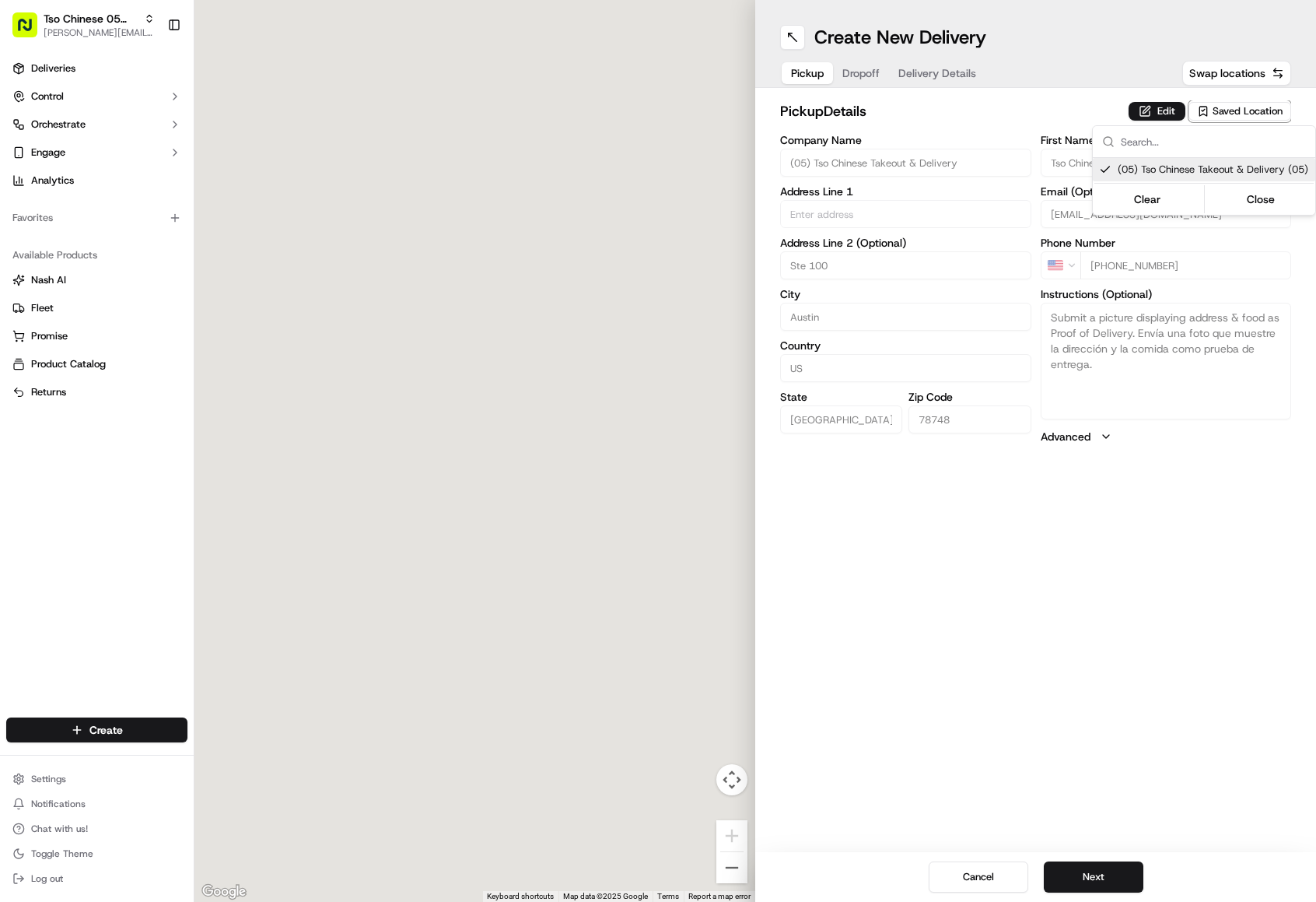
type input "Tso Chinese"
type input "[PERSON_NAME] Manager"
type input "[EMAIL_ADDRESS][DOMAIN_NAME]"
type input "[PHONE_NUMBER]"
type textarea "Submit a picture displaying address & food as Proof of Delivery. Envía una foto…"
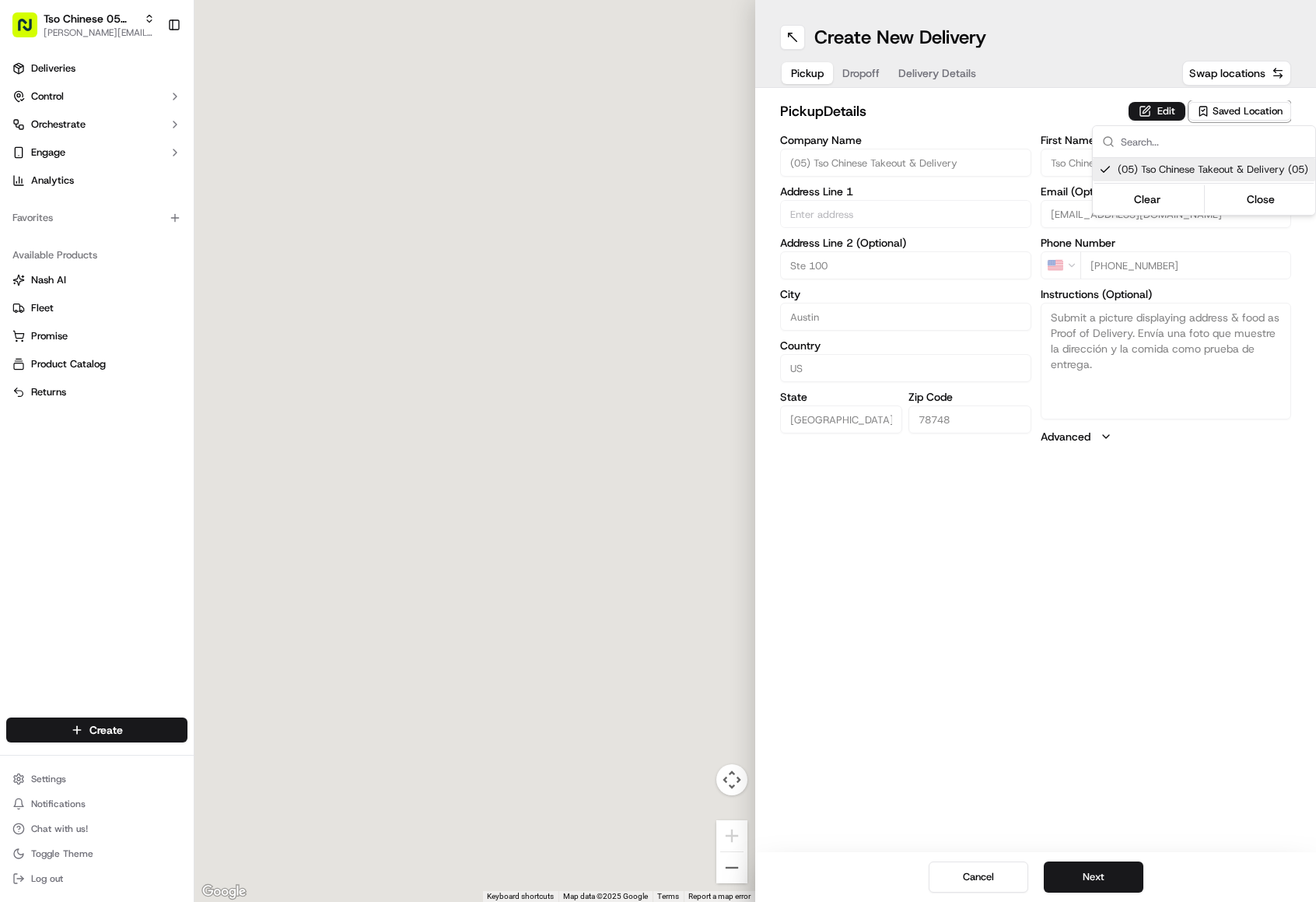
type input "[STREET_ADDRESS][PERSON_NAME]"
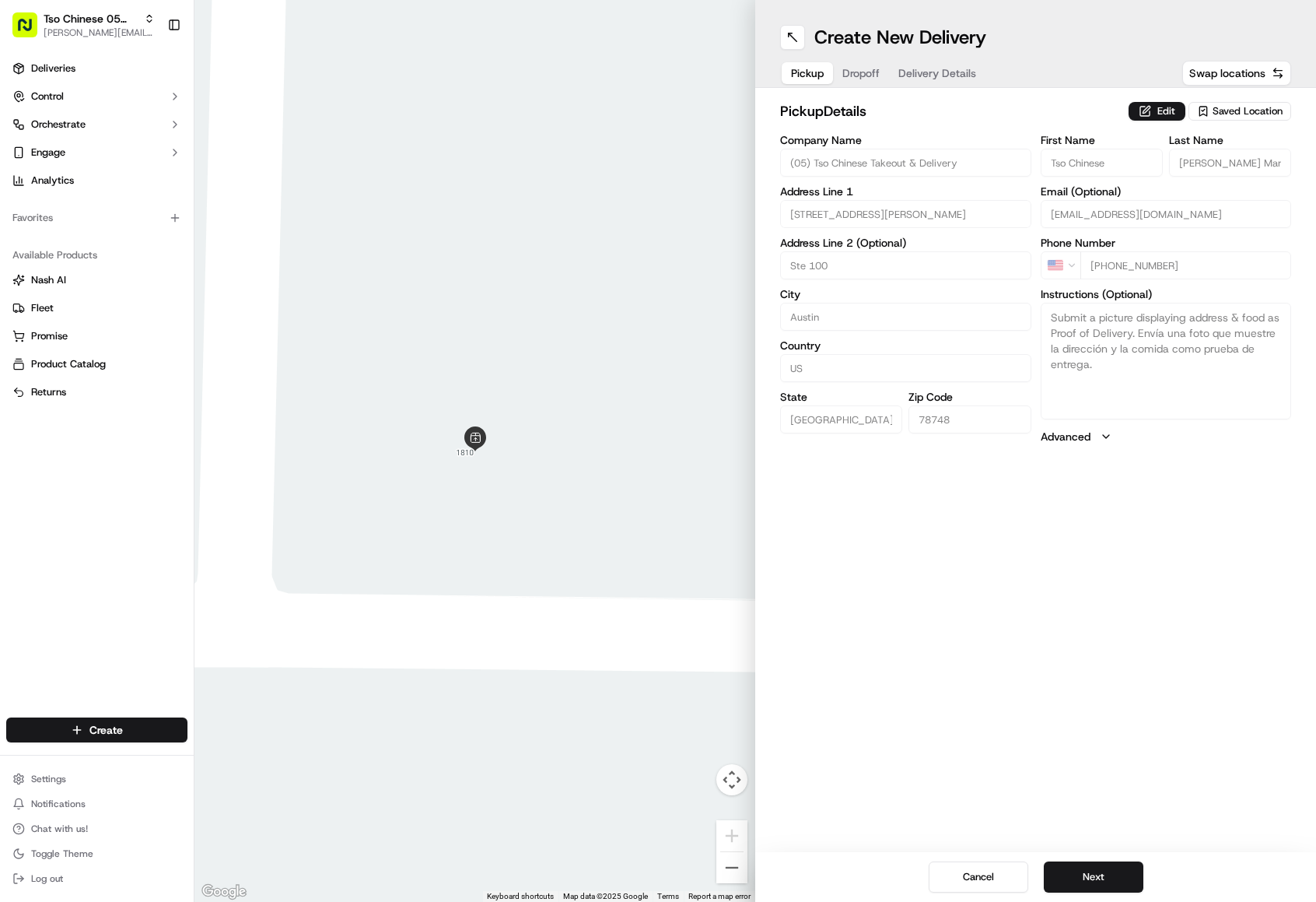
click at [1097, 747] on html "Tso Chinese 05 Menchaca [EMAIL_ADDRESS][DOMAIN_NAME] Toggle Sidebar Deliveries …" at bounding box center [658, 451] width 1316 height 902
click at [1103, 879] on button "Next" at bounding box center [1093, 877] width 99 height 31
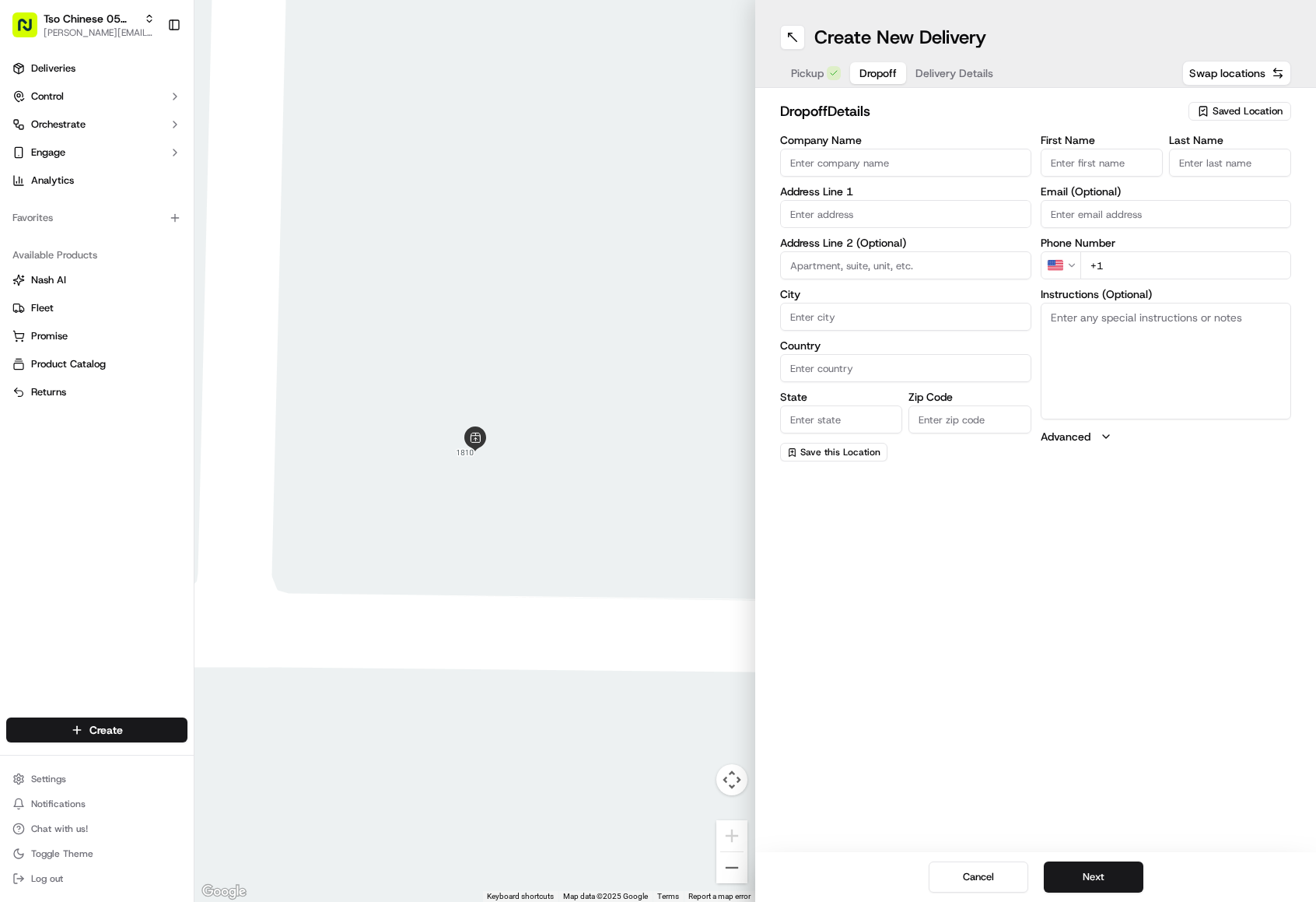
click at [1100, 171] on input "First Name" at bounding box center [1102, 163] width 122 height 28
paste input "Roxy Arfa"
type input "Roxy Arfa"
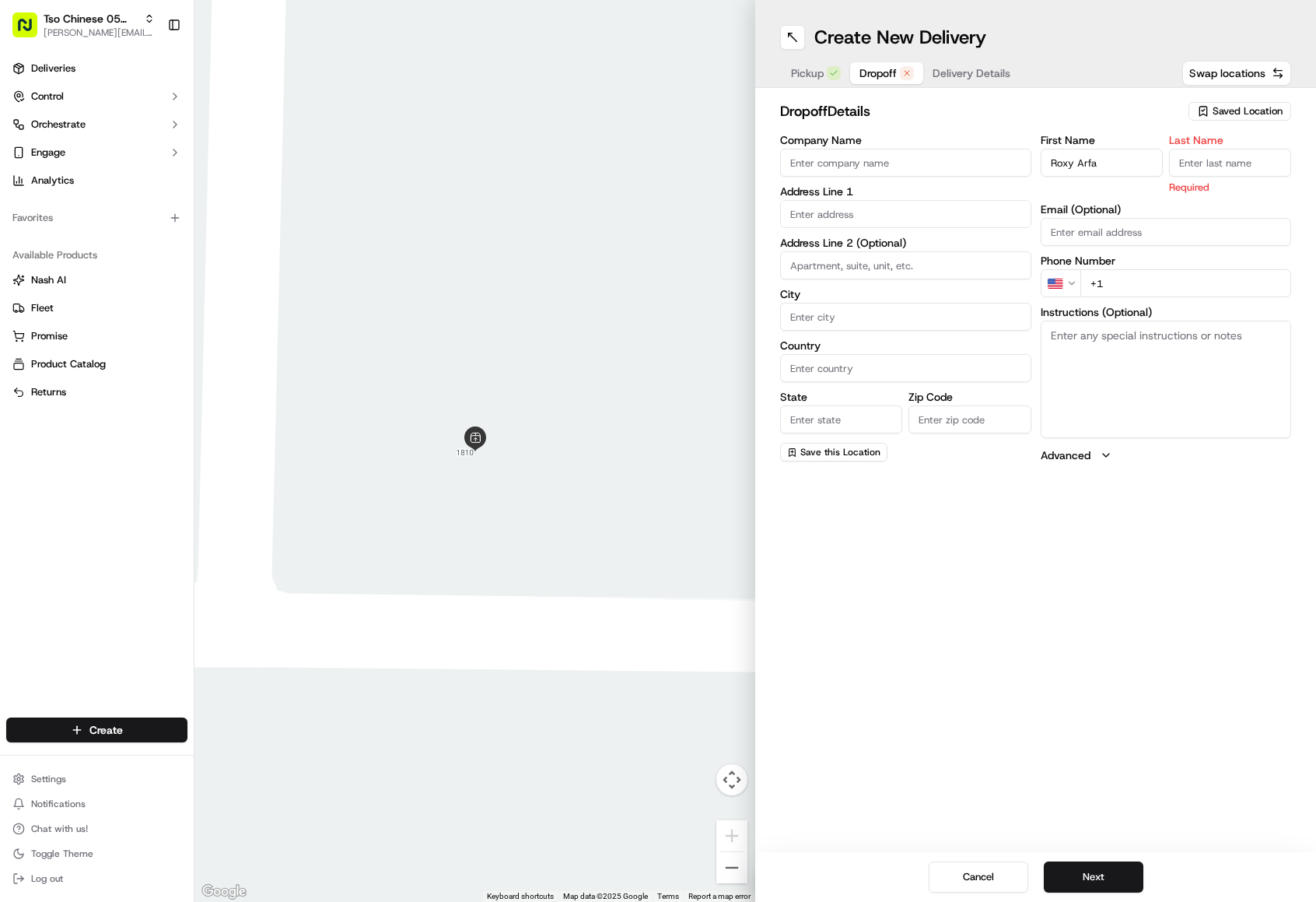
click at [986, 174] on input "Company Name" at bounding box center [905, 163] width 251 height 28
paste input "Roxy Arfa"
type input "Roxy Arfa"
click at [1221, 160] on input "Last Name" at bounding box center [1230, 163] width 122 height 28
type input "."
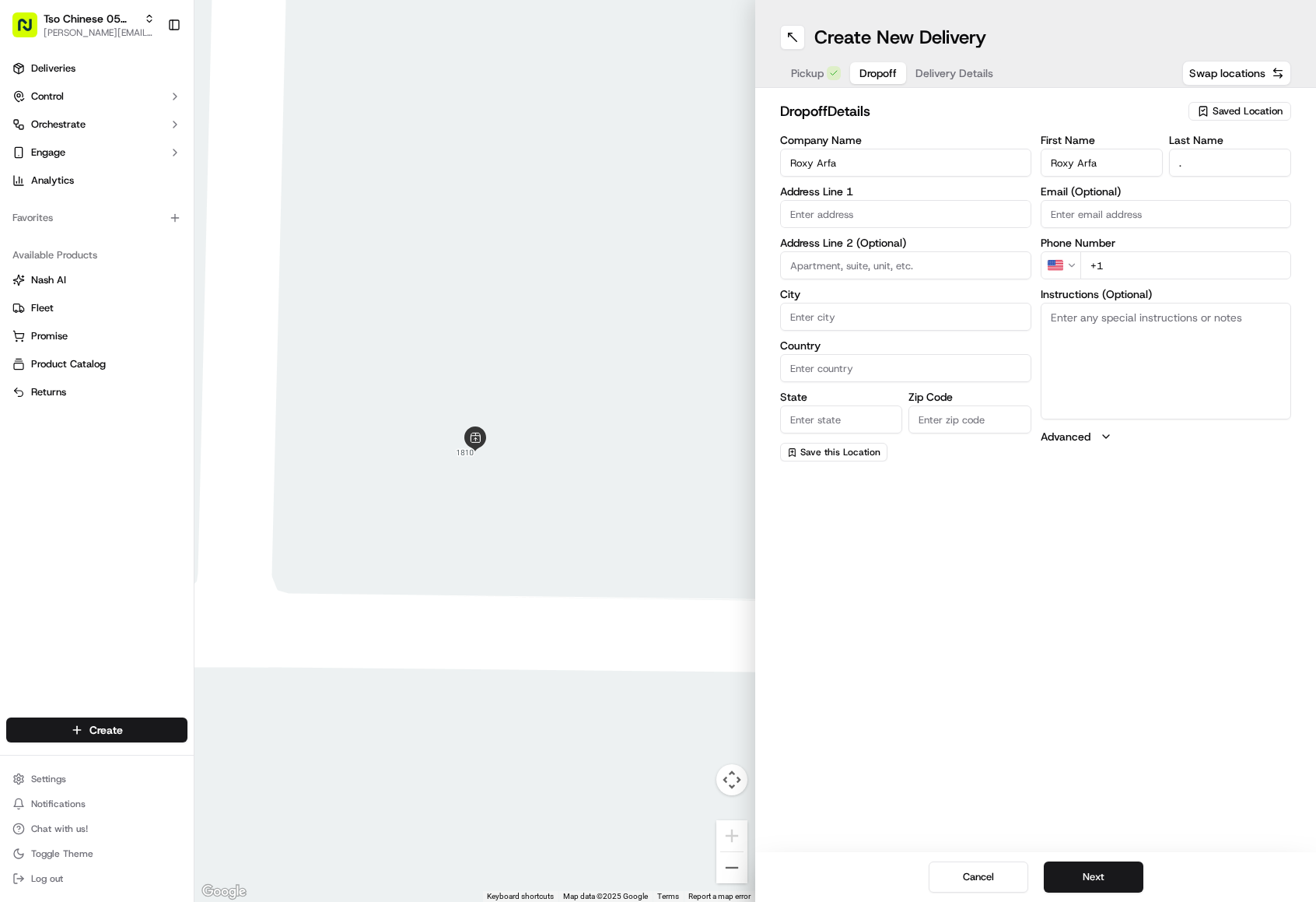
click at [914, 223] on input "text" at bounding box center [905, 214] width 251 height 28
paste input "9610 Nightjar Dr B"
click at [914, 247] on div "[STREET_ADDRESS]" at bounding box center [905, 246] width 243 height 23
type input "[STREET_ADDRESS]"
type input "Austin"
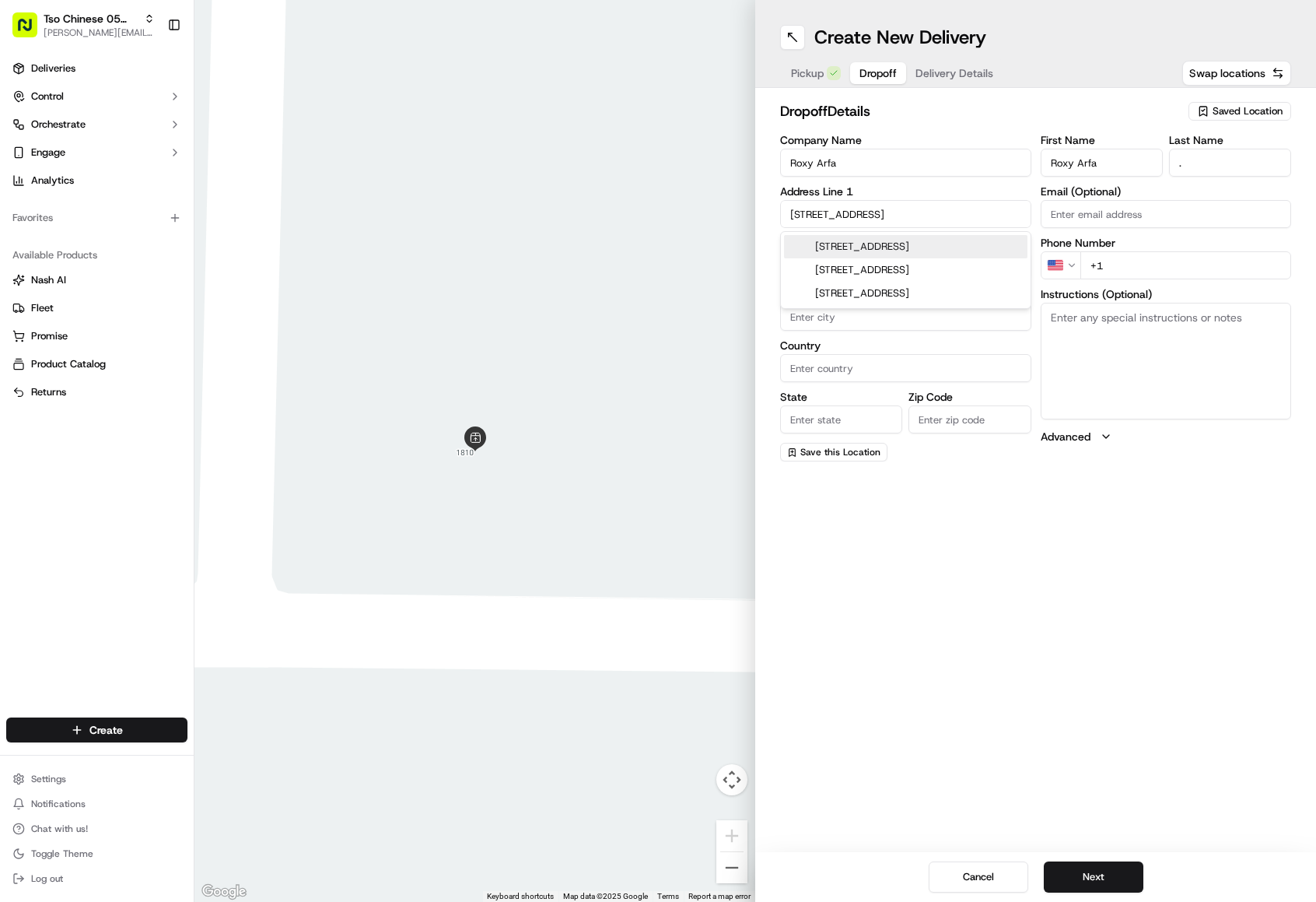
type input "[GEOGRAPHIC_DATA]"
type input "78748"
type input "[STREET_ADDRESS]"
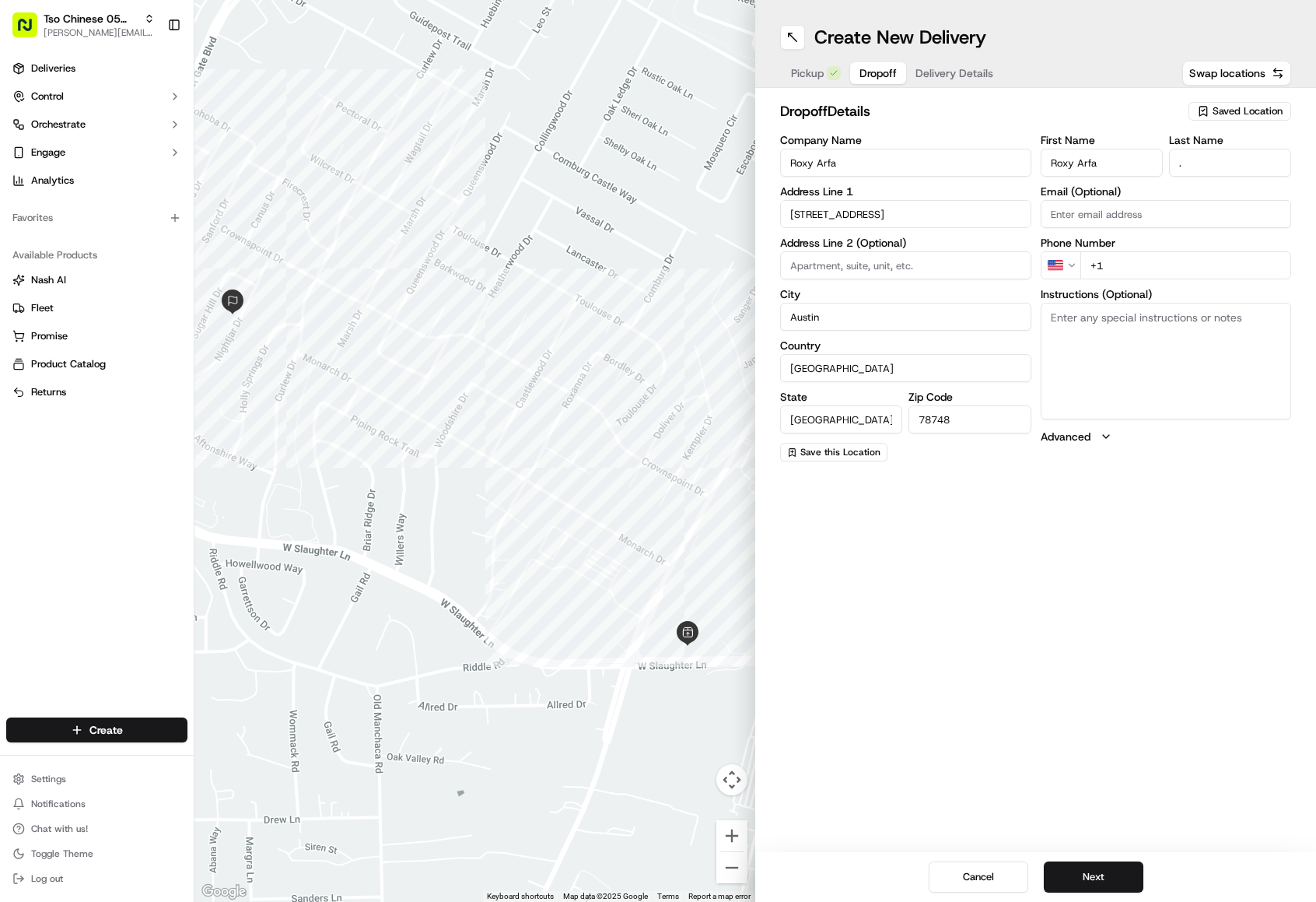
click at [1121, 378] on textarea "Instructions (Optional)" at bounding box center [1166, 361] width 251 height 117
paste textarea "Unit on right hand side of duplex"
type textarea "Unit on right hand side of duplex"
click at [1153, 272] on input "+1" at bounding box center [1186, 265] width 212 height 28
paste input "[PHONE_NUMBER]"
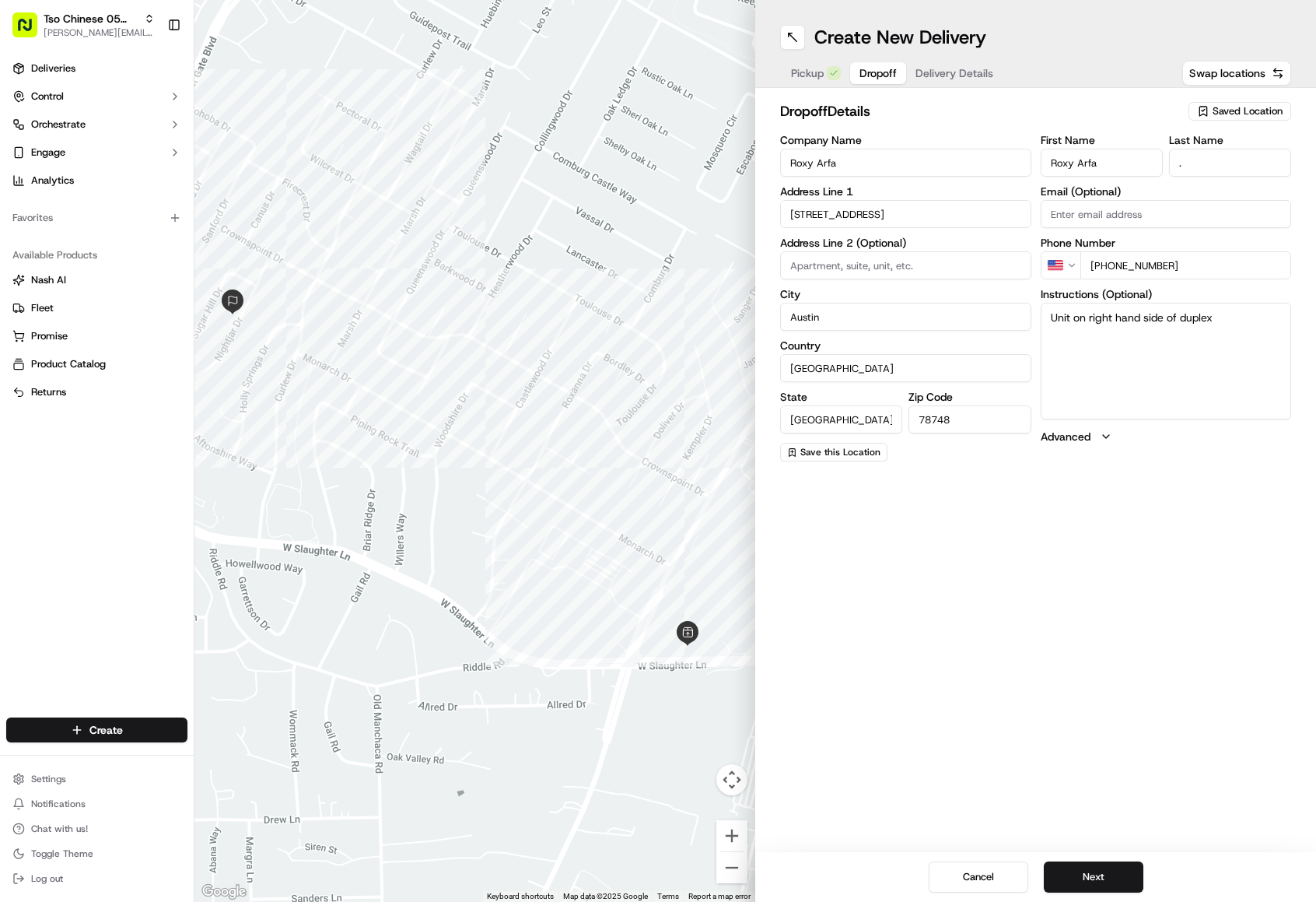
type input "[PHONE_NUMBER]"
click at [1234, 319] on textarea "Unit on right hand side of duplex" at bounding box center [1166, 361] width 251 height 117
type textarea "Unit on right hand side of duplex. B."
click at [1112, 875] on button "Next" at bounding box center [1093, 877] width 99 height 31
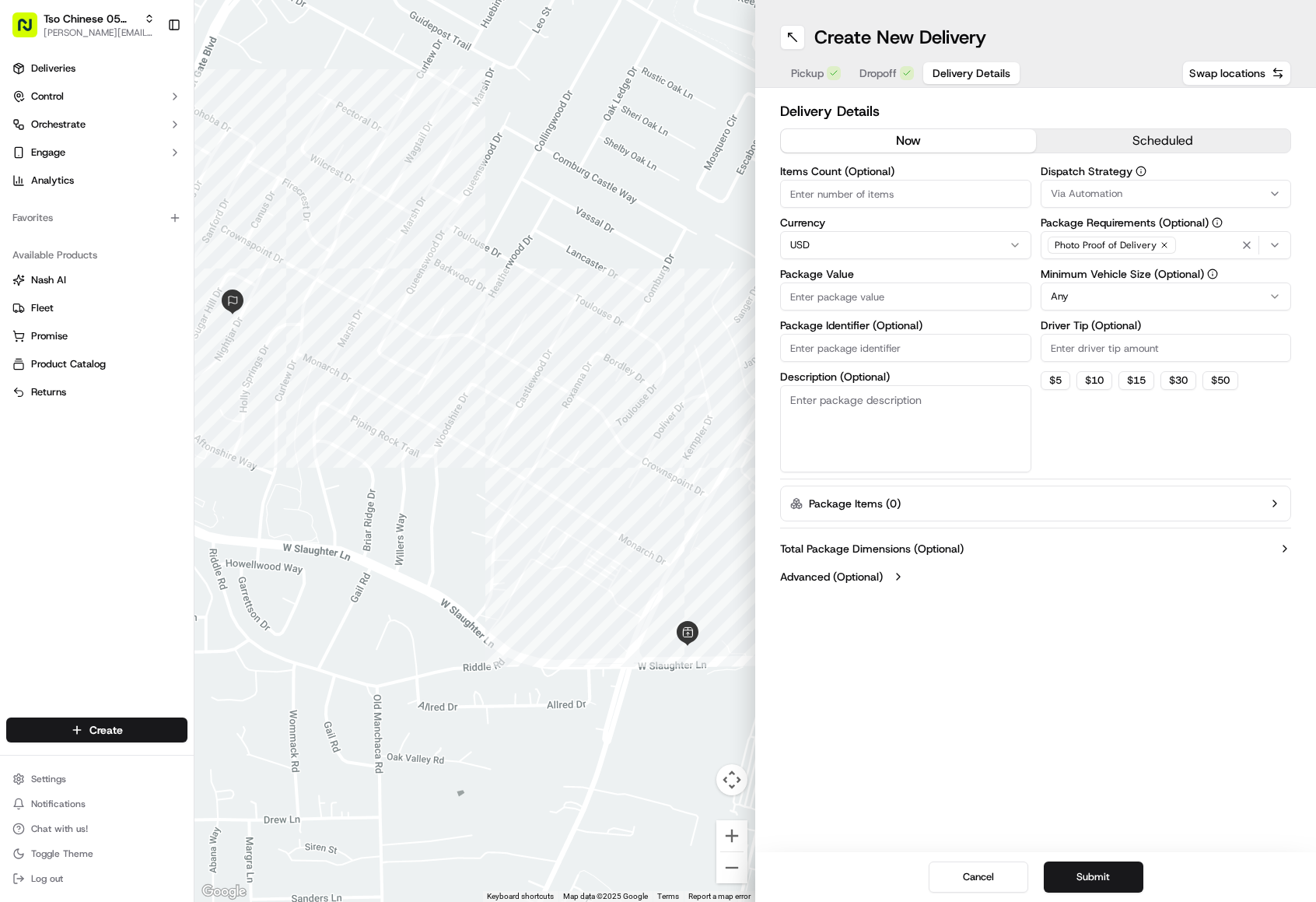
click at [1095, 351] on input "Driver Tip (Optional)" at bounding box center [1166, 348] width 251 height 28
type input "2.00"
click at [1102, 302] on html "Tso Chinese 05 Menchaca [EMAIL_ADDRESS][DOMAIN_NAME] Toggle Sidebar Deliveries …" at bounding box center [658, 451] width 1316 height 902
click at [1094, 185] on button "Via Automation" at bounding box center [1166, 194] width 251 height 28
click at [1090, 281] on span "Tso [PERSON_NAME] Strategy" at bounding box center [1162, 279] width 192 height 14
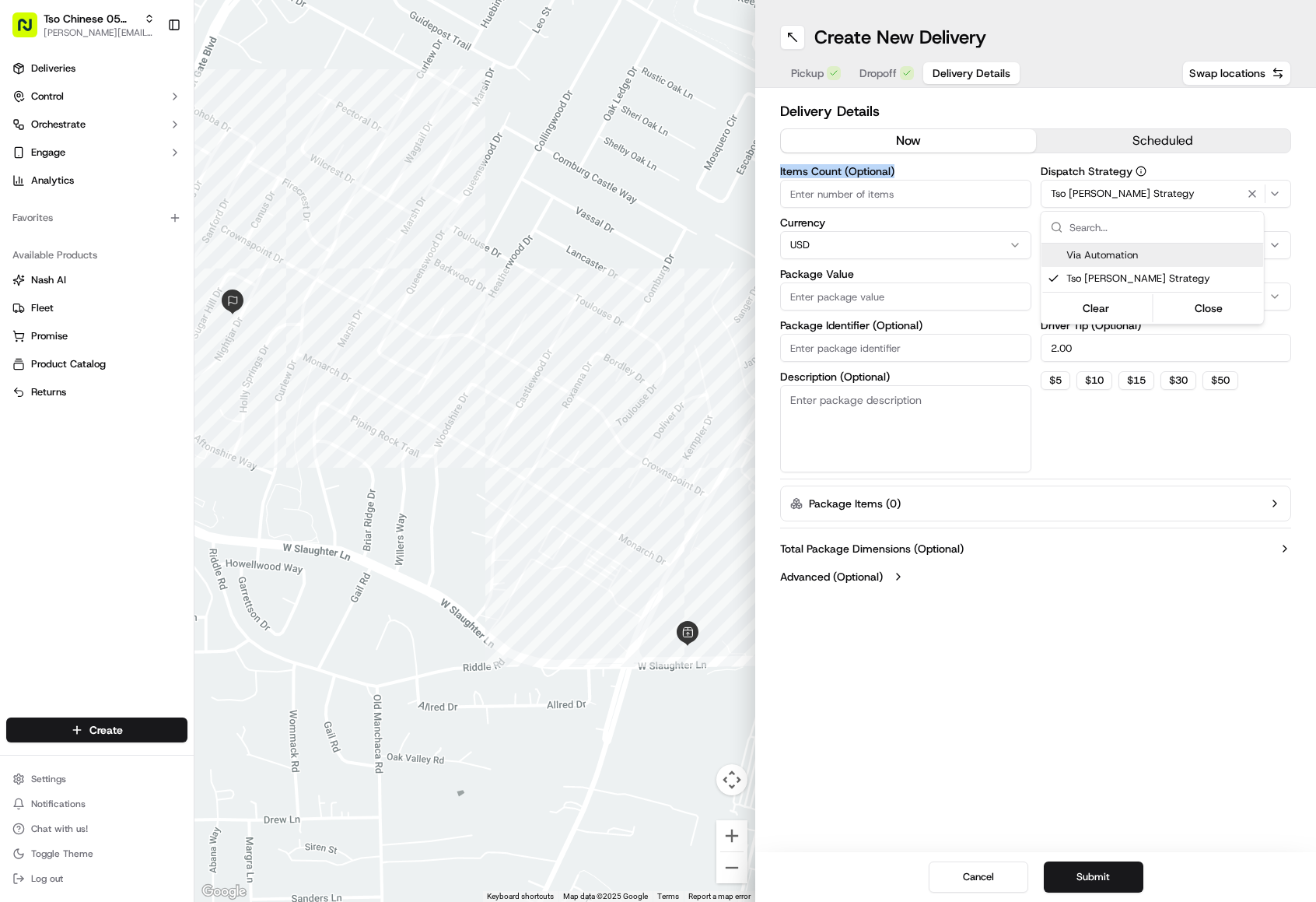
click at [894, 192] on html "Tso Chinese 05 Menchaca [EMAIL_ADDRESS][DOMAIN_NAME] Toggle Sidebar Deliveries …" at bounding box center [658, 451] width 1316 height 902
click at [894, 192] on input "Items Count (Optional)" at bounding box center [905, 194] width 251 height 28
type input "3"
click at [934, 307] on input "Package Value" at bounding box center [905, 296] width 251 height 28
type input "48.55"
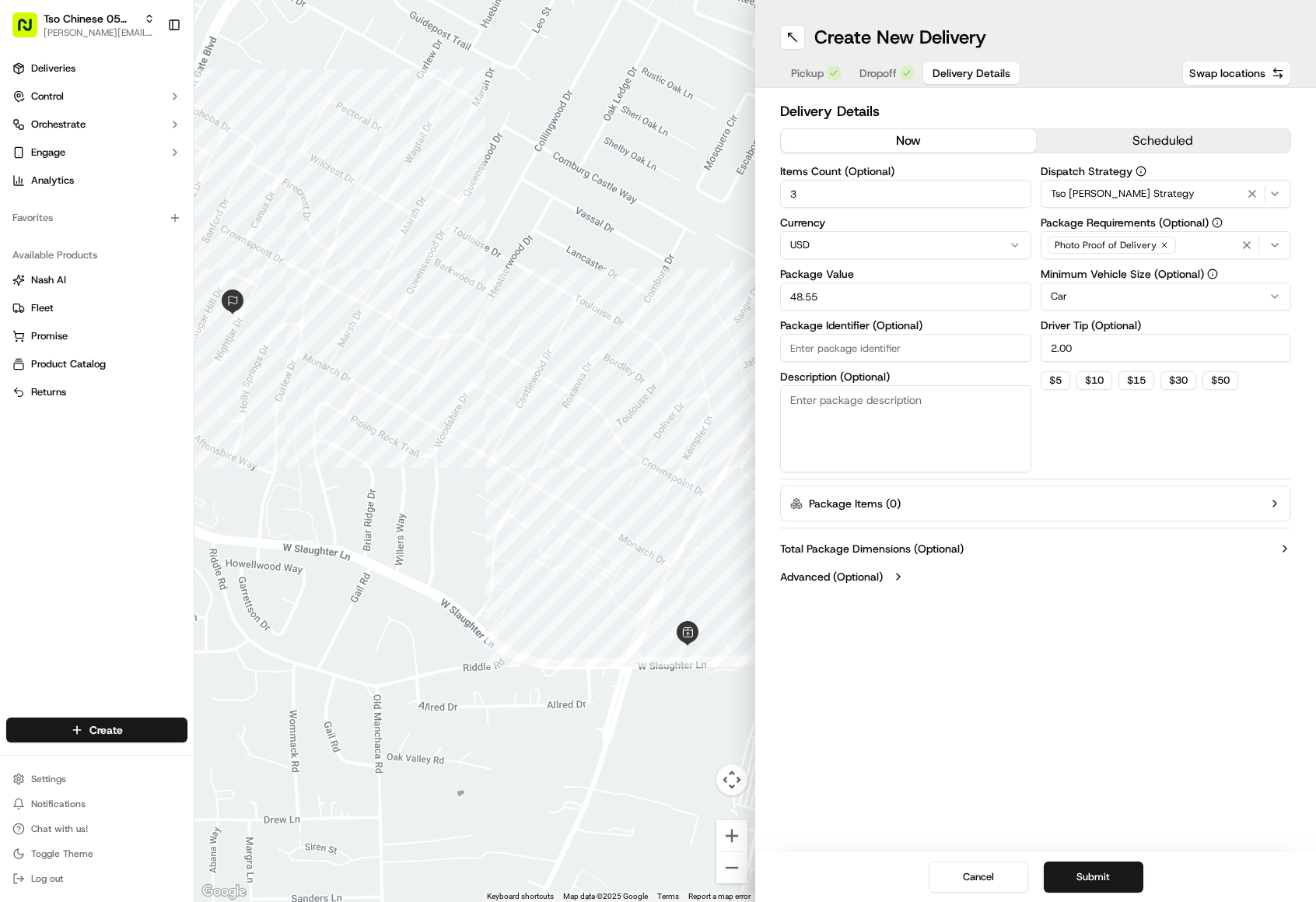
click at [1113, 873] on button "Submit" at bounding box center [1093, 877] width 99 height 31
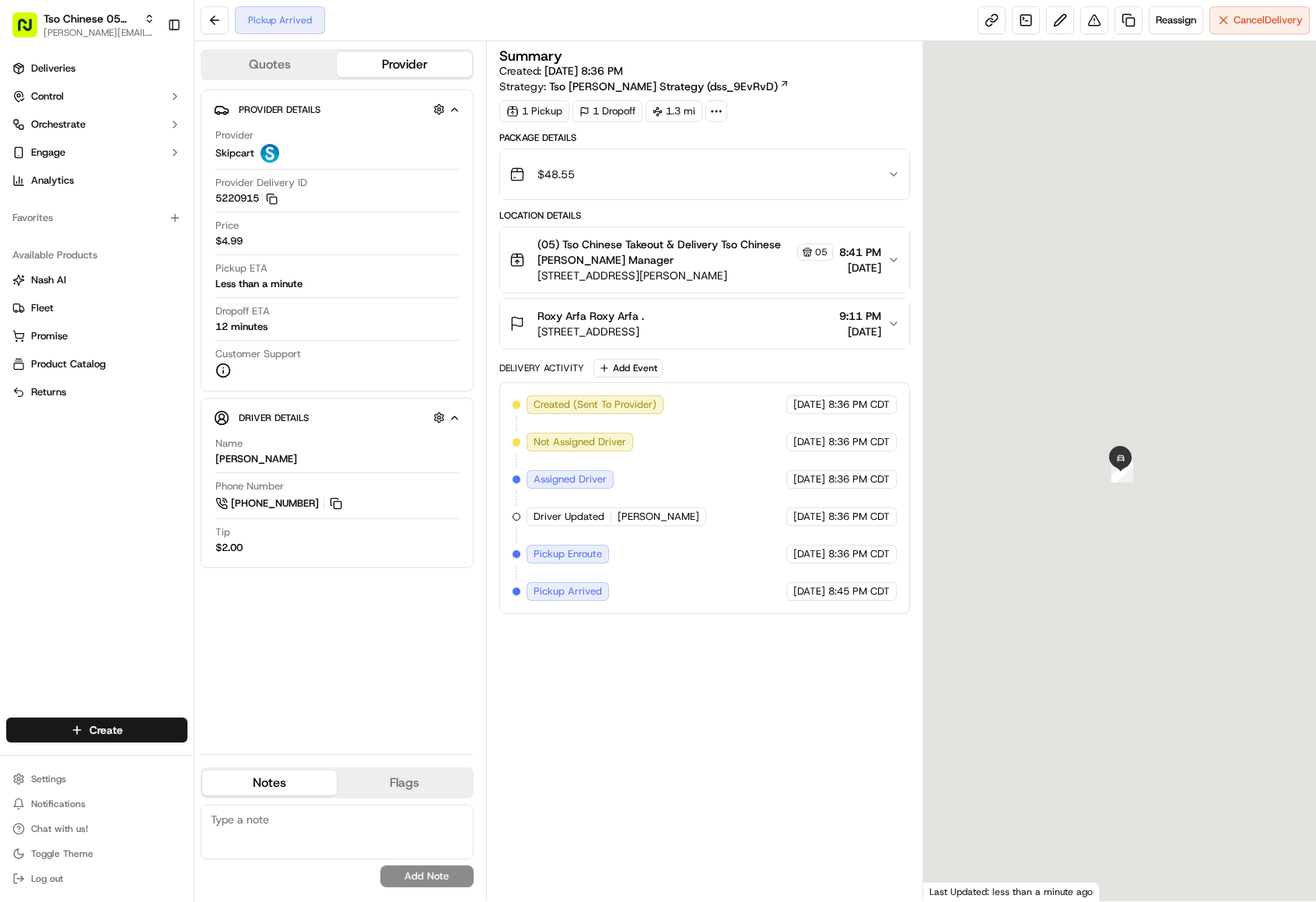
click at [50, 69] on span "Deliveries" at bounding box center [53, 69] width 45 height 14
